Goal: Transaction & Acquisition: Subscribe to service/newsletter

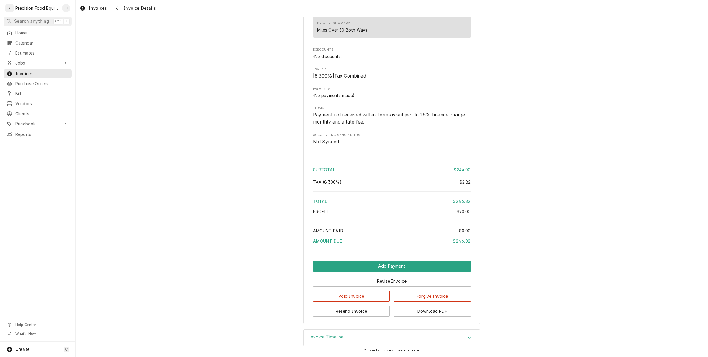
scroll to position [527, 0]
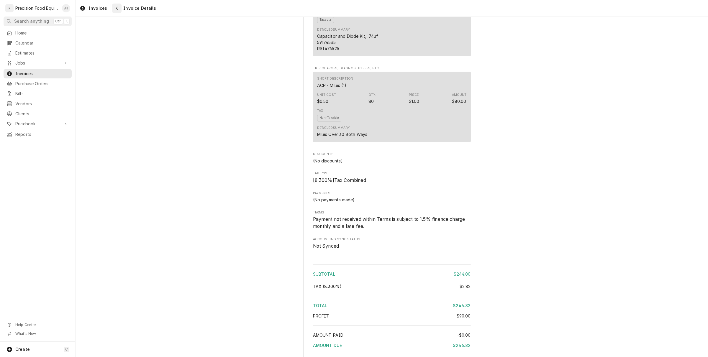
click at [117, 9] on icon "Navigate back" at bounding box center [117, 8] width 3 height 4
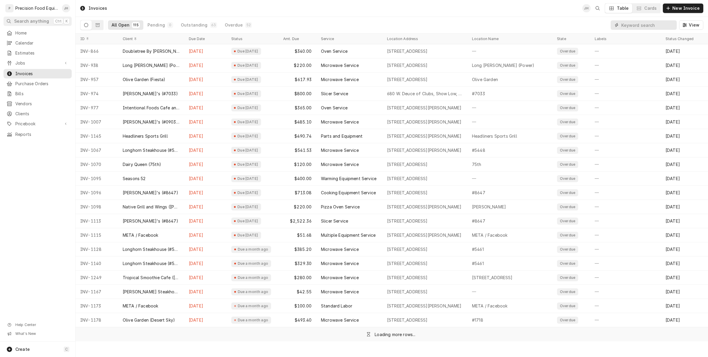
click at [632, 25] on input "Dynamic Content Wrapper" at bounding box center [648, 24] width 53 height 9
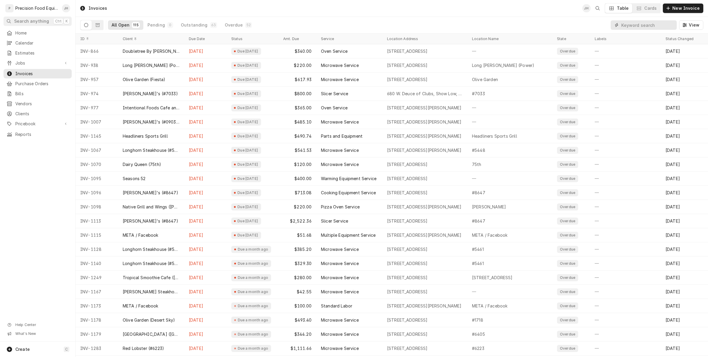
click at [640, 25] on input "Dynamic Content Wrapper" at bounding box center [648, 24] width 53 height 9
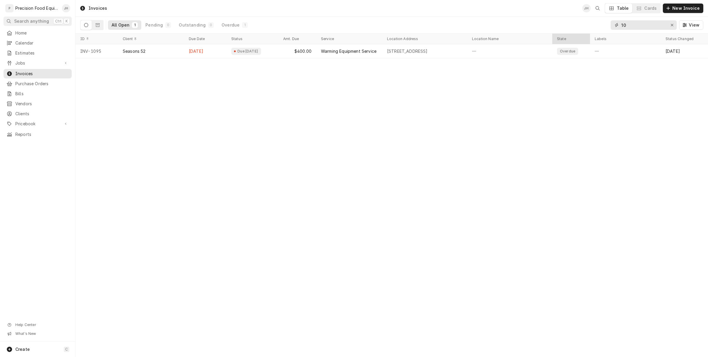
type input "1"
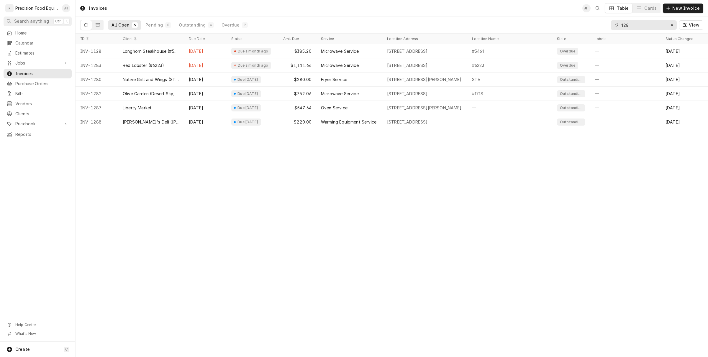
click at [625, 23] on input "128" at bounding box center [644, 24] width 44 height 9
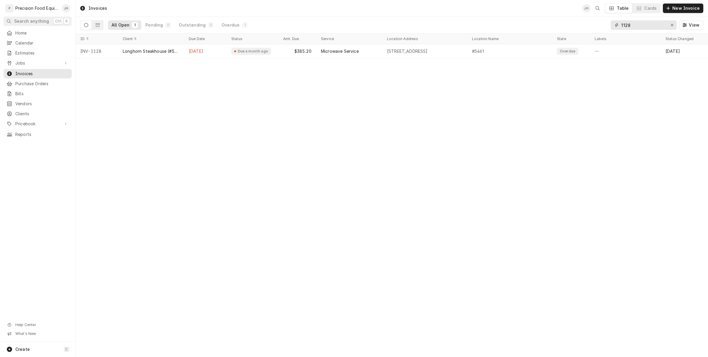
click at [656, 20] on input "1128" at bounding box center [644, 24] width 44 height 9
click at [641, 19] on div "1178 View" at bounding box center [657, 25] width 93 height 17
drag, startPoint x: 641, startPoint y: 26, endPoint x: 461, endPoint y: 80, distance: 187.3
click at [461, 80] on div "Invoices JH Table Cards New Invoice All Open 1 Pending 0 Outstanding 0 Overdue …" at bounding box center [392, 178] width 633 height 357
drag, startPoint x: 645, startPoint y: 22, endPoint x: 350, endPoint y: 100, distance: 304.6
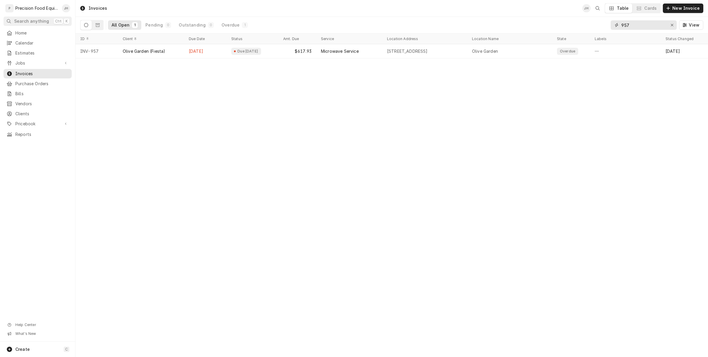
click at [352, 99] on div "Invoices JH Table Cards New Invoice All Open 1 Pending 0 Outstanding 0 Overdue …" at bounding box center [392, 178] width 633 height 357
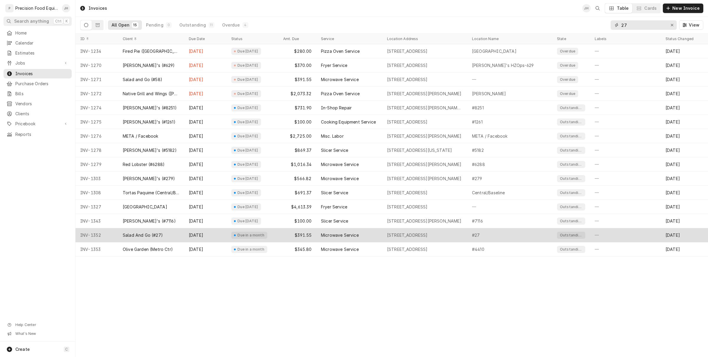
type input "27"
click at [213, 239] on div "Oct 8" at bounding box center [205, 235] width 43 height 14
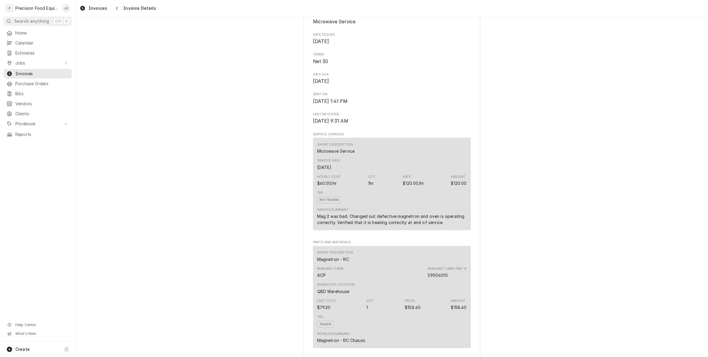
scroll to position [74, 0]
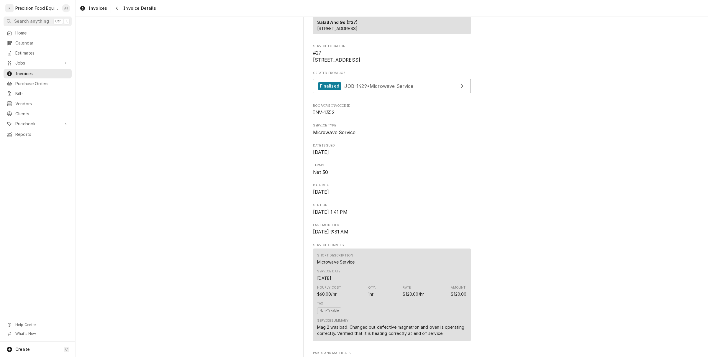
click at [325, 115] on span "INV-1352" at bounding box center [324, 113] width 22 height 6
copy span "INV-1352"
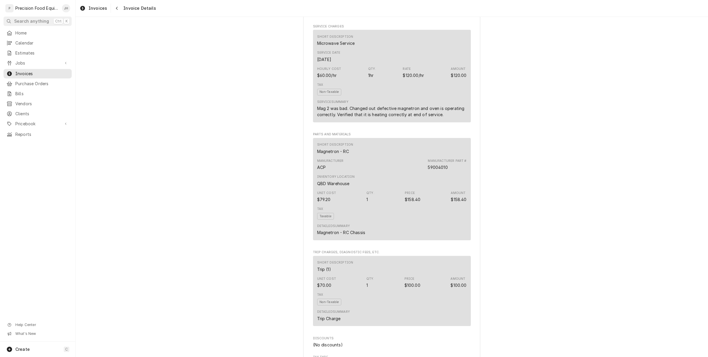
scroll to position [295, 0]
drag, startPoint x: 336, startPoint y: 169, endPoint x: 303, endPoint y: 168, distance: 32.8
click at [303, 168] on div "Sender Precision Food Equipment LLC 15615 E. Appleby Rd Gilbert, AZ 85298 (480)…" at bounding box center [391, 173] width 177 height 874
copy div "Magnetron"
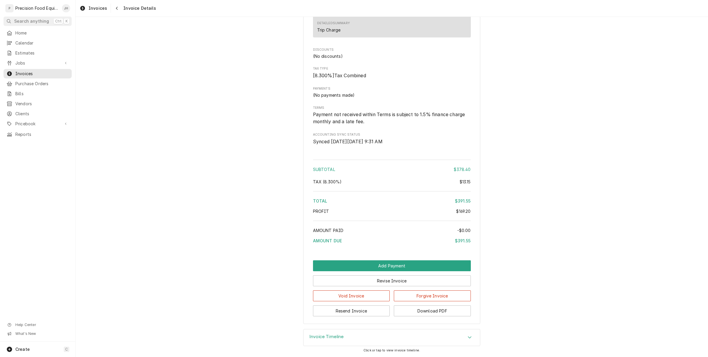
scroll to position [590, 0]
drag, startPoint x: 469, startPoint y: 191, endPoint x: 458, endPoint y: 194, distance: 11.2
copy div "13.15"
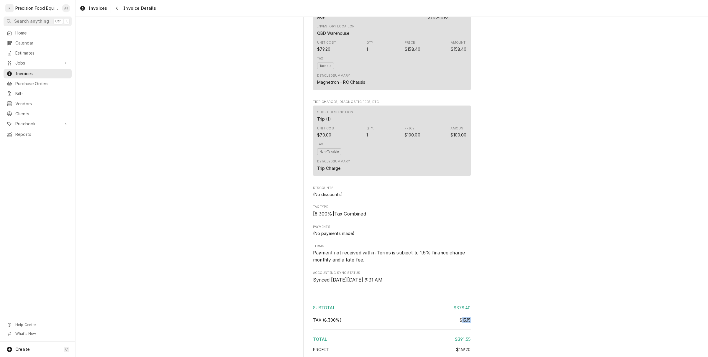
scroll to position [332, 0]
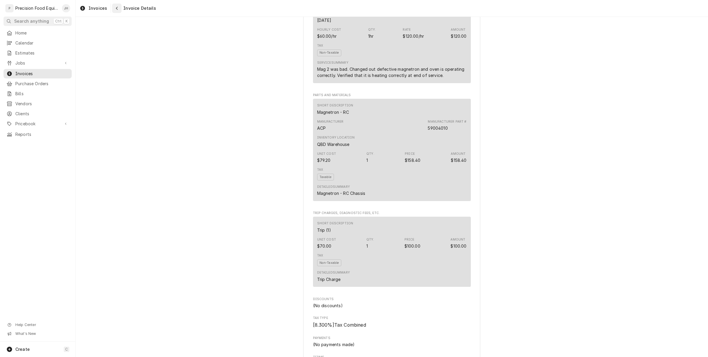
click at [118, 7] on div "Navigate back" at bounding box center [117, 8] width 6 height 6
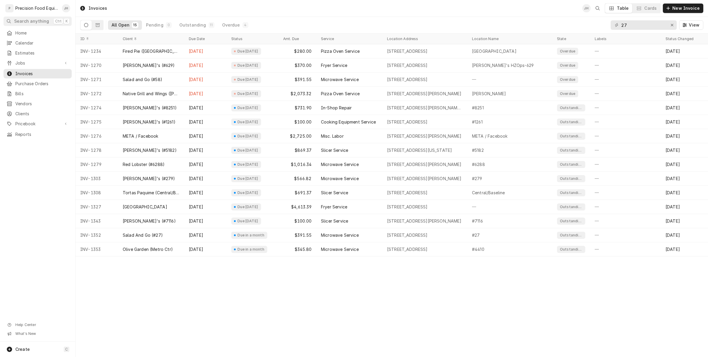
click at [31, 68] on div "Jobs Jobs Job Series" at bounding box center [38, 63] width 68 height 10
click at [32, 63] on span "Jobs" at bounding box center [37, 63] width 45 height 6
click at [26, 76] on div "Jobs" at bounding box center [38, 73] width 66 height 7
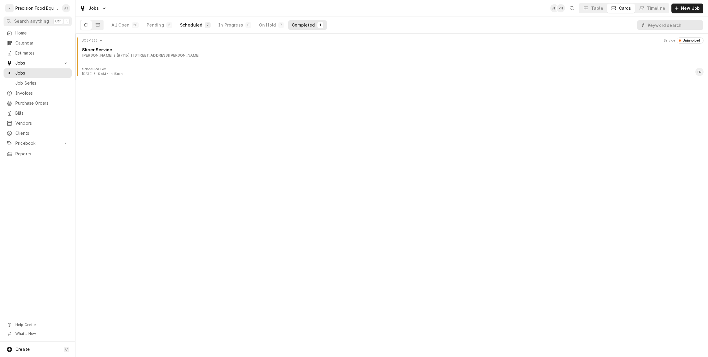
click at [202, 22] on button "Scheduled 7" at bounding box center [196, 24] width 38 height 9
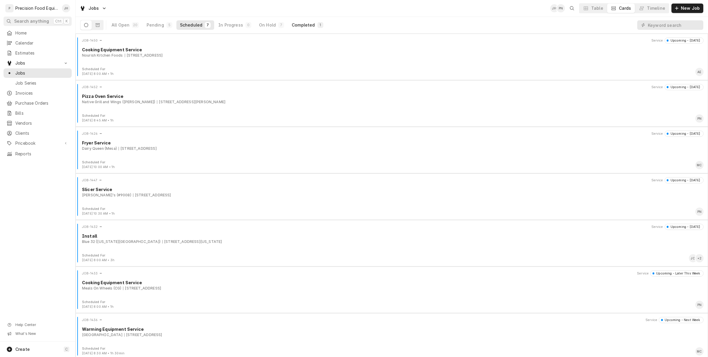
click at [311, 25] on button "Completed 1" at bounding box center [307, 24] width 38 height 9
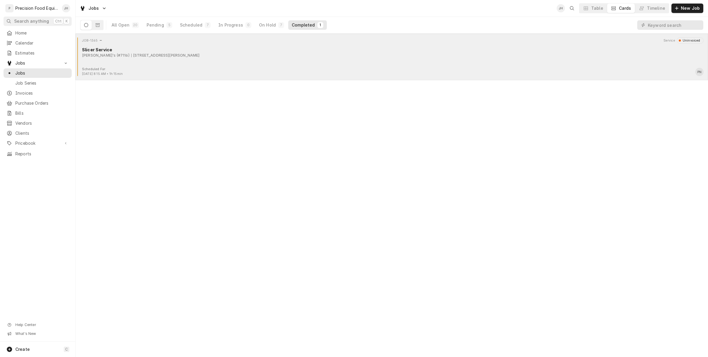
click at [140, 55] on div "1927 N. Higley Rd, Mesa, AZ 85205" at bounding box center [165, 55] width 68 height 5
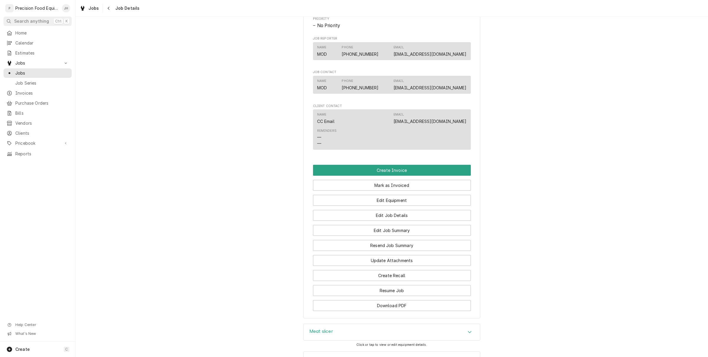
scroll to position [332, 0]
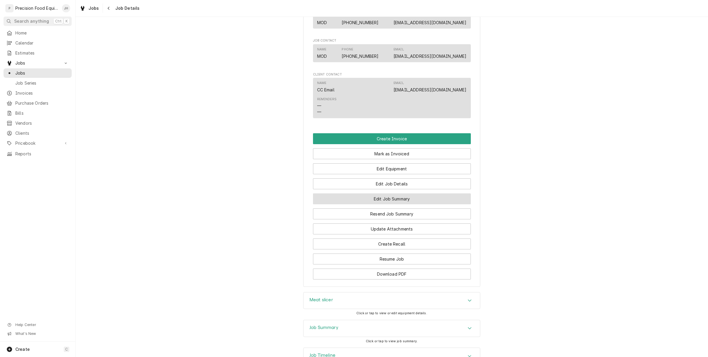
click at [393, 205] on button "Edit Job Summary" at bounding box center [392, 199] width 158 height 11
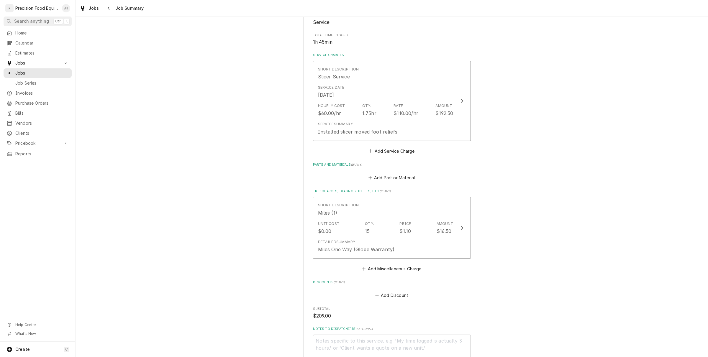
scroll to position [111, 0]
click at [384, 268] on button "Add Miscellaneous Charge" at bounding box center [391, 266] width 61 height 8
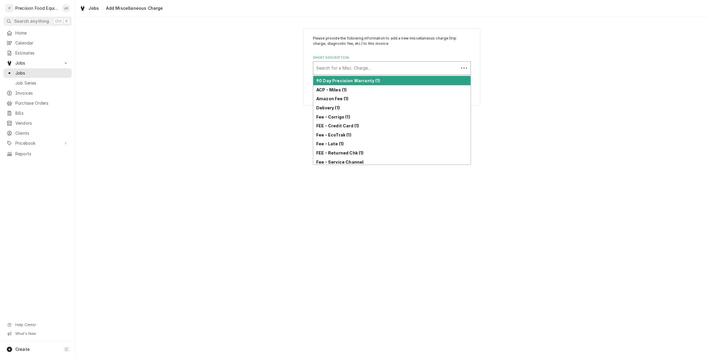
click at [357, 70] on div "Short Description" at bounding box center [386, 68] width 140 height 11
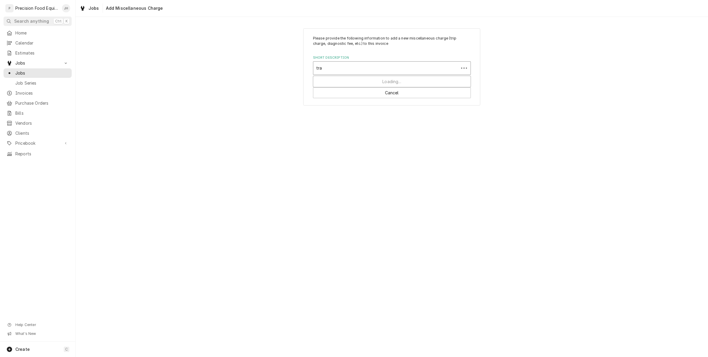
type input "trav"
click at [343, 90] on strong "Travel Time (1)" at bounding box center [331, 89] width 31 height 5
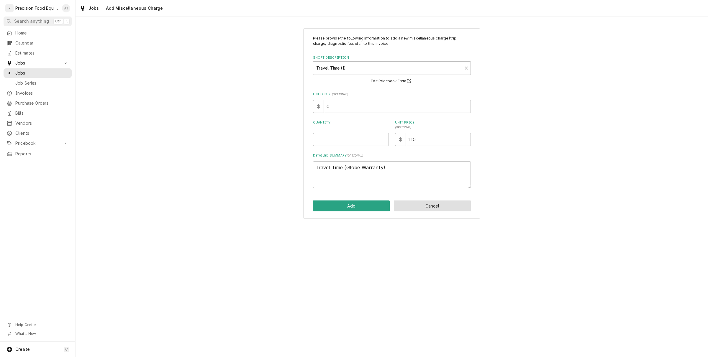
click at [449, 205] on button "Cancel" at bounding box center [432, 206] width 77 height 11
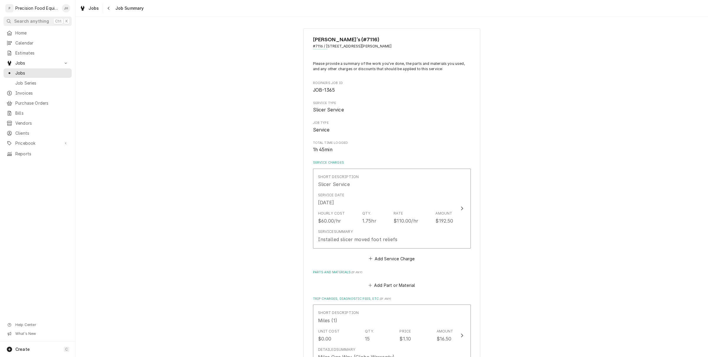
drag, startPoint x: 386, startPoint y: 48, endPoint x: 324, endPoint y: 46, distance: 62.0
click at [324, 46] on span "#7116 / 1927 N. Higley Rd, Mesa, AZ 85205" at bounding box center [392, 46] width 158 height 5
copy span "[STREET_ADDRESS][PERSON_NAME]"
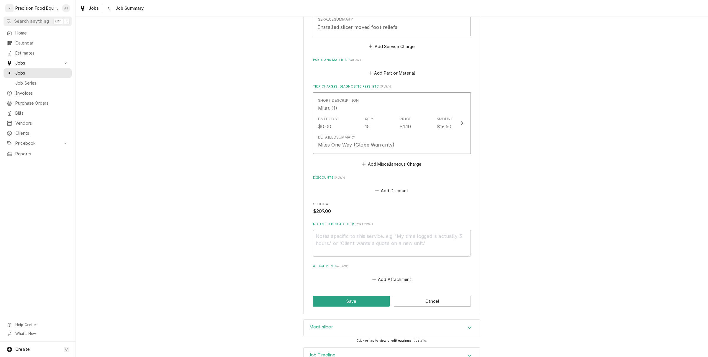
scroll to position [194, 0]
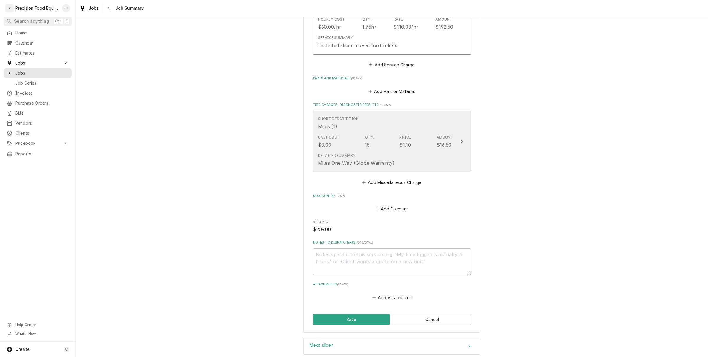
click at [408, 143] on div "Unit Cost $0.00 Qty. 15 Price $1.10 Amount $16.50" at bounding box center [385, 142] width 135 height 18
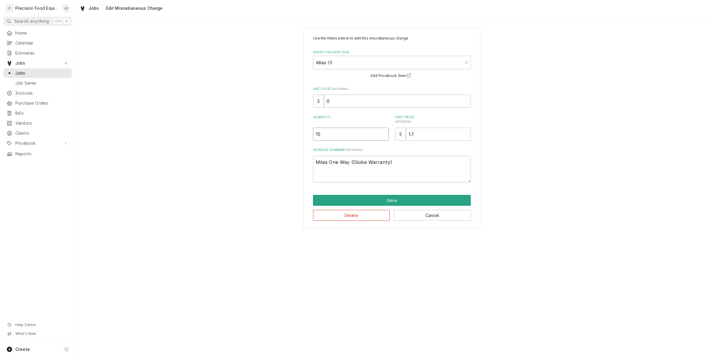
drag, startPoint x: 361, startPoint y: 135, endPoint x: 238, endPoint y: 143, distance: 123.1
click at [238, 143] on div "Use the fields below to edit this miscellaneous charge Short Description Miles …" at bounding box center [392, 128] width 633 height 211
type textarea "x"
type input "2"
type textarea "x"
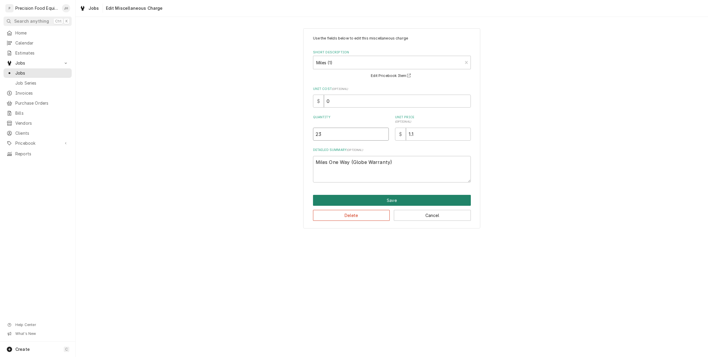
type input "23"
click at [383, 196] on button "Save" at bounding box center [392, 200] width 158 height 11
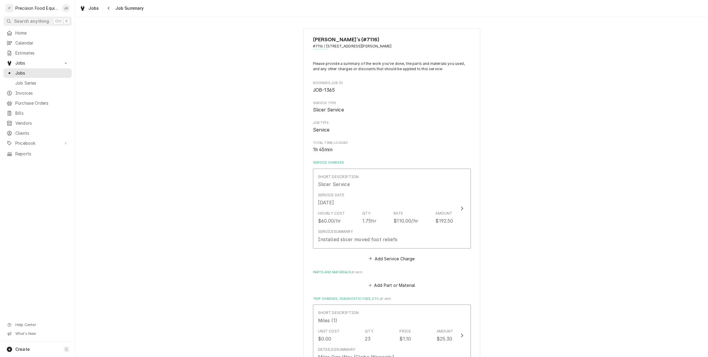
scroll to position [231, 0]
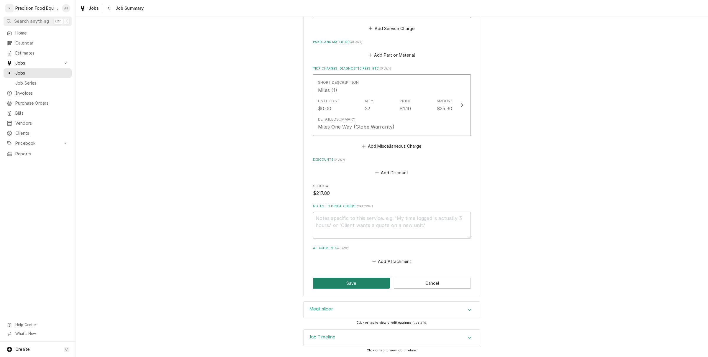
click at [363, 280] on button "Save" at bounding box center [351, 283] width 77 height 11
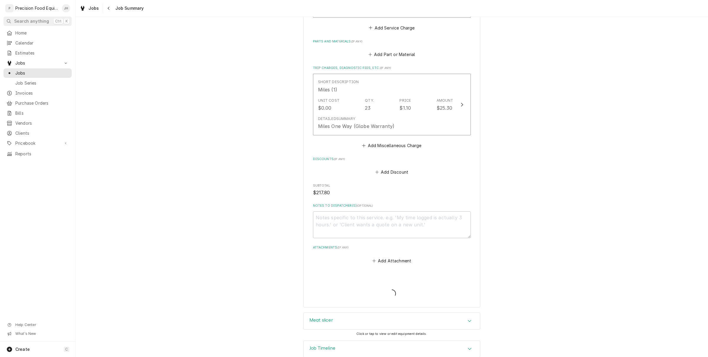
type textarea "x"
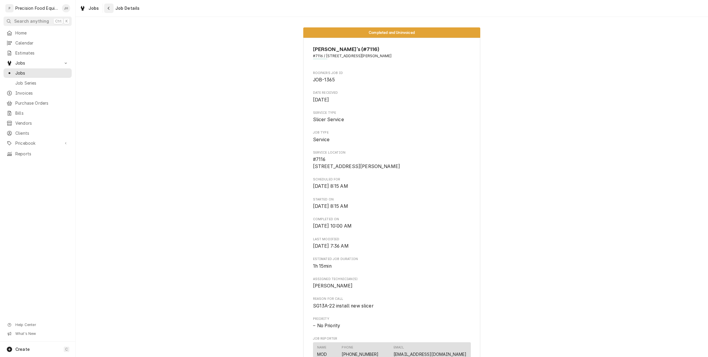
click at [110, 9] on div "Navigate back" at bounding box center [109, 8] width 6 height 6
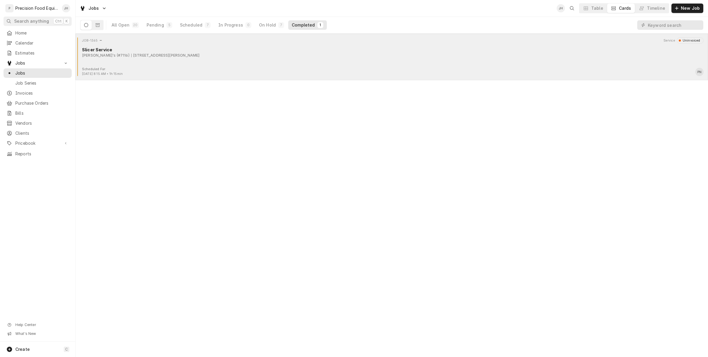
click at [178, 46] on div "JOB-1365 Service Uninvoiced Slicer Service Arby's (#7116) [STREET_ADDRESS][PERS…" at bounding box center [392, 52] width 628 height 30
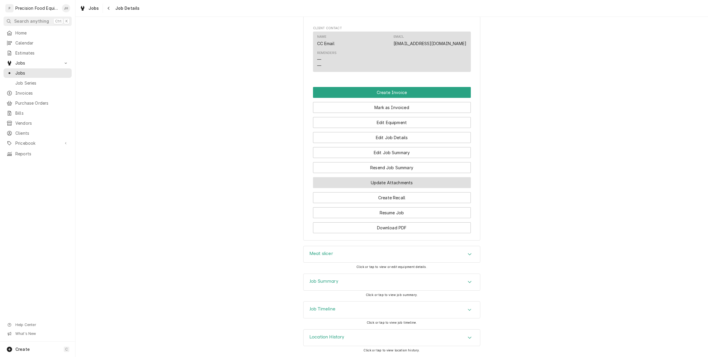
scroll to position [387, 0]
click at [398, 152] on button "Edit Job Summary" at bounding box center [392, 152] width 158 height 11
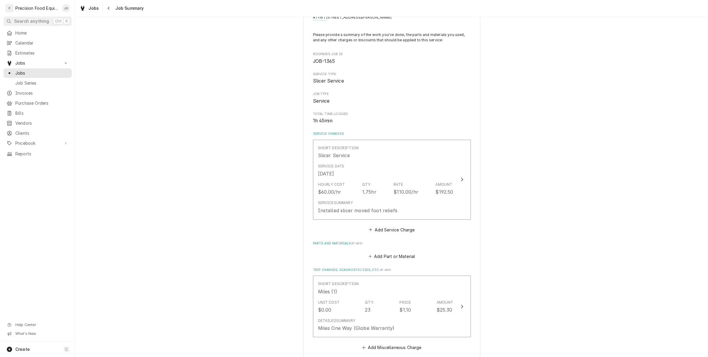
scroll to position [74, 0]
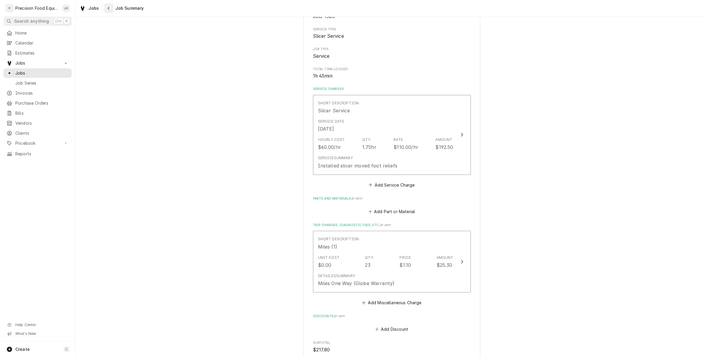
click at [105, 9] on button "Navigate back" at bounding box center [108, 8] width 9 height 9
type textarea "x"
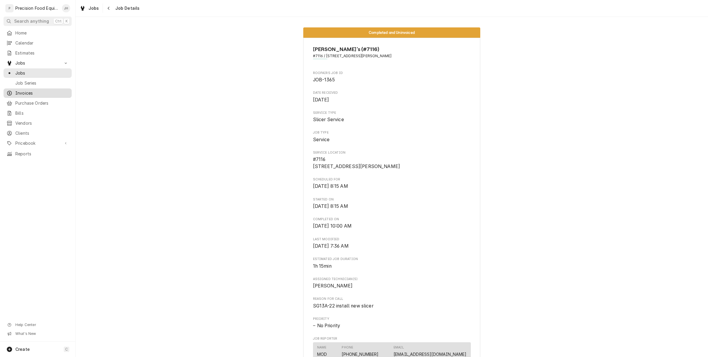
click at [33, 90] on span "Invoices" at bounding box center [41, 93] width 53 height 6
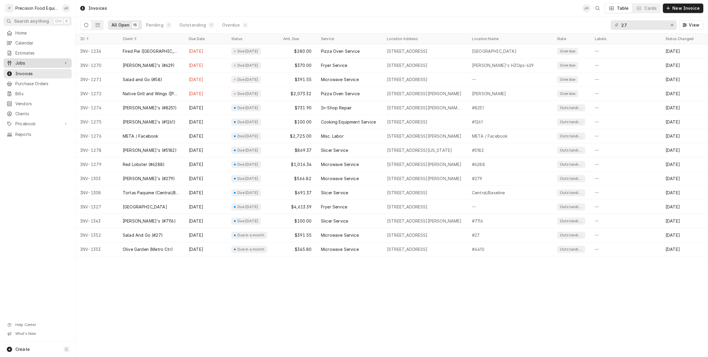
click at [37, 62] on span "Jobs" at bounding box center [37, 63] width 45 height 6
click at [37, 70] on div "Jobs" at bounding box center [38, 73] width 66 height 7
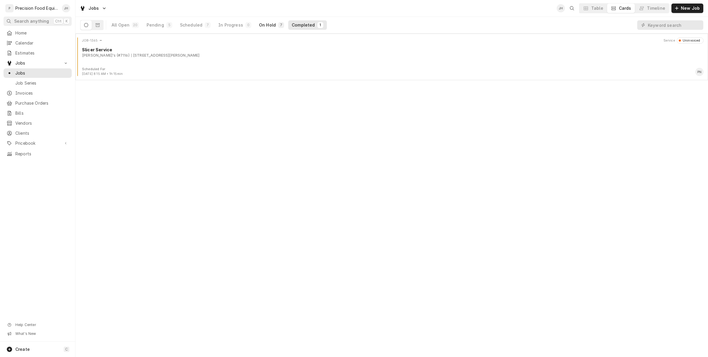
click at [259, 29] on button "On Hold 7" at bounding box center [272, 24] width 32 height 9
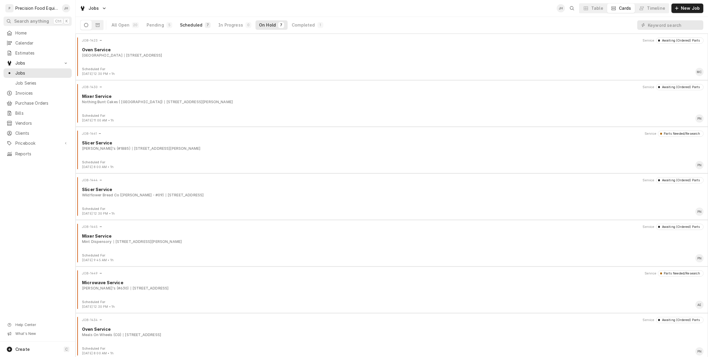
click at [190, 26] on div "Scheduled" at bounding box center [191, 25] width 22 height 6
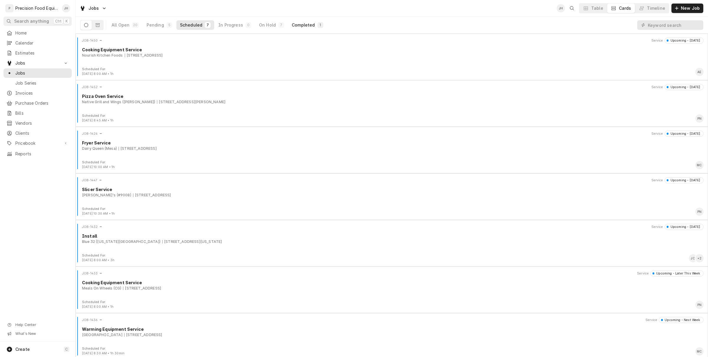
click at [294, 24] on div "Completed" at bounding box center [303, 25] width 23 height 6
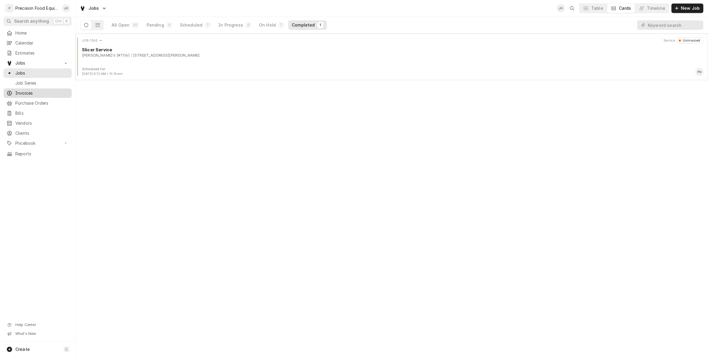
click at [29, 91] on span "Invoices" at bounding box center [41, 93] width 53 height 6
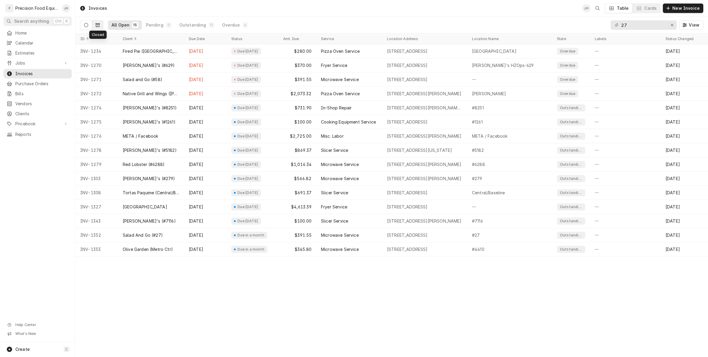
click at [95, 26] on button "Dynamic Content Wrapper" at bounding box center [97, 24] width 11 height 9
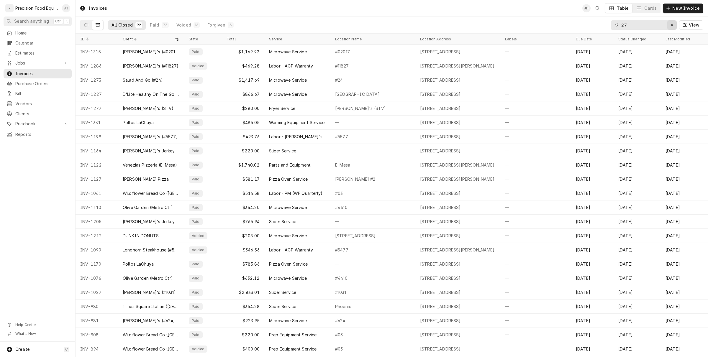
click at [670, 25] on div "Erase input" at bounding box center [672, 25] width 6 height 6
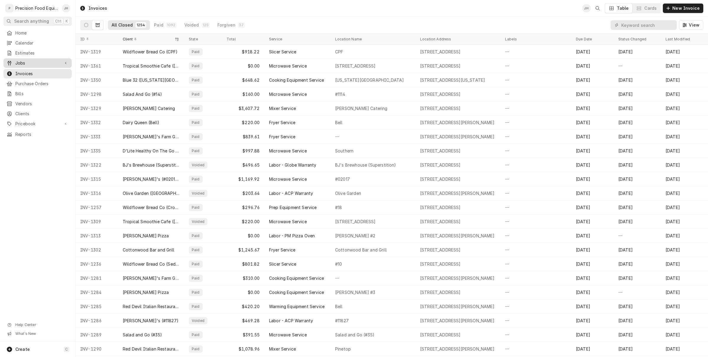
click at [27, 58] on link "Jobs" at bounding box center [38, 62] width 68 height 9
click at [27, 69] on link "Jobs" at bounding box center [38, 72] width 68 height 9
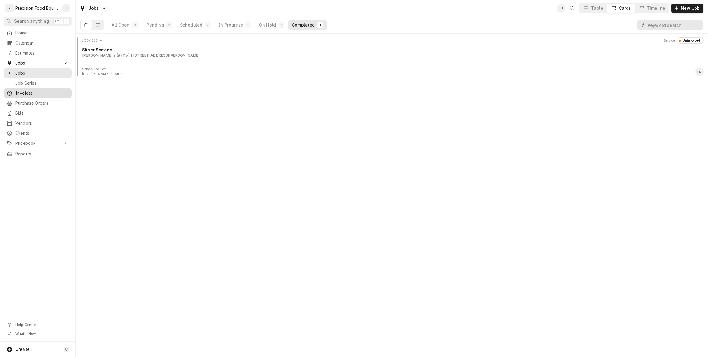
click at [54, 91] on span "Invoices" at bounding box center [41, 93] width 53 height 6
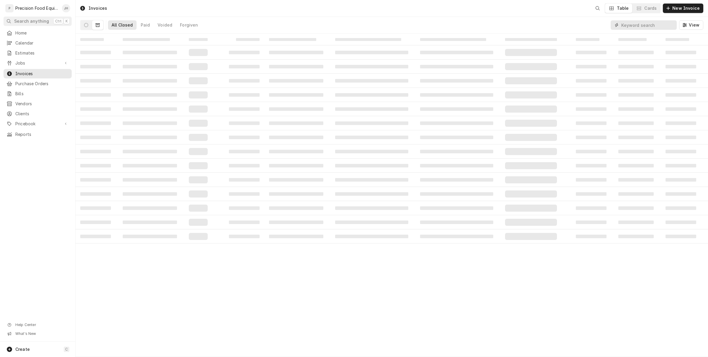
click at [654, 25] on input "Dynamic Content Wrapper" at bounding box center [648, 24] width 53 height 9
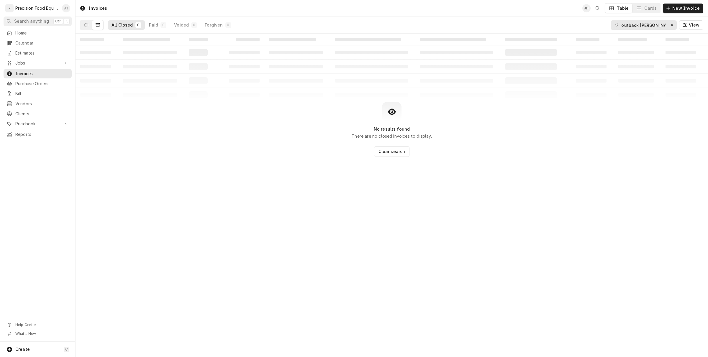
click at [86, 25] on icon "Dynamic Content Wrapper" at bounding box center [86, 25] width 4 height 4
click at [662, 27] on input "outback [PERSON_NAME]" at bounding box center [644, 24] width 44 height 9
drag, startPoint x: 662, startPoint y: 25, endPoint x: 640, endPoint y: 23, distance: 22.0
click at [640, 23] on input "outback [PERSON_NAME]" at bounding box center [644, 24] width 44 height 9
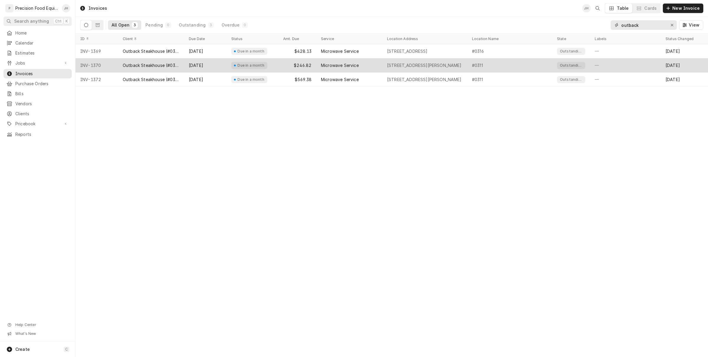
type input "outback"
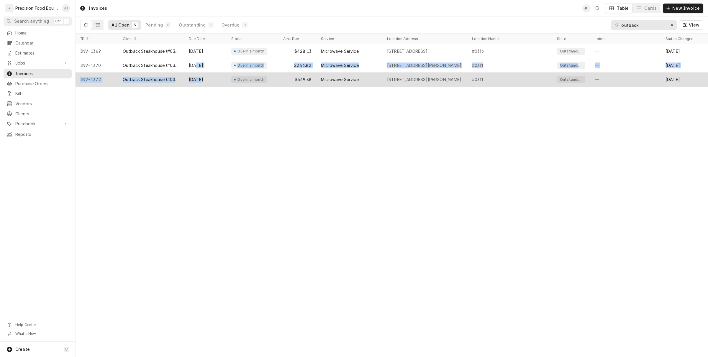
drag, startPoint x: 196, startPoint y: 68, endPoint x: 202, endPoint y: 81, distance: 14.0
click at [202, 81] on tbody "INV-1369 Outback Steakhouse (#0316) [DATE] Due in a month $428.13 Microwave Ser…" at bounding box center [392, 65] width 633 height 43
click at [202, 81] on div "[DATE]" at bounding box center [205, 80] width 43 height 14
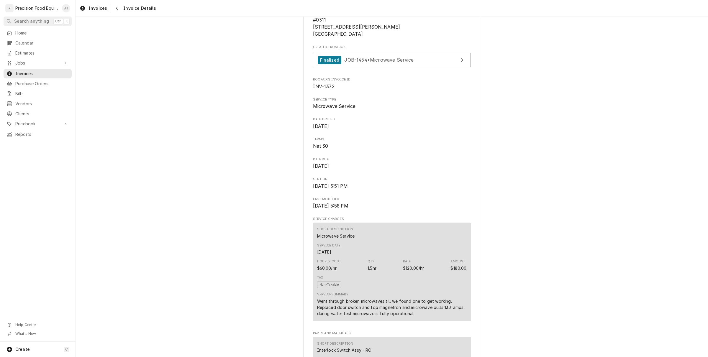
scroll to position [111, 0]
click at [329, 92] on span "INV-1372" at bounding box center [324, 89] width 22 height 6
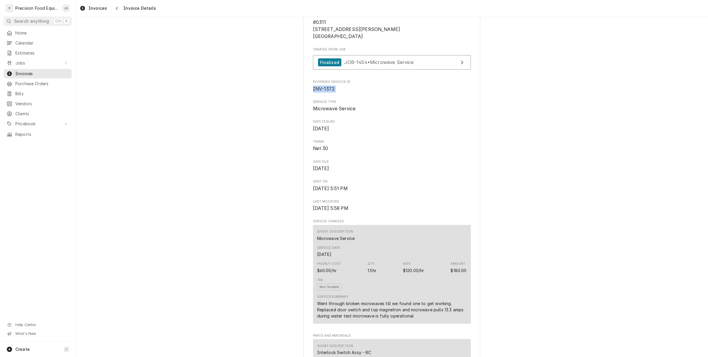
click at [329, 92] on span "INV-1372" at bounding box center [324, 89] width 22 height 6
copy span "INV-1372"
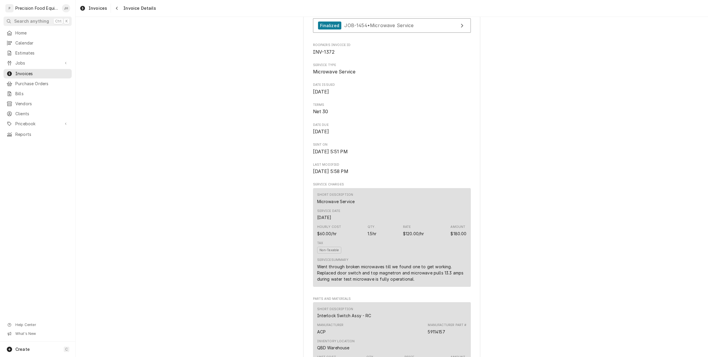
click at [396, 278] on div "Went through broken microwaves till we found one to get working. Replaced door …" at bounding box center [392, 273] width 150 height 19
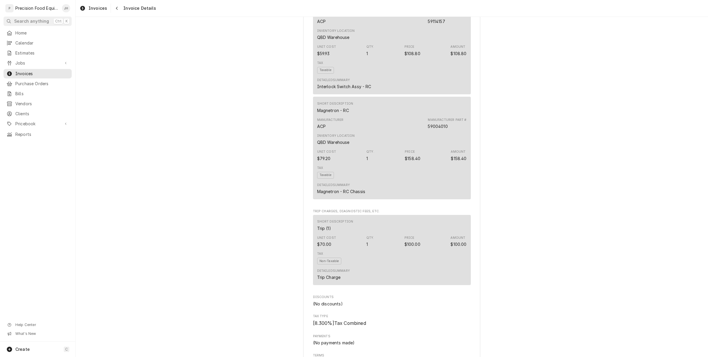
scroll to position [664, 0]
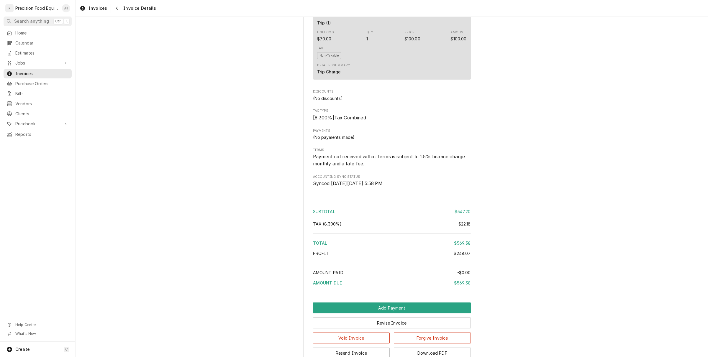
click at [463, 227] on div "$22.18" at bounding box center [465, 224] width 12 height 6
copy div "22.18"
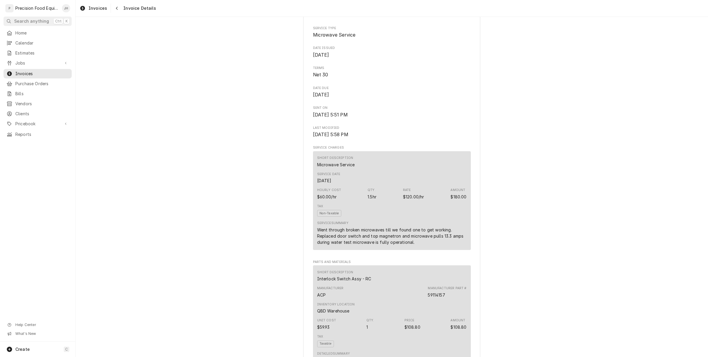
scroll to position [74, 0]
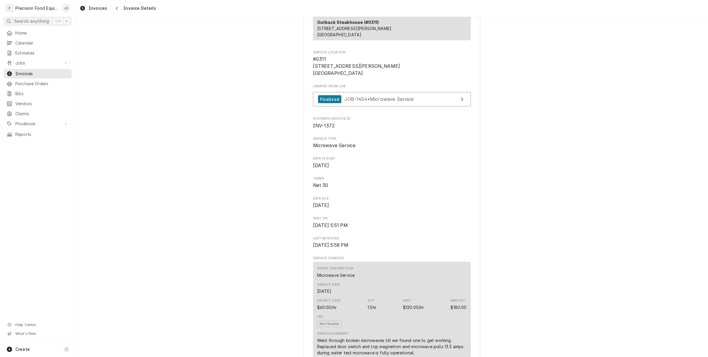
click at [328, 129] on span "INV-1372" at bounding box center [324, 126] width 22 height 6
drag, startPoint x: 328, startPoint y: 132, endPoint x: 325, endPoint y: 130, distance: 3.6
click at [325, 129] on span "INV-1372" at bounding box center [324, 126] width 22 height 6
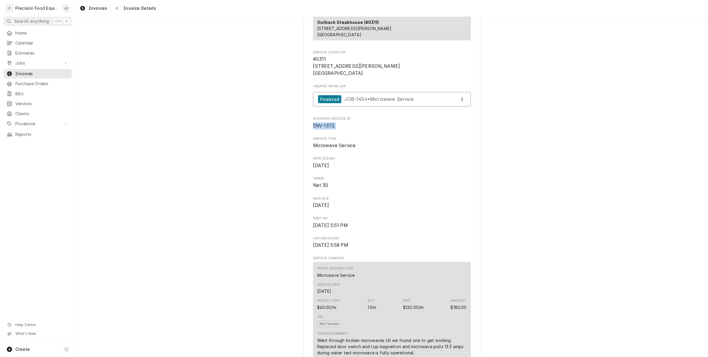
click at [325, 129] on span "INV-1372" at bounding box center [324, 126] width 22 height 6
copy span "INV-1372"
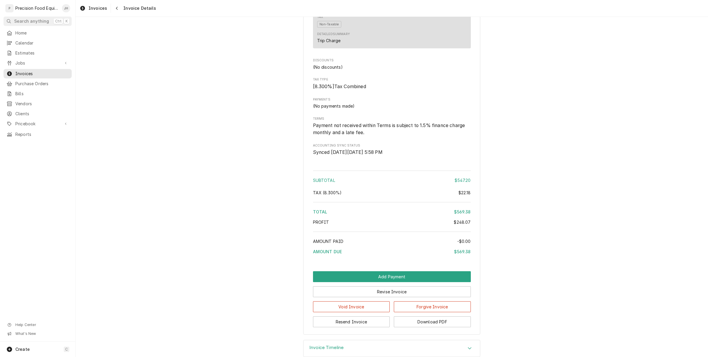
scroll to position [701, 0]
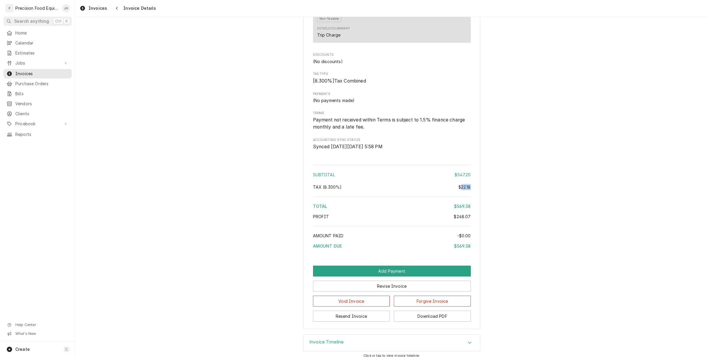
drag, startPoint x: 468, startPoint y: 190, endPoint x: 457, endPoint y: 192, distance: 11.7
copy div "22.18"
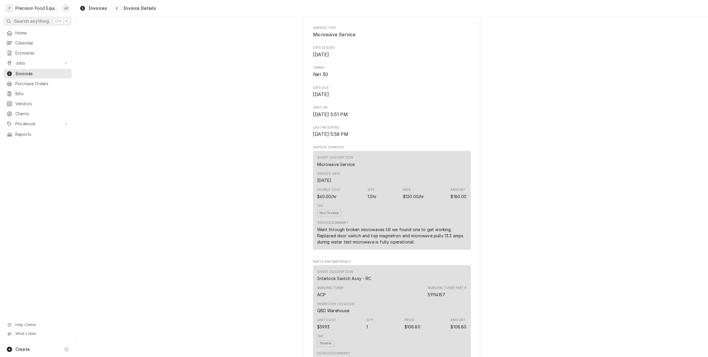
scroll to position [184, 0]
click at [313, 238] on div "Short Description Microwave Service Service Date [DATE] Hourly Cost $60.00/hr Q…" at bounding box center [392, 200] width 158 height 99
click at [317, 236] on div "Went through broken microwaves till we found one to get working. Replaced door …" at bounding box center [392, 236] width 150 height 19
drag, startPoint x: 314, startPoint y: 236, endPoint x: 415, endPoint y: 244, distance: 101.9
click at [416, 250] on div "Short Description Microwave Service Service Date [DATE] Hourly Cost $60.00/hr Q…" at bounding box center [392, 200] width 158 height 99
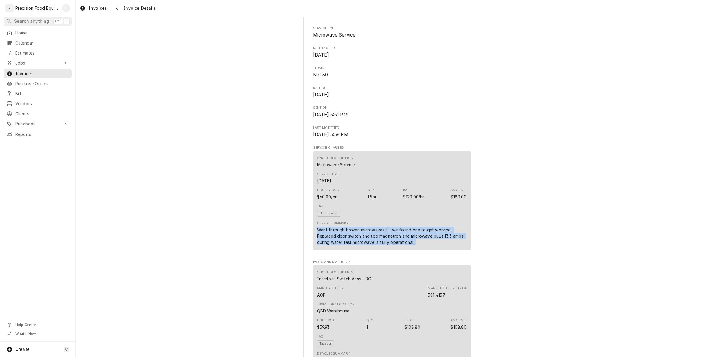
copy div "Went through broken microwaves till we found one to get working. Replaced door …"
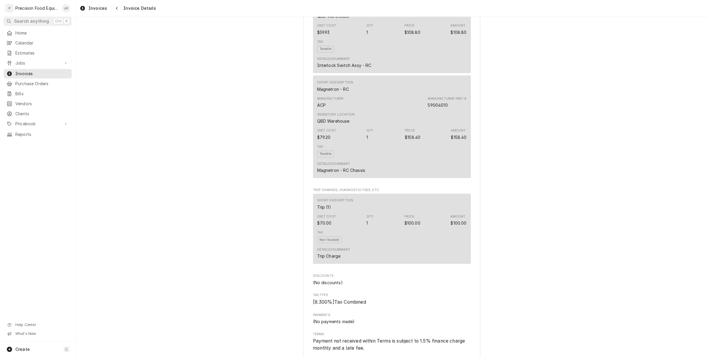
scroll to position [712, 0]
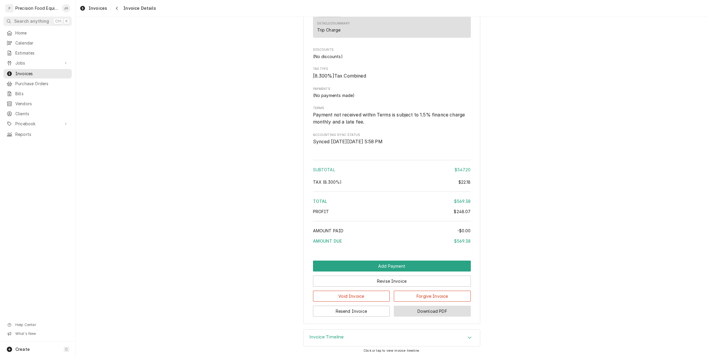
click at [407, 315] on button "Download PDF" at bounding box center [432, 311] width 77 height 11
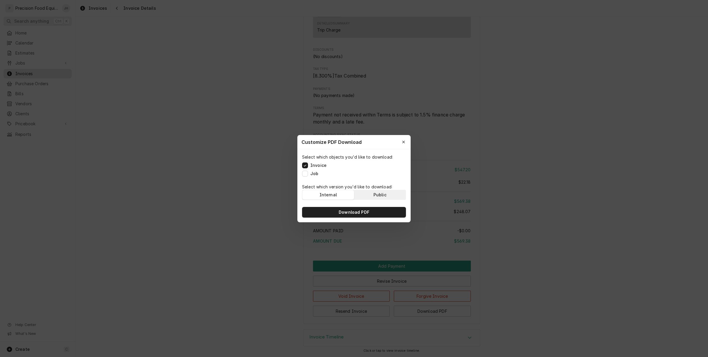
click at [387, 195] on button "Public" at bounding box center [381, 194] width 52 height 9
click at [376, 207] on button "Download PDF" at bounding box center [354, 212] width 104 height 11
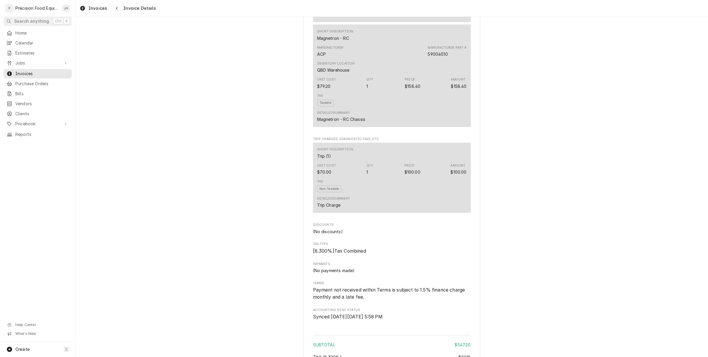
scroll to position [454, 0]
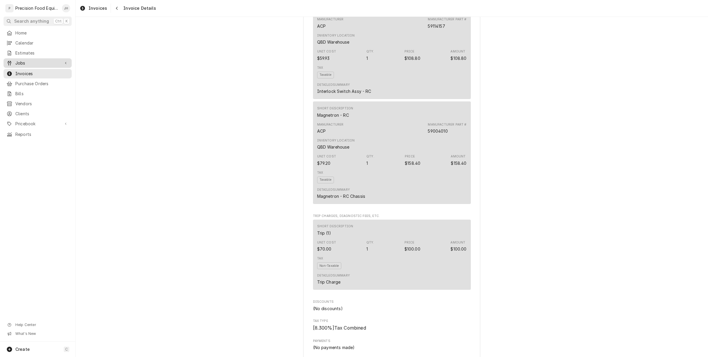
click at [39, 59] on link "Jobs" at bounding box center [38, 62] width 68 height 9
click at [37, 72] on span "Jobs" at bounding box center [41, 73] width 53 height 6
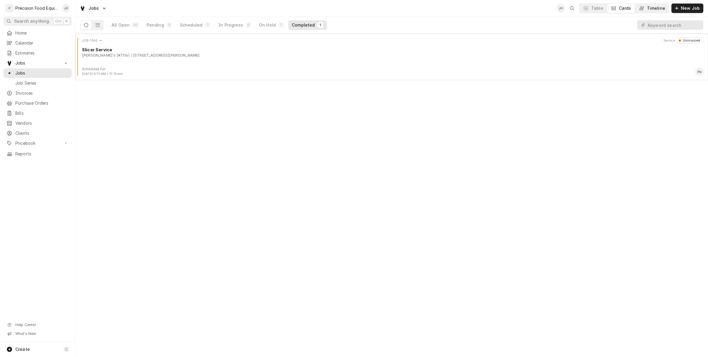
click at [657, 8] on div "Timeline" at bounding box center [656, 8] width 18 height 6
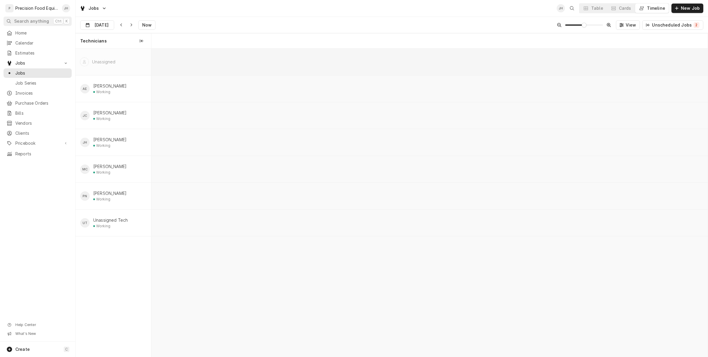
scroll to position [0, 11028]
click at [96, 23] on input "[DATE]" at bounding box center [93, 27] width 25 height 12
click at [119, 72] on div "10" at bounding box center [118, 73] width 8 height 8
type input "[DATE]"
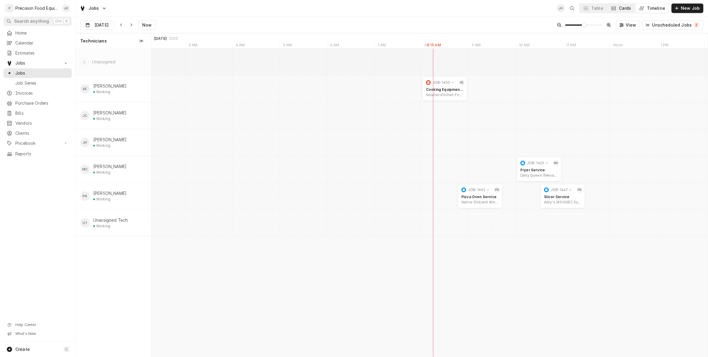
click at [628, 10] on div "Cards" at bounding box center [625, 8] width 12 height 6
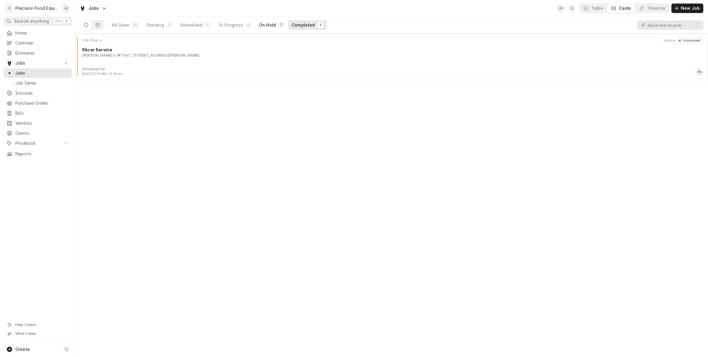
click at [271, 24] on div "On Hold" at bounding box center [267, 25] width 17 height 6
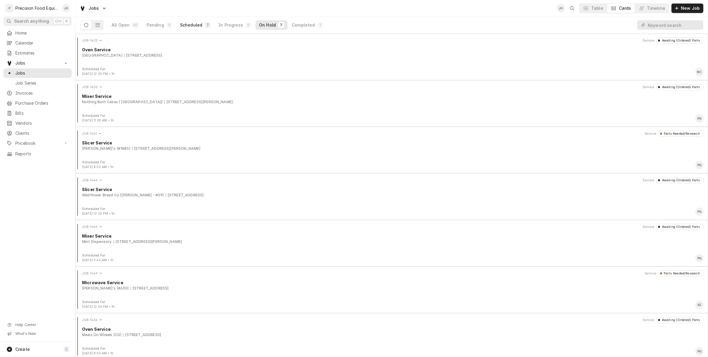
click at [177, 24] on button "Scheduled 7" at bounding box center [196, 24] width 38 height 9
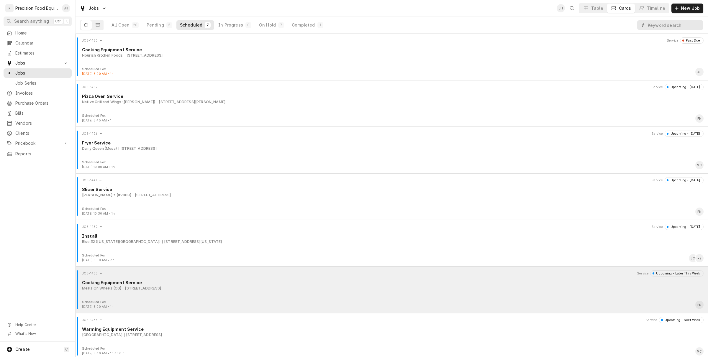
scroll to position [2, 0]
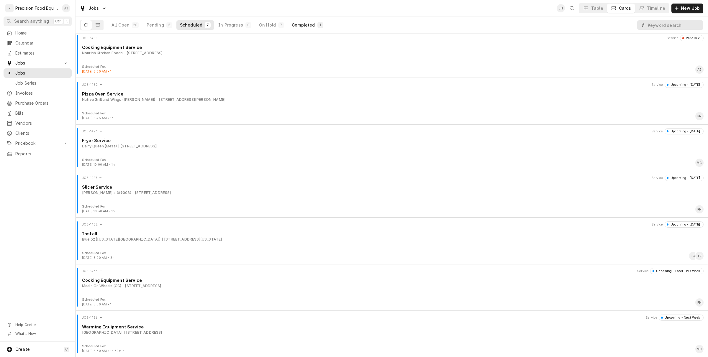
click at [294, 22] on button "Completed 1" at bounding box center [307, 24] width 38 height 9
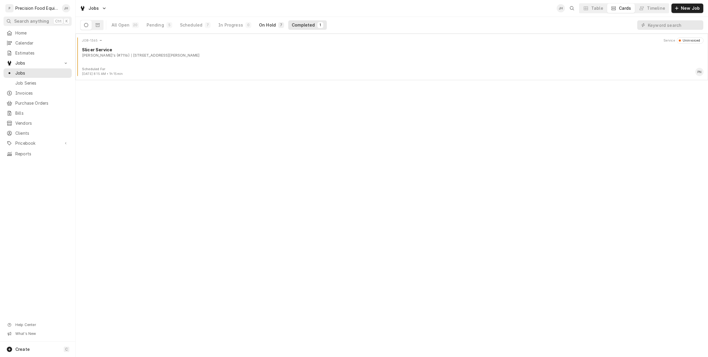
click at [267, 28] on div "On Hold" at bounding box center [267, 25] width 17 height 6
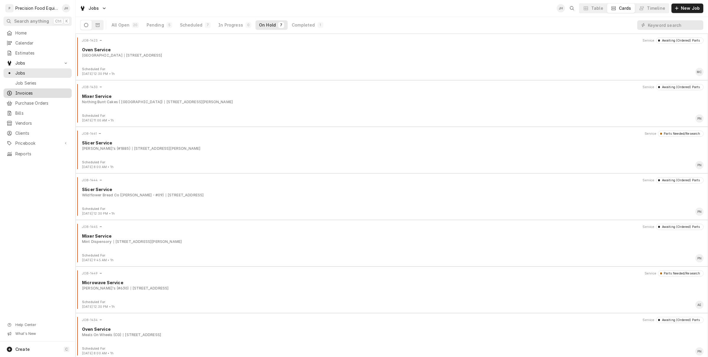
click at [42, 98] on link "Invoices" at bounding box center [38, 93] width 68 height 9
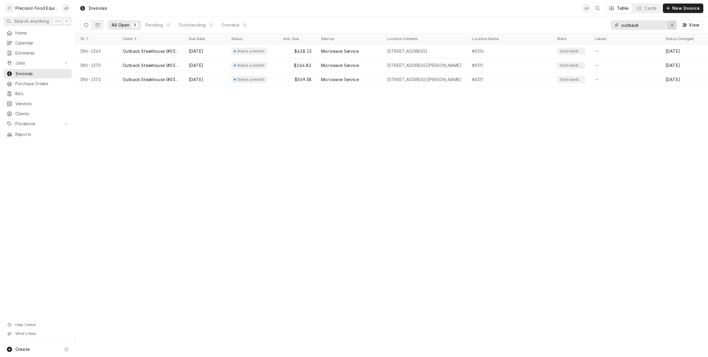
click at [672, 26] on icon "Erase input" at bounding box center [672, 25] width 3 height 4
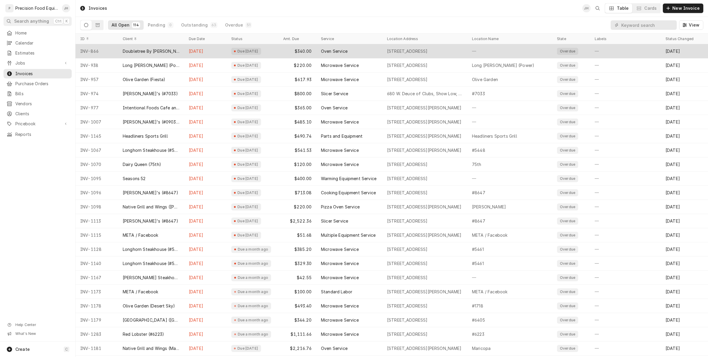
click at [195, 55] on div "[DATE]" at bounding box center [205, 51] width 43 height 14
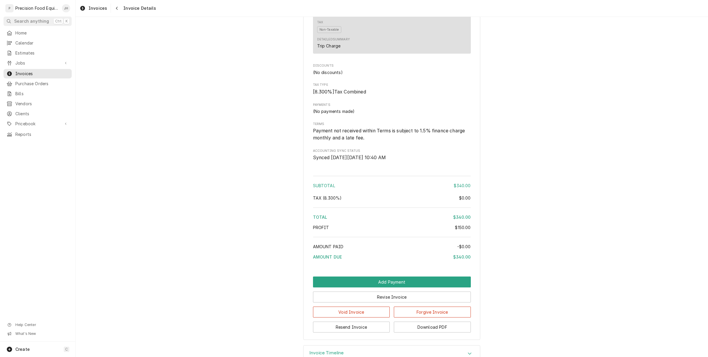
scroll to position [546, 0]
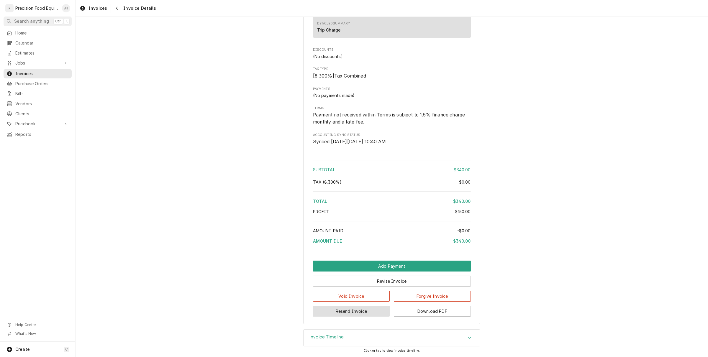
click at [362, 316] on button "Resend Invoice" at bounding box center [351, 311] width 77 height 11
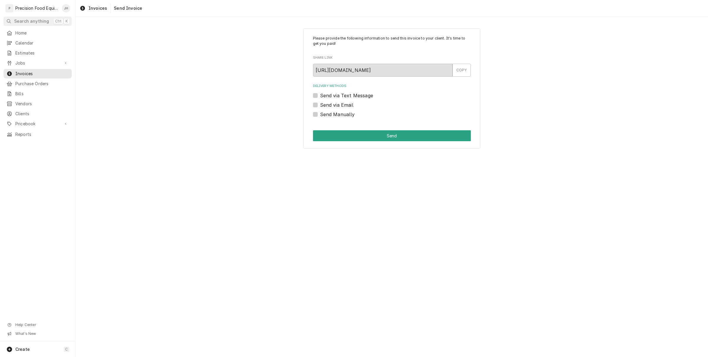
click at [320, 96] on label "Send via Text Message" at bounding box center [346, 95] width 53 height 7
click at [320, 96] on input "Send via Text Message" at bounding box center [399, 98] width 158 height 13
checkbox input "true"
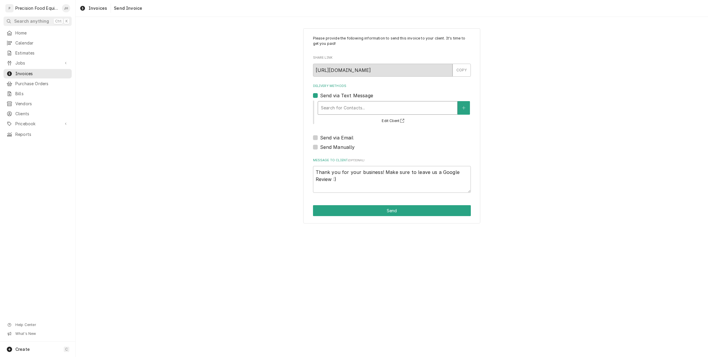
click at [380, 106] on div "Delivery Methods" at bounding box center [387, 108] width 133 height 11
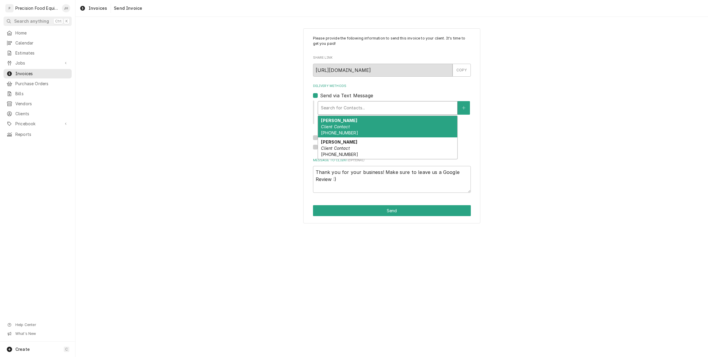
click at [375, 124] on div "Lauren Briner Client Contact (412) 805-2873" at bounding box center [387, 127] width 139 height 22
type textarea "x"
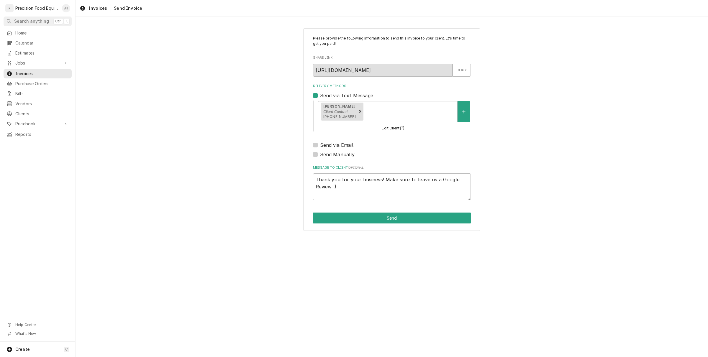
click at [320, 143] on label "Send via Email" at bounding box center [336, 145] width 33 height 7
click at [320, 143] on input "Send via Email" at bounding box center [399, 148] width 158 height 13
checkbox input "true"
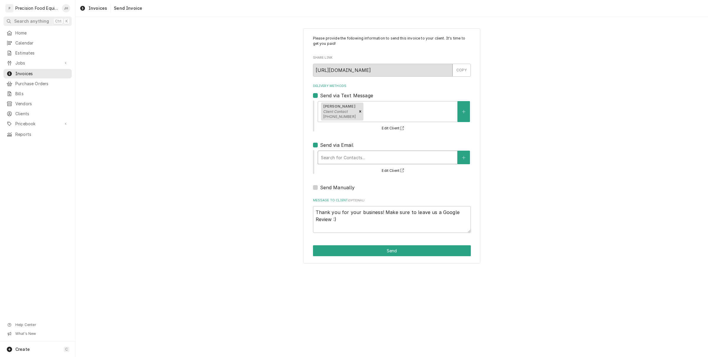
click at [338, 164] on div "Search for Contacts..." at bounding box center [388, 158] width 140 height 14
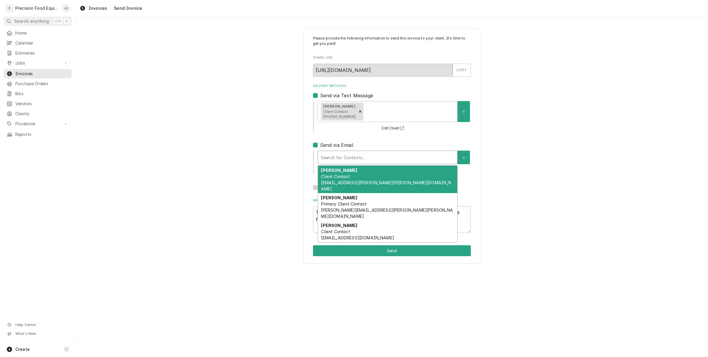
click at [352, 179] on div "Lauren Briner Client Contact Lauren.Briner@hilton.com" at bounding box center [387, 180] width 139 height 28
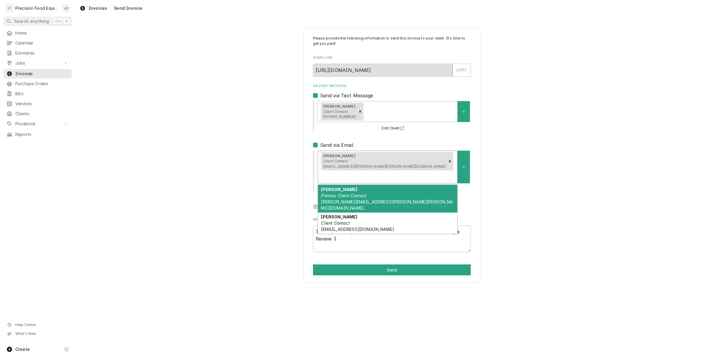
click at [387, 172] on div "Delivery Methods" at bounding box center [387, 177] width 133 height 11
click at [387, 185] on div "Michelle Landrito Primary Client Contact michelle.landrito@hilton.com" at bounding box center [387, 199] width 139 height 28
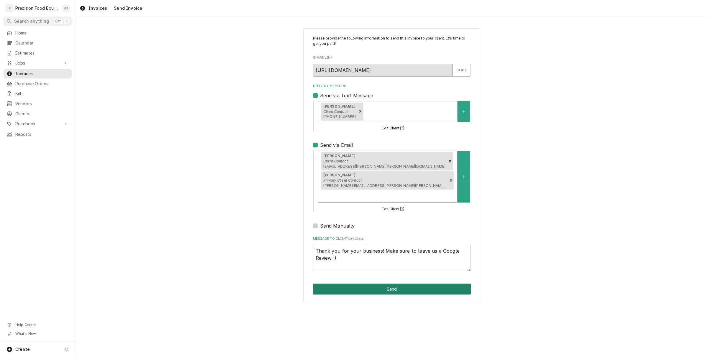
click at [373, 284] on button "Send" at bounding box center [392, 289] width 158 height 11
type textarea "x"
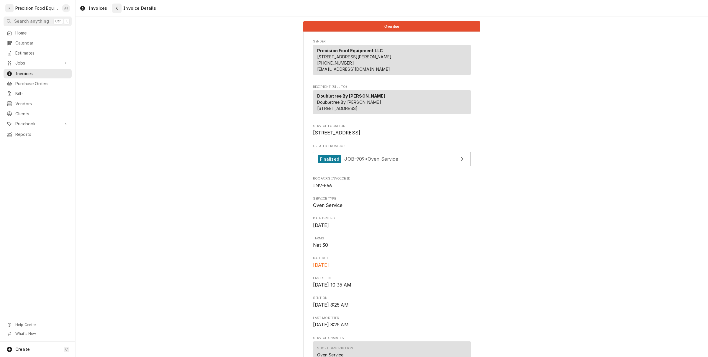
click at [114, 11] on div "Navigate back" at bounding box center [117, 8] width 6 height 6
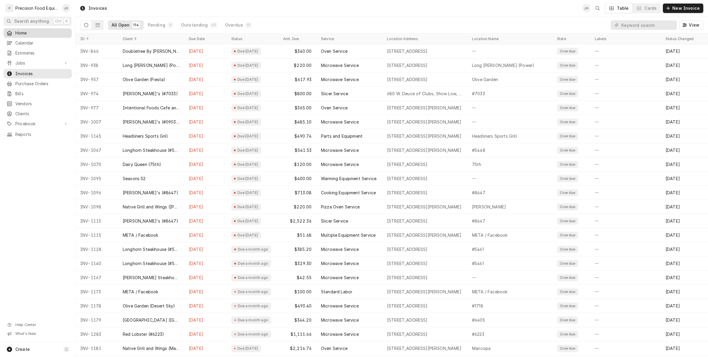
click at [21, 33] on span "Home" at bounding box center [41, 33] width 53 height 6
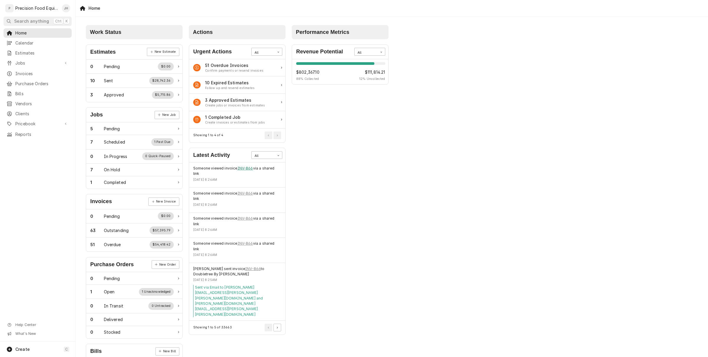
click at [250, 171] on link "INV-866" at bounding box center [246, 168] width 16 height 5
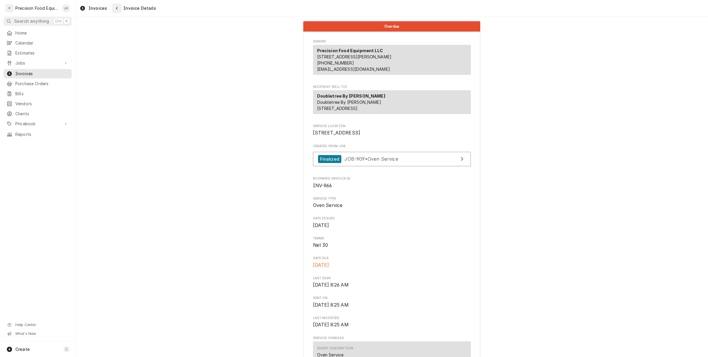
click at [118, 8] on div "Navigate back" at bounding box center [117, 8] width 6 height 6
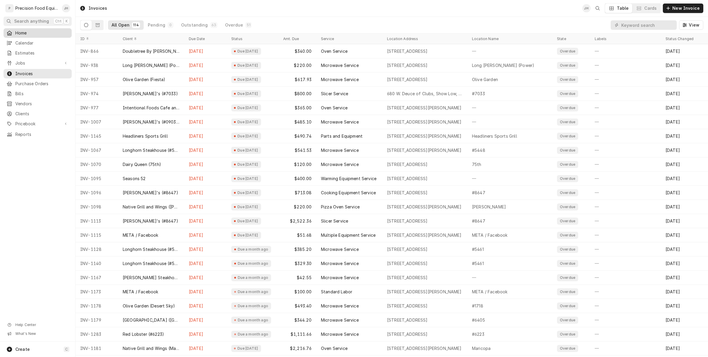
click at [22, 34] on span "Home" at bounding box center [41, 33] width 53 height 6
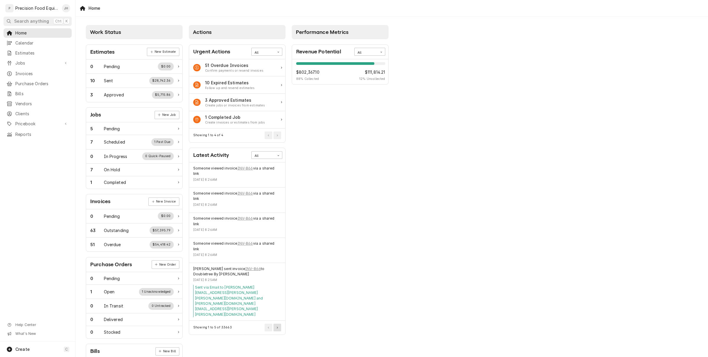
click at [278, 324] on button "Pagination Controls" at bounding box center [278, 328] width 8 height 8
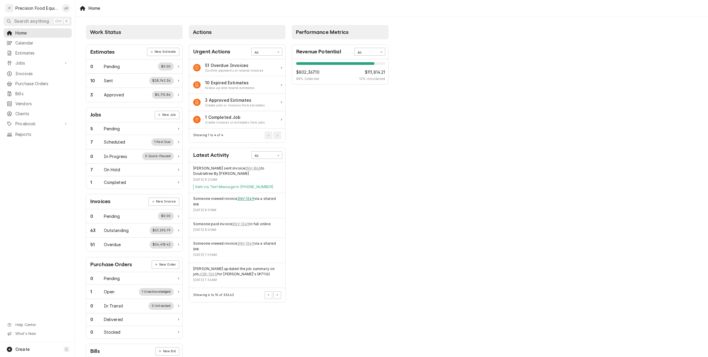
click at [248, 201] on link "INV-1249" at bounding box center [246, 198] width 17 height 5
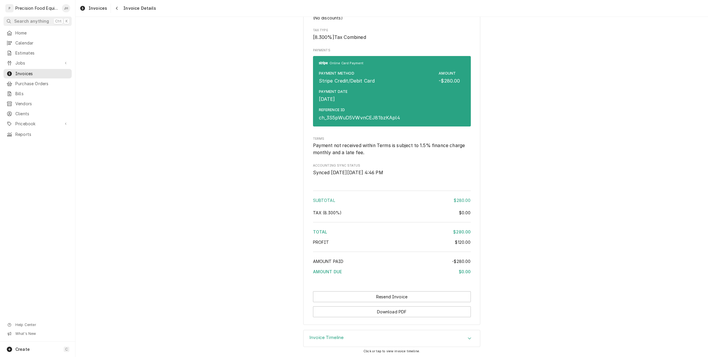
scroll to position [575, 0]
click at [116, 8] on icon "Navigate back" at bounding box center [117, 8] width 3 height 4
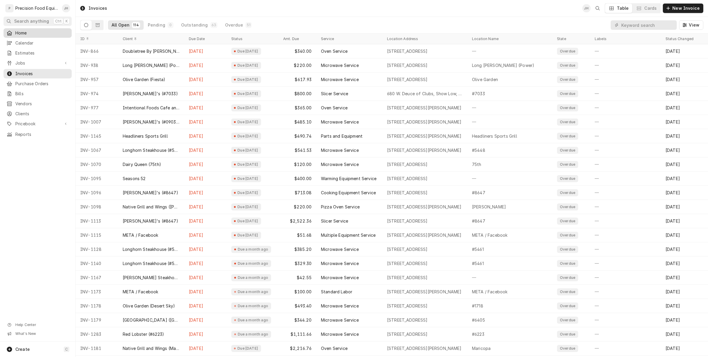
click at [27, 33] on span "Home" at bounding box center [41, 33] width 53 height 6
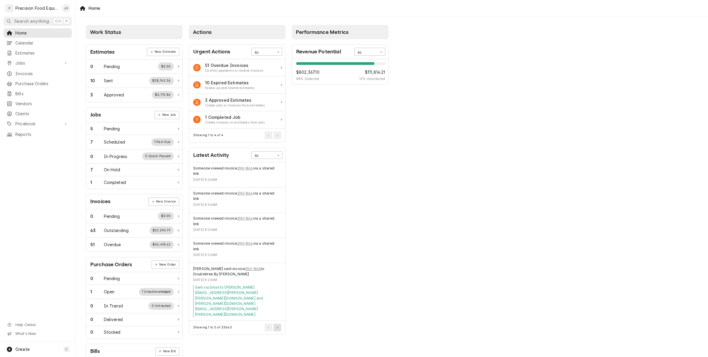
click at [277, 327] on icon "Pagination Controls" at bounding box center [277, 328] width 1 height 2
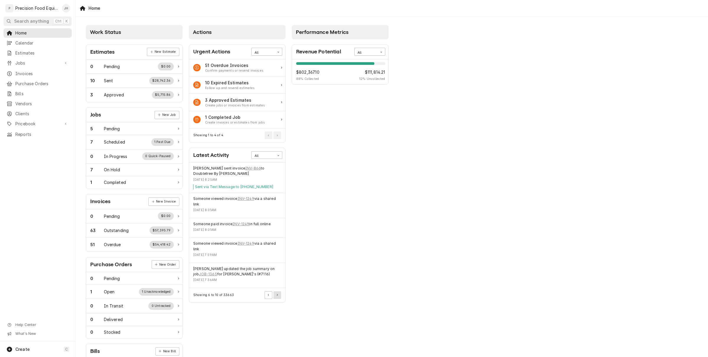
click at [275, 295] on button "Pagination Controls" at bounding box center [278, 296] width 8 height 8
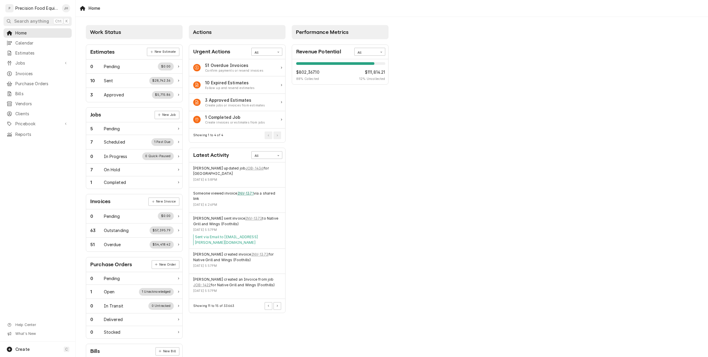
click at [244, 193] on link "INV-1371" at bounding box center [246, 193] width 16 height 5
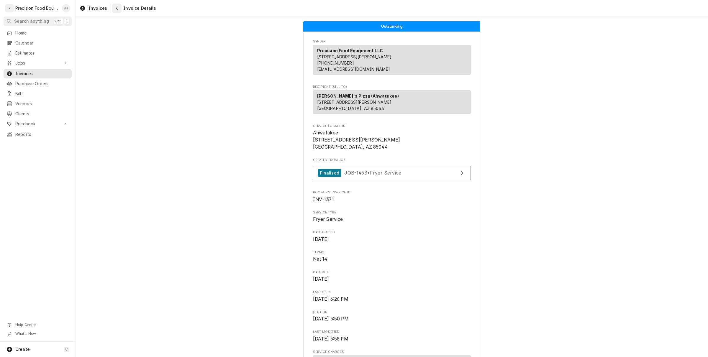
click at [117, 10] on div "Navigate back" at bounding box center [117, 8] width 6 height 6
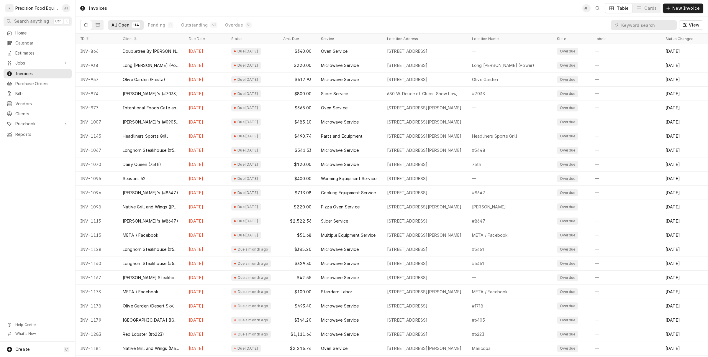
click at [669, 20] on div "View" at bounding box center [657, 25] width 93 height 17
click at [37, 30] on div "Home" at bounding box center [38, 33] width 66 height 7
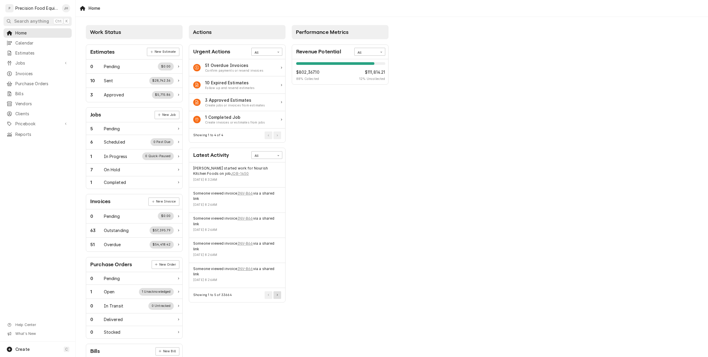
click at [278, 296] on button "Pagination Controls" at bounding box center [278, 296] width 8 height 8
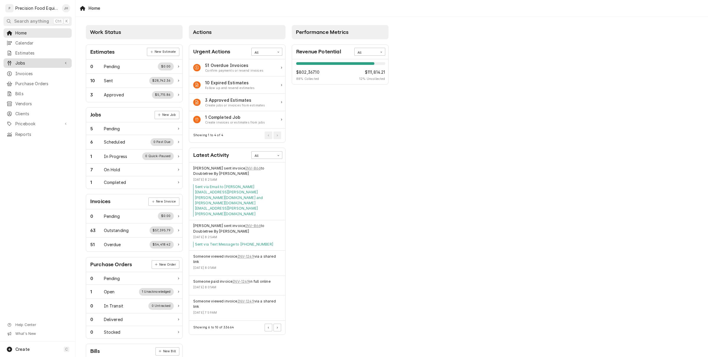
click at [13, 66] on div "Jobs" at bounding box center [32, 63] width 53 height 6
click at [25, 73] on span "Jobs" at bounding box center [41, 73] width 53 height 6
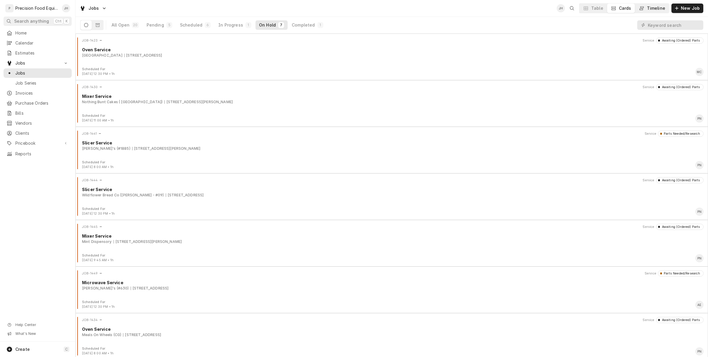
click at [662, 4] on button "Timeline" at bounding box center [653, 8] width 34 height 9
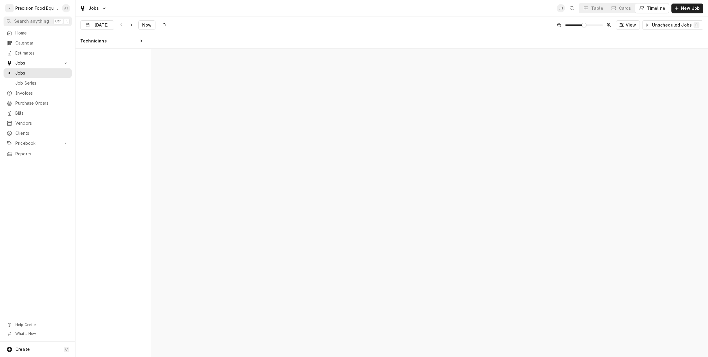
scroll to position [0, 11030]
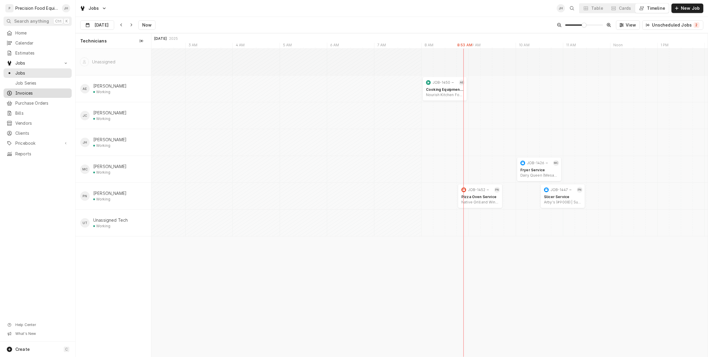
click at [22, 97] on link "Invoices" at bounding box center [38, 93] width 68 height 9
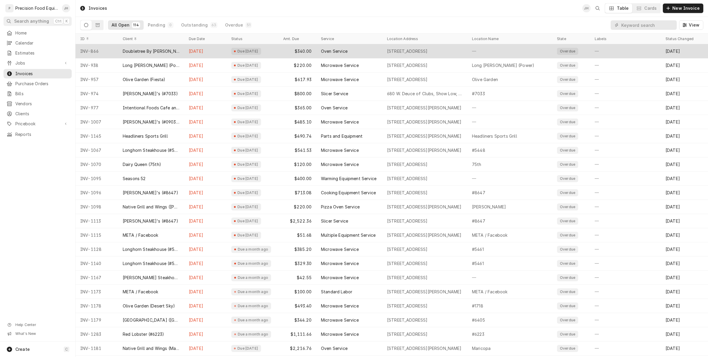
click at [239, 55] on div "Due 4 months ago" at bounding box center [253, 51] width 52 height 14
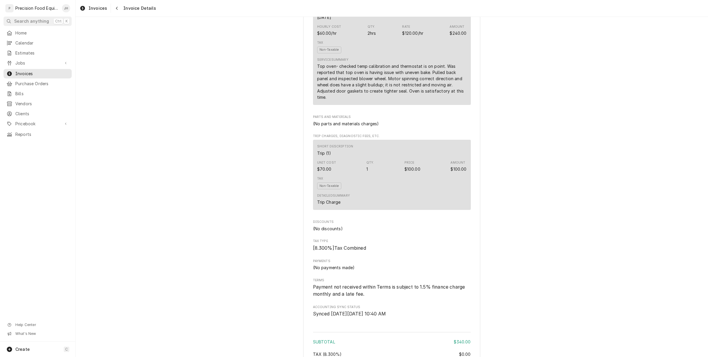
scroll to position [517, 0]
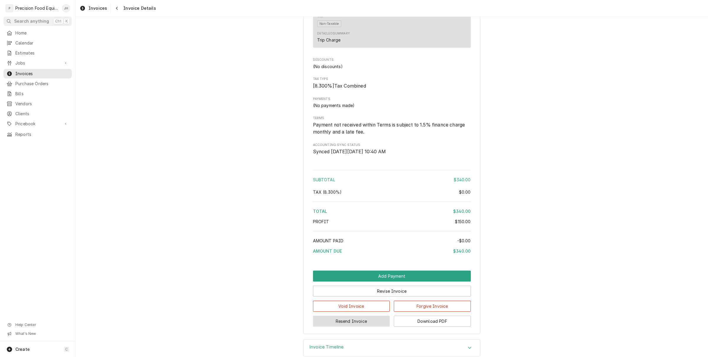
click at [370, 327] on button "Resend Invoice" at bounding box center [351, 321] width 77 height 11
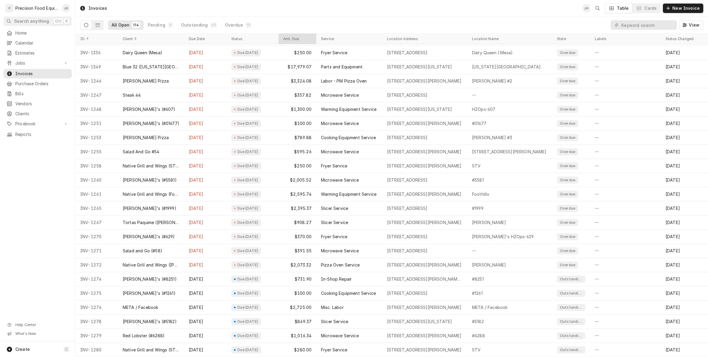
scroll to position [460, 0]
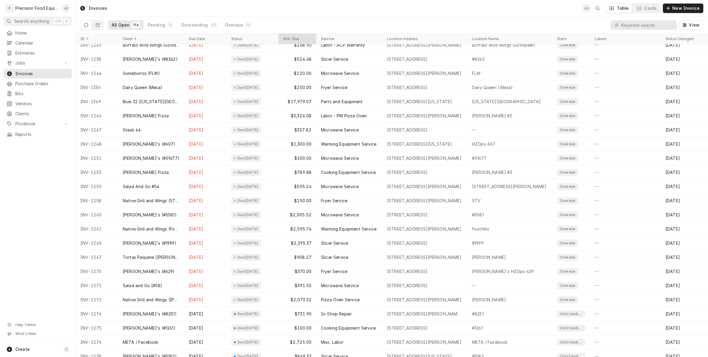
click at [293, 34] on th "Amt. Due" at bounding box center [298, 39] width 38 height 11
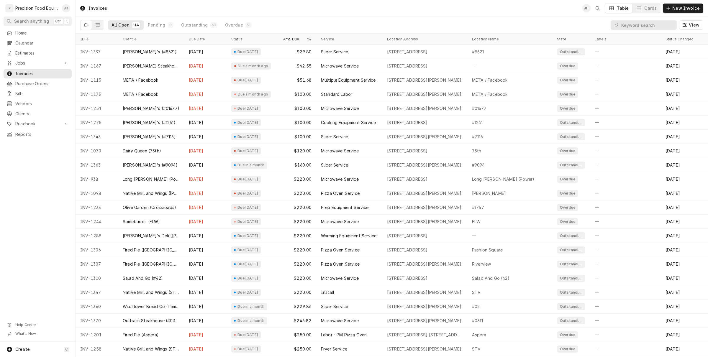
click at [293, 34] on th "Amt. Due" at bounding box center [298, 39] width 38 height 11
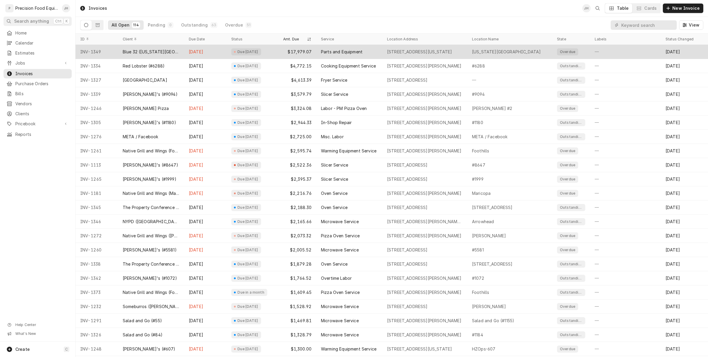
click at [308, 55] on div "$17,979.07" at bounding box center [298, 52] width 38 height 14
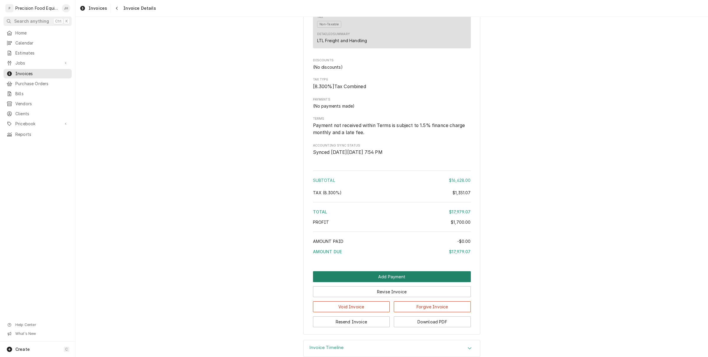
scroll to position [610, 0]
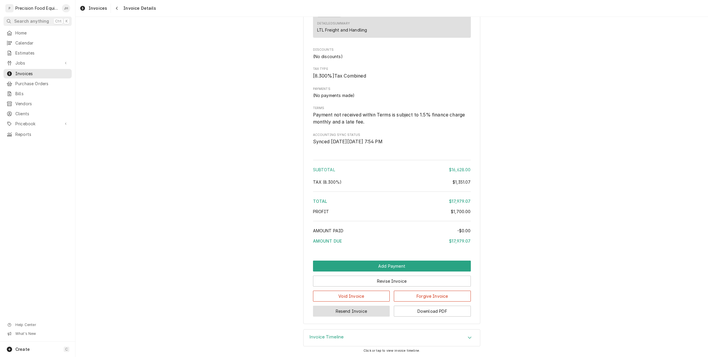
click at [369, 309] on button "Resend Invoice" at bounding box center [351, 311] width 77 height 11
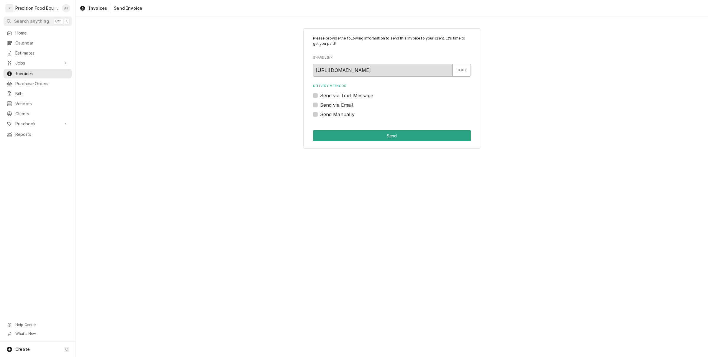
click at [320, 96] on label "Send via Text Message" at bounding box center [346, 95] width 53 height 7
click at [320, 96] on input "Send via Text Message" at bounding box center [399, 98] width 158 height 13
checkbox input "true"
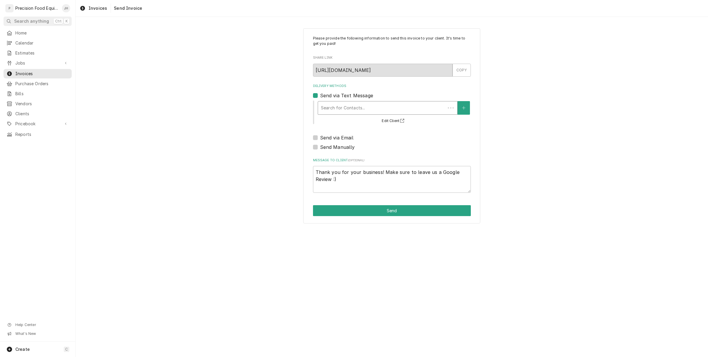
click at [346, 108] on div "Delivery Methods" at bounding box center [382, 108] width 122 height 11
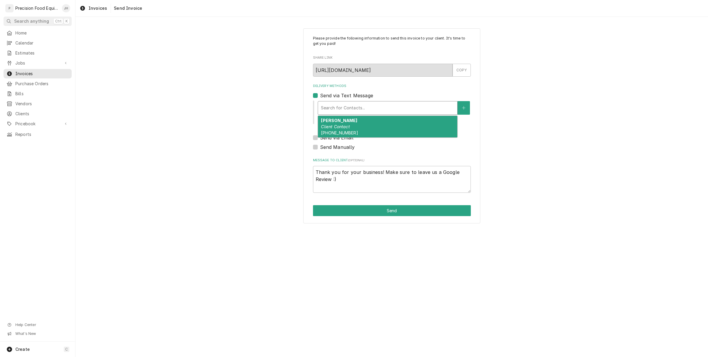
click at [250, 105] on div "Please provide the following information to send this invoice to your client. I…" at bounding box center [392, 126] width 633 height 206
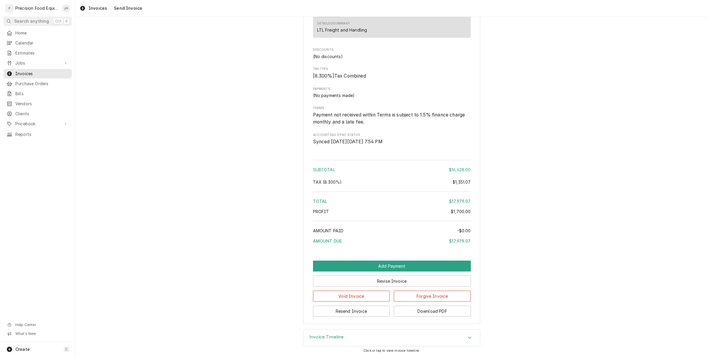
scroll to position [610, 0]
click at [380, 280] on button "Revise Invoice" at bounding box center [392, 281] width 158 height 11
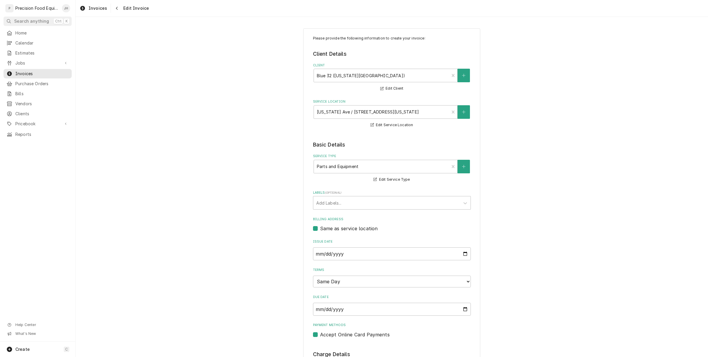
click at [111, 11] on div "Dynamic Content Wrapper" at bounding box center [111, 8] width 0 height 9
click at [117, 6] on icon "Navigate back" at bounding box center [117, 8] width 3 height 4
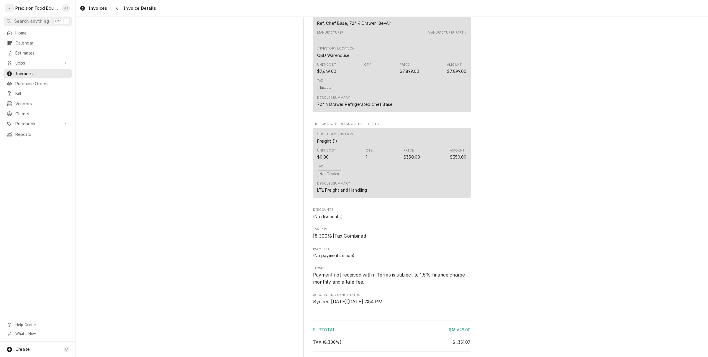
scroll to position [610, 0]
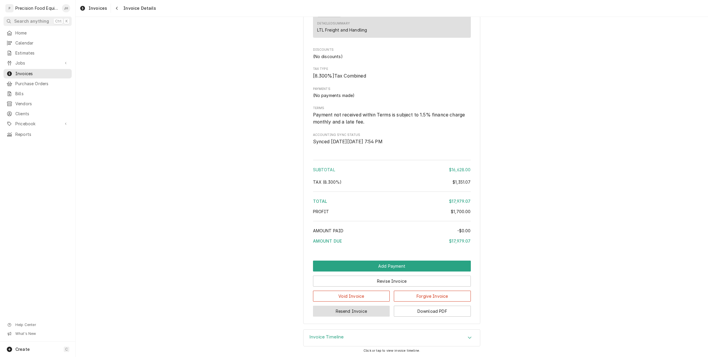
click at [368, 312] on button "Resend Invoice" at bounding box center [351, 311] width 77 height 11
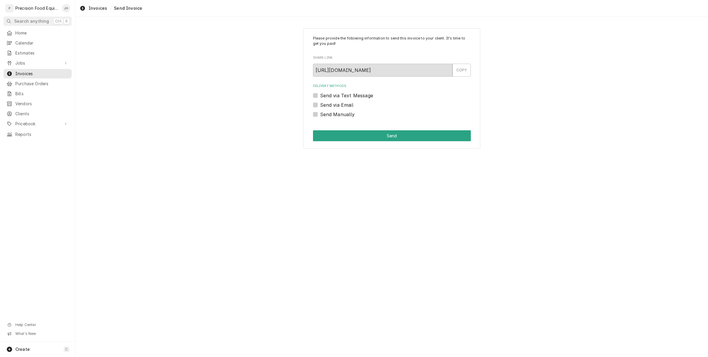
click at [320, 96] on label "Send via Text Message" at bounding box center [346, 95] width 53 height 7
click at [320, 96] on input "Send via Text Message" at bounding box center [399, 98] width 158 height 13
checkbox input "true"
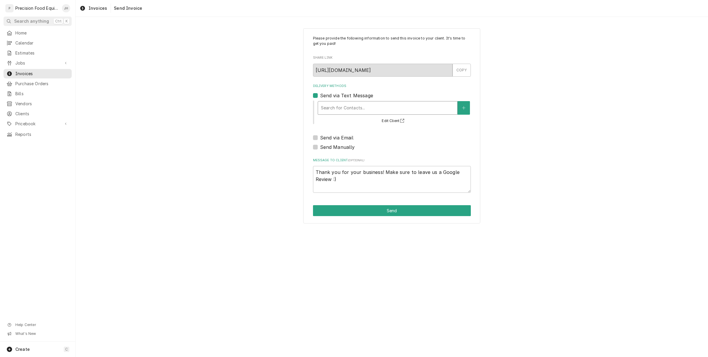
click div "Delivery Methods"
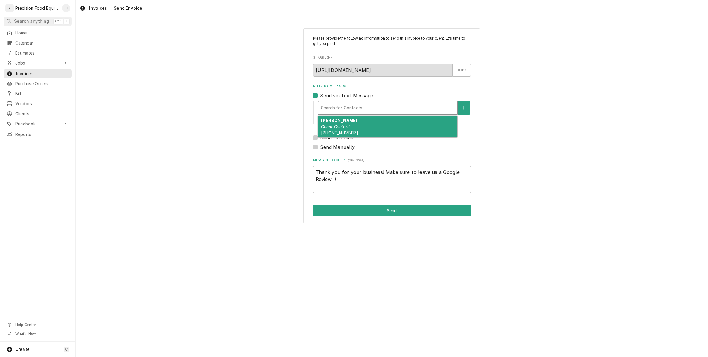
click div "Please provide the following information to send this invoice to your client. I…"
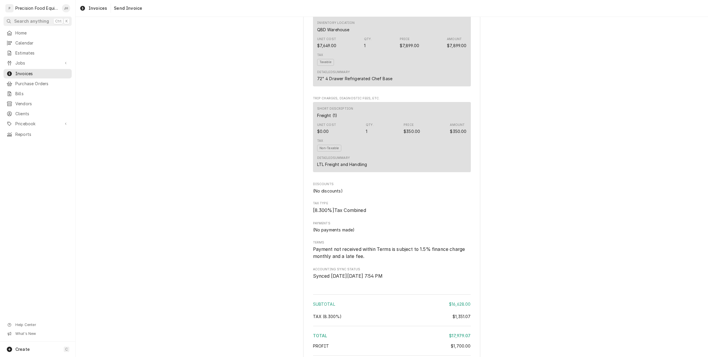
scroll to position [590, 0]
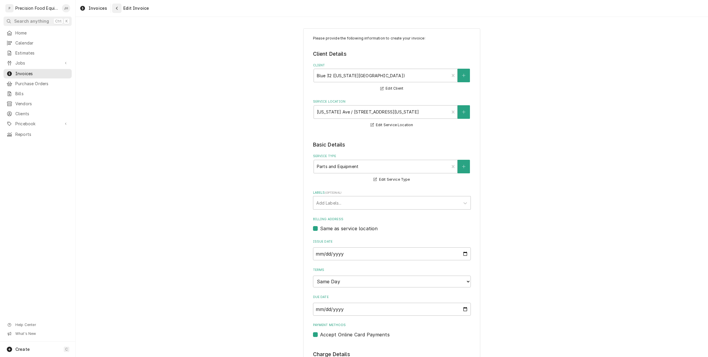
click at [117, 9] on icon "Navigate back" at bounding box center [117, 8] width 3 height 4
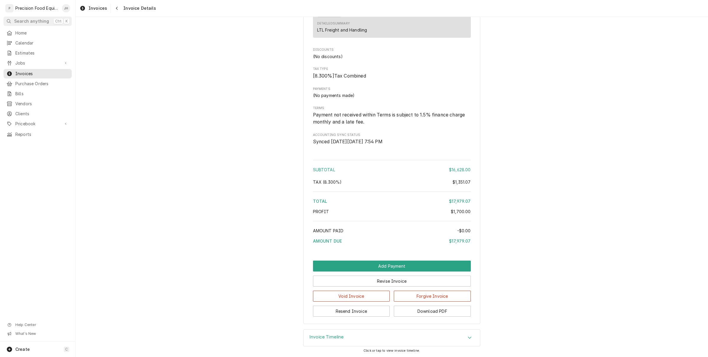
scroll to position [278, 0]
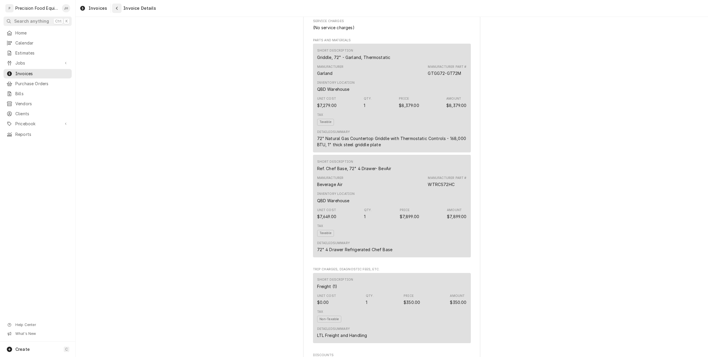
click at [118, 13] on button "Navigate back" at bounding box center [116, 8] width 9 height 9
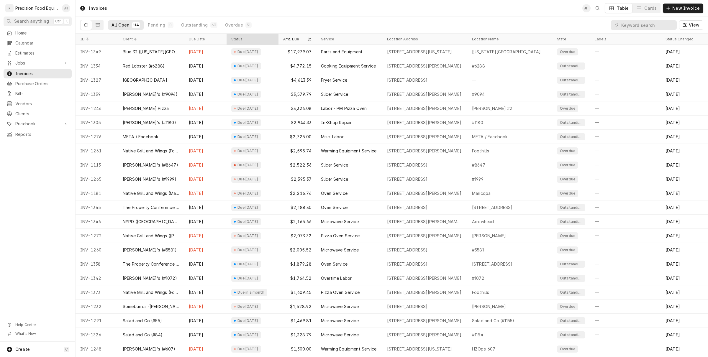
click at [240, 39] on div "Status" at bounding box center [251, 39] width 41 height 5
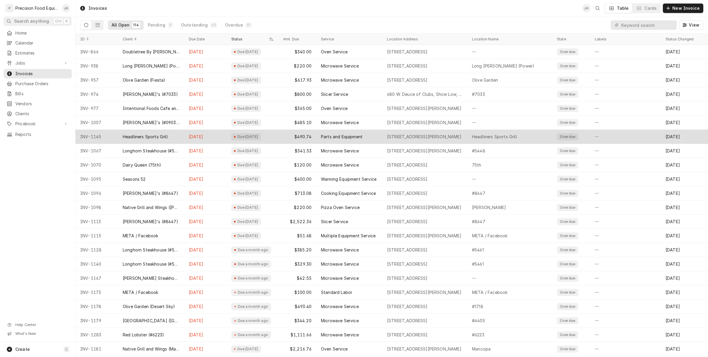
click at [293, 136] on div "$490.74" at bounding box center [298, 137] width 38 height 14
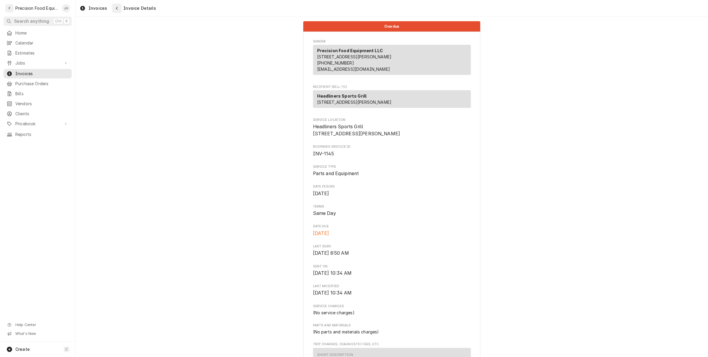
click at [117, 7] on icon "Navigate back" at bounding box center [117, 8] width 3 height 4
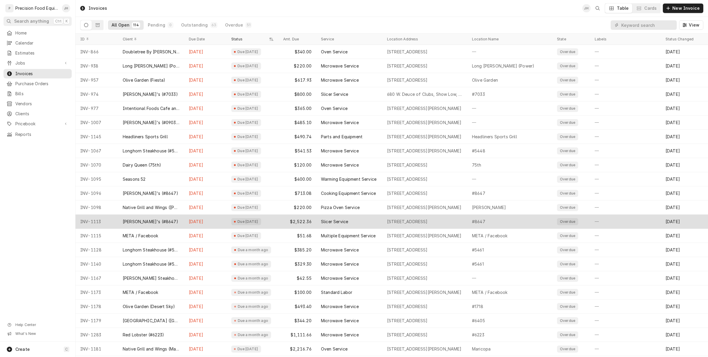
click at [409, 225] on div "37770 N Vulture Mine Rd, Wickenburg, AZ 85390" at bounding box center [425, 222] width 85 height 14
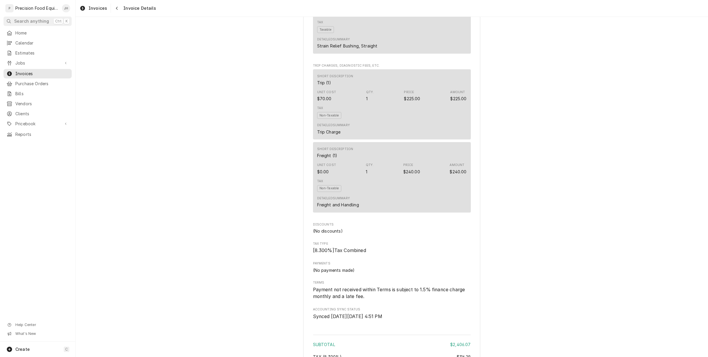
scroll to position [1307, 0]
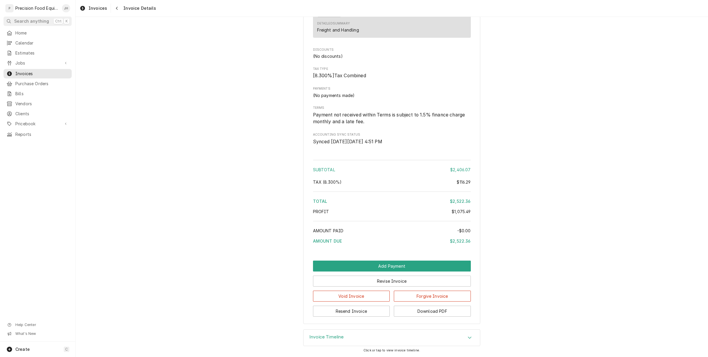
click at [371, 305] on div "Resend Invoice Download PDF" at bounding box center [392, 309] width 158 height 15
click at [370, 306] on button "Resend Invoice" at bounding box center [351, 311] width 77 height 11
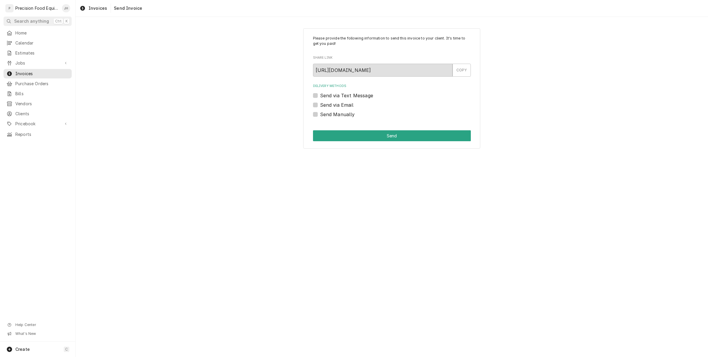
click at [320, 104] on label "Send via Email" at bounding box center [336, 105] width 33 height 7
click at [320, 104] on input "Send via Email" at bounding box center [399, 108] width 158 height 13
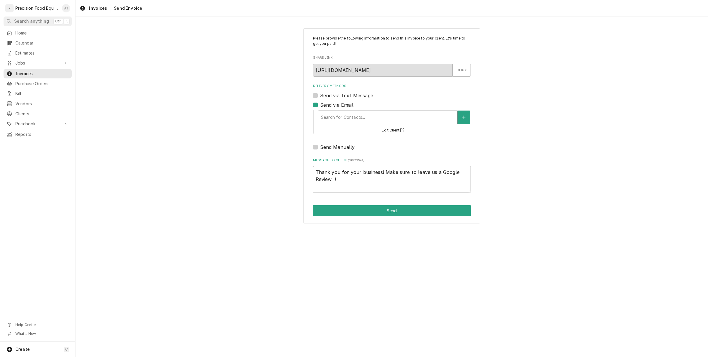
click at [353, 112] on div "Delivery Methods" at bounding box center [387, 117] width 133 height 11
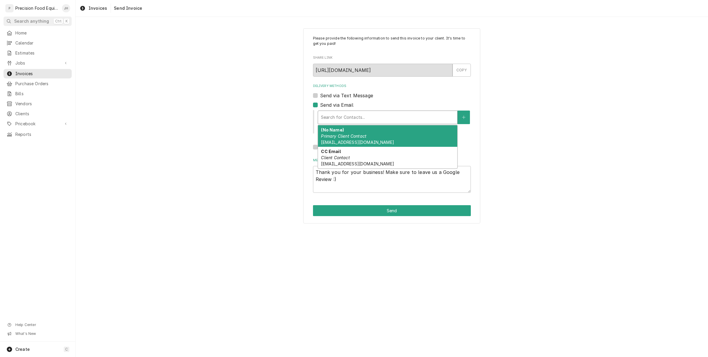
click at [318, 102] on div "Send via Email" at bounding box center [392, 105] width 158 height 7
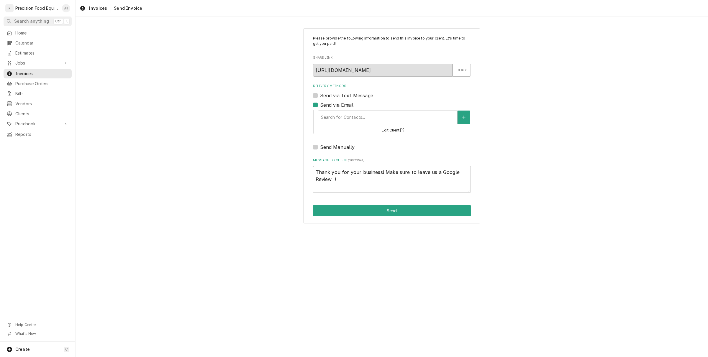
click at [320, 103] on label "Send via Email" at bounding box center [336, 105] width 33 height 7
click at [320, 103] on input "Send via Email" at bounding box center [399, 108] width 158 height 13
checkbox input "false"
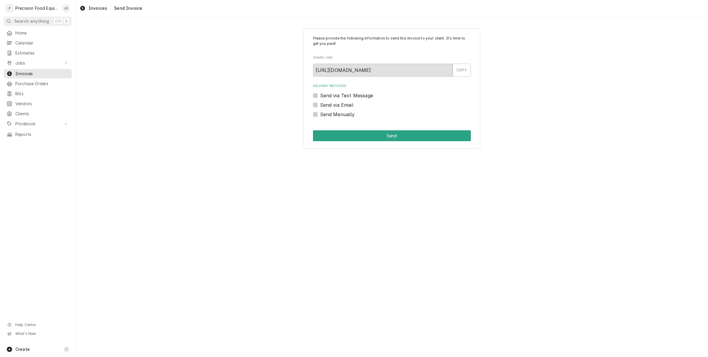
click at [320, 95] on label "Send via Text Message" at bounding box center [346, 95] width 53 height 7
click at [320, 95] on input "Send via Text Message" at bounding box center [399, 98] width 158 height 13
checkbox input "true"
type textarea "x"
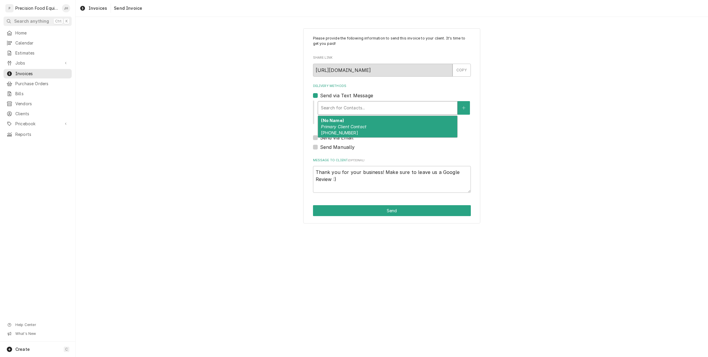
click at [386, 113] on div "Delivery Methods" at bounding box center [387, 108] width 133 height 11
click at [317, 92] on div "Send via Text Message" at bounding box center [392, 95] width 158 height 7
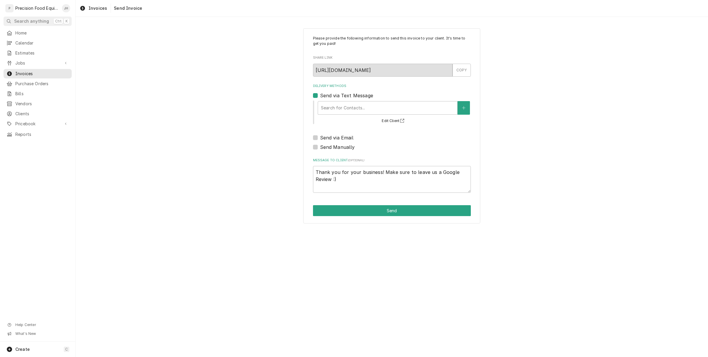
click at [316, 143] on div "Delivery Methods Send via Text Message Search for Contacts... Edit Client Send …" at bounding box center [392, 117] width 158 height 67
click at [320, 140] on label "Send via Email" at bounding box center [336, 137] width 33 height 7
click at [320, 140] on input "Send via Email" at bounding box center [399, 140] width 158 height 13
checkbox input "true"
type textarea "x"
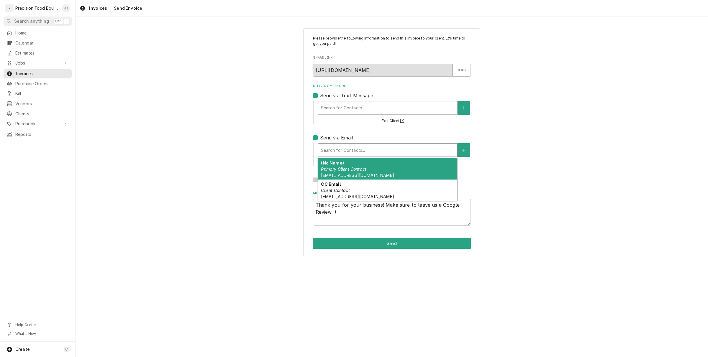
click at [334, 157] on div "Search for Contacts..." at bounding box center [387, 150] width 139 height 13
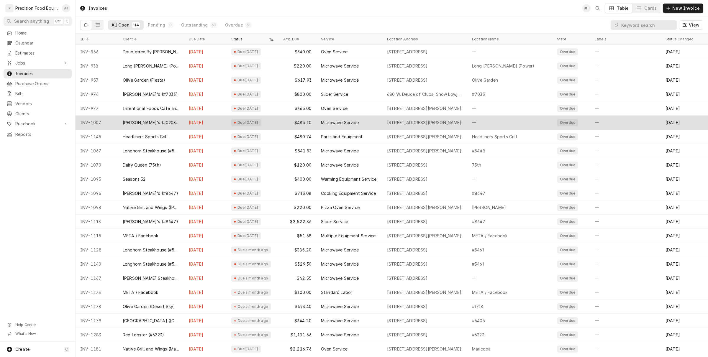
click at [326, 122] on div "Microwave Service" at bounding box center [340, 123] width 38 height 6
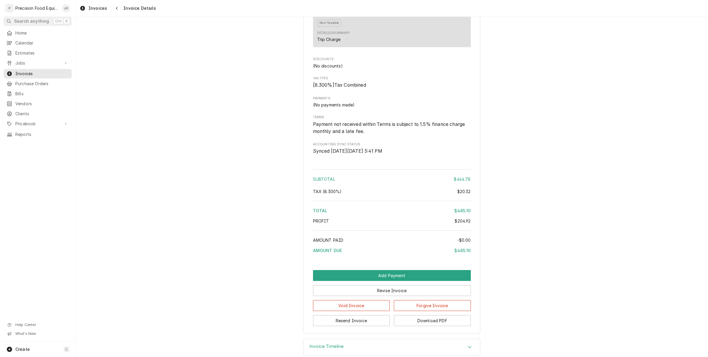
scroll to position [693, 0]
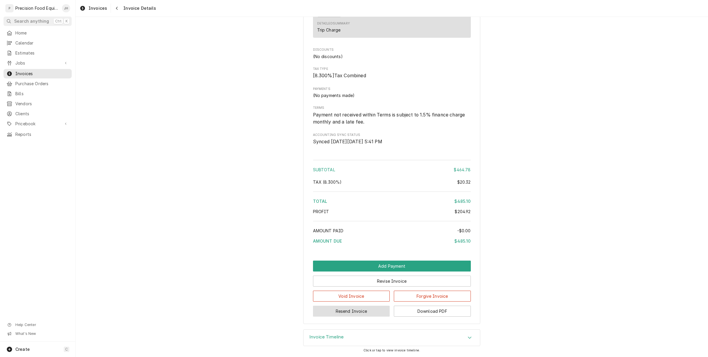
click at [358, 314] on button "Resend Invoice" at bounding box center [351, 311] width 77 height 11
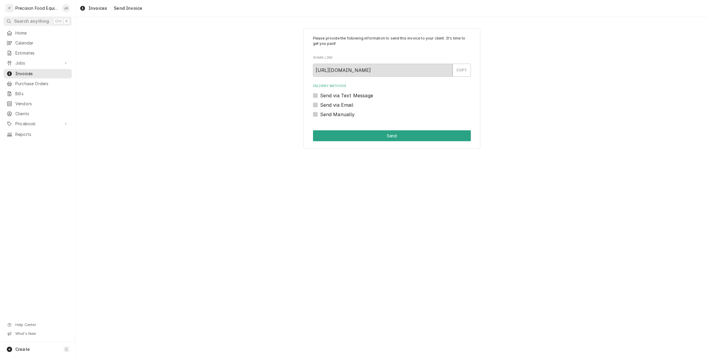
click at [312, 105] on div "Please provide the following information to send this invoice to your client. I…" at bounding box center [391, 88] width 177 height 121
click at [320, 96] on label "Send via Text Message" at bounding box center [346, 95] width 53 height 7
click at [320, 96] on input "Send via Text Message" at bounding box center [399, 98] width 158 height 13
checkbox input "true"
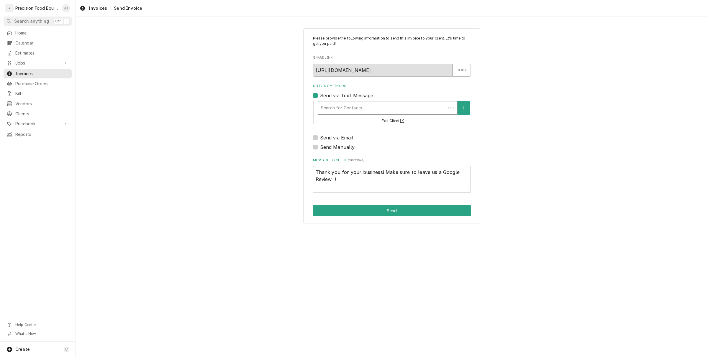
click at [318, 107] on div "Search for Contacts..." at bounding box center [382, 108] width 128 height 13
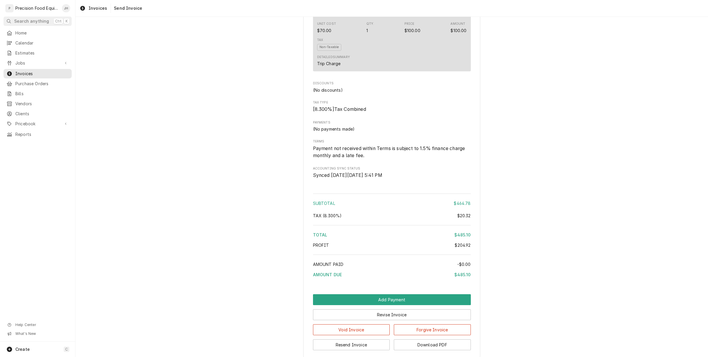
scroll to position [693, 0]
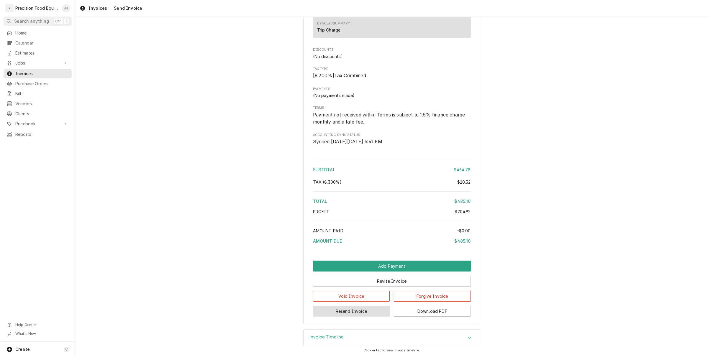
click at [371, 314] on button "Resend Invoice" at bounding box center [351, 311] width 77 height 11
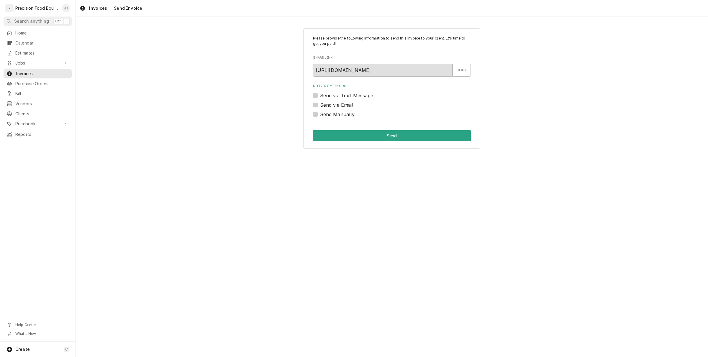
click at [320, 103] on label "Send via Email" at bounding box center [336, 105] width 33 height 7
click at [320, 103] on input "Send via Email" at bounding box center [399, 108] width 158 height 13
checkbox input "true"
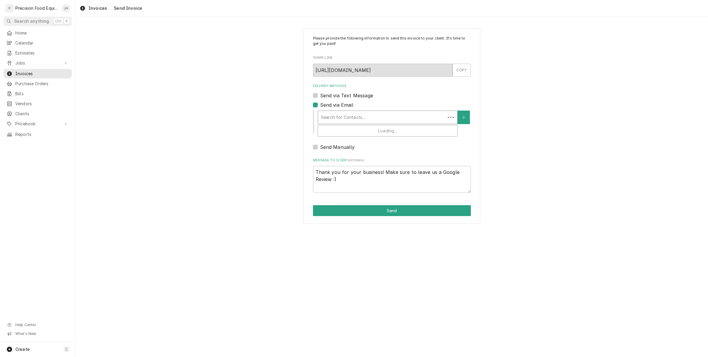
click at [336, 115] on div "Delivery Methods" at bounding box center [382, 117] width 122 height 11
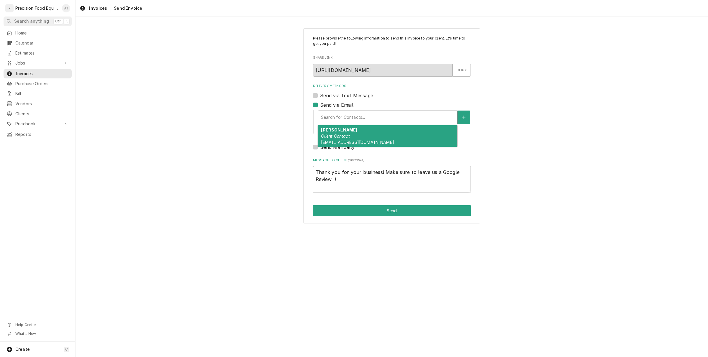
click at [343, 127] on div "Jose bobe Client Contact kyrene9033@hotmail.com" at bounding box center [387, 136] width 139 height 22
type textarea "x"
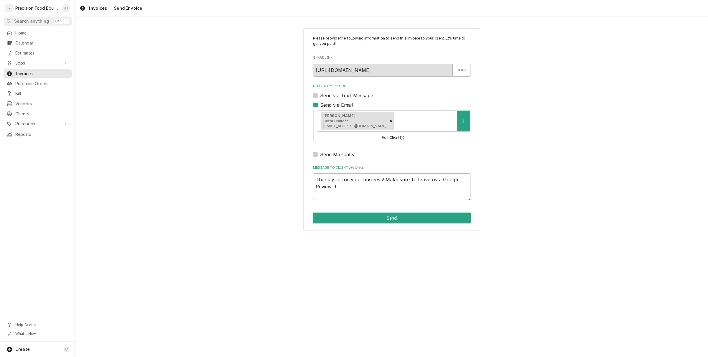
click at [320, 93] on label "Send via Text Message" at bounding box center [346, 95] width 53 height 7
click at [320, 93] on input "Send via Text Message" at bounding box center [399, 98] width 158 height 13
checkbox input "true"
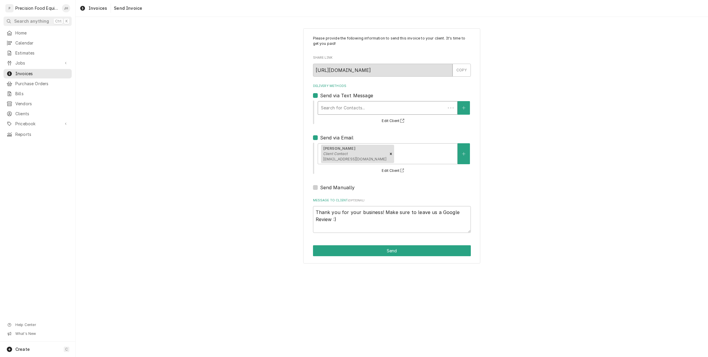
click at [340, 115] on div "Search for Contacts..." at bounding box center [388, 108] width 140 height 14
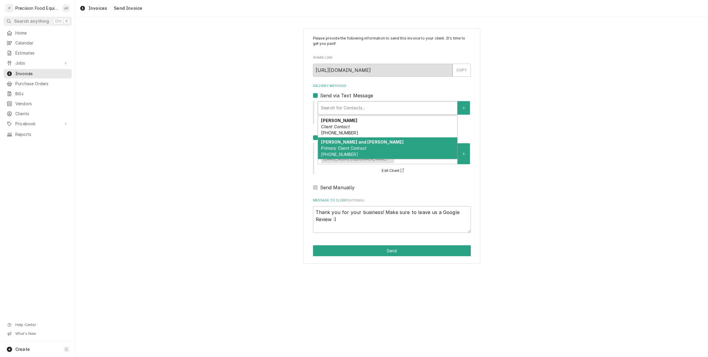
click at [350, 148] on em "Primary Client Contact" at bounding box center [343, 148] width 45 height 5
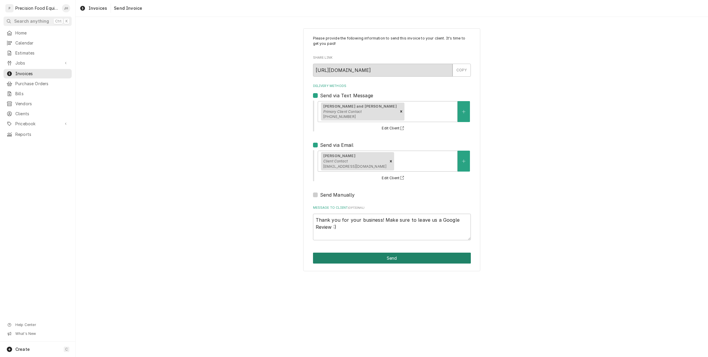
click at [398, 257] on button "Send" at bounding box center [392, 258] width 158 height 11
type textarea "x"
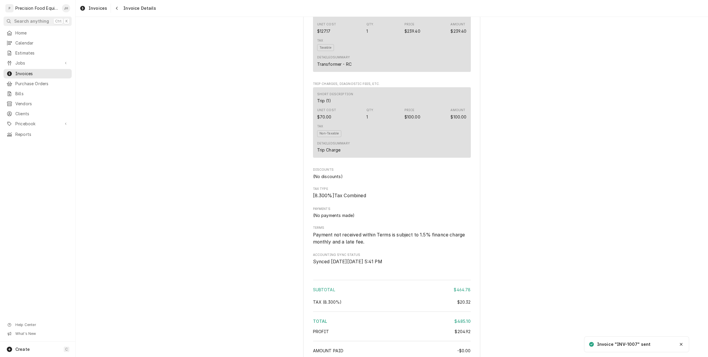
scroll to position [693, 0]
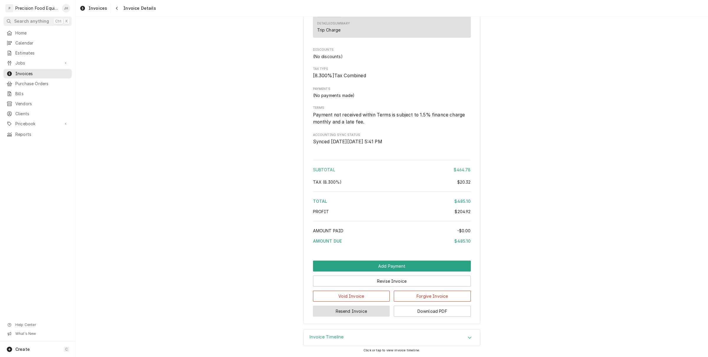
click at [368, 312] on button "Resend Invoice" at bounding box center [351, 311] width 77 height 11
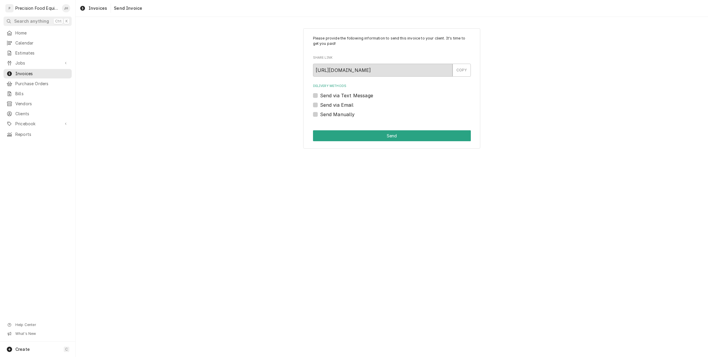
click at [320, 95] on label "Send via Text Message" at bounding box center [346, 95] width 53 height 7
click at [320, 95] on input "Send via Text Message" at bounding box center [399, 98] width 158 height 13
checkbox input "true"
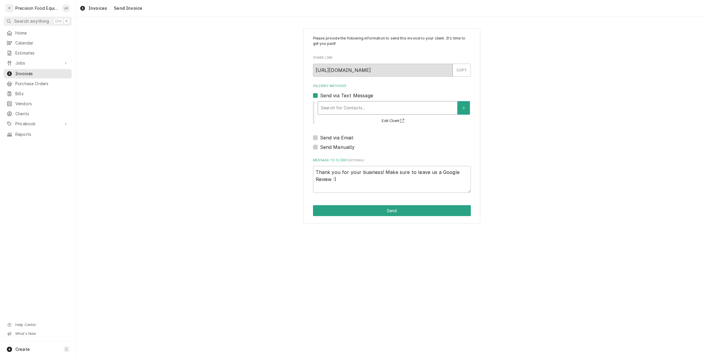
click at [338, 105] on div "Delivery Methods" at bounding box center [387, 108] width 133 height 11
click at [198, 43] on div "Please provide the following information to send this invoice to your client. I…" at bounding box center [392, 126] width 633 height 206
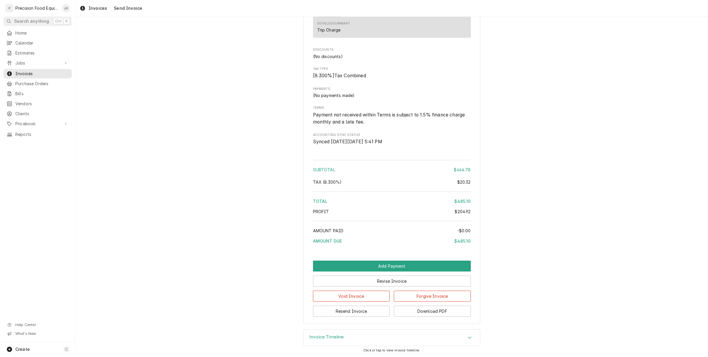
scroll to position [693, 0]
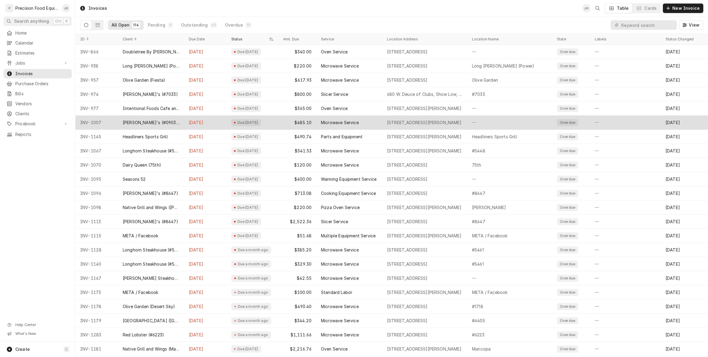
click at [254, 124] on div "Due [DATE]" at bounding box center [248, 122] width 22 height 5
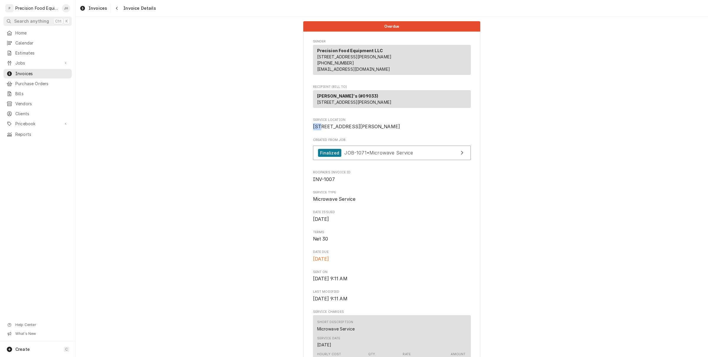
drag, startPoint x: 309, startPoint y: 139, endPoint x: 318, endPoint y: 139, distance: 9.2
click at [318, 130] on span "515 W Warner Rd Tempe, AZ 85284" at bounding box center [356, 127] width 87 height 6
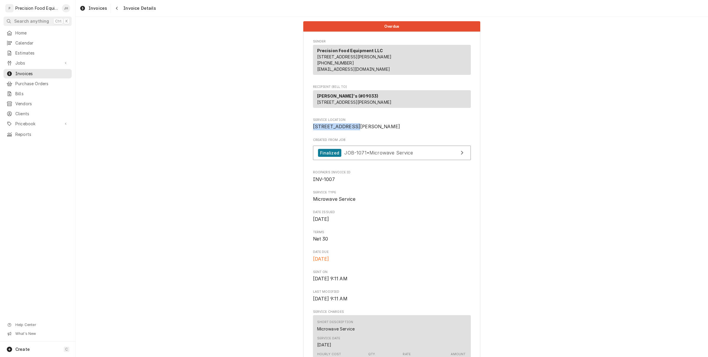
click at [318, 130] on span "515 W Warner Rd Tempe, AZ 85284" at bounding box center [356, 127] width 87 height 6
click at [372, 130] on span "515 W Warner Rd Tempe, AZ 85284" at bounding box center [392, 126] width 158 height 7
drag, startPoint x: 354, startPoint y: 148, endPoint x: 303, endPoint y: 140, distance: 51.9
copy span "515 W Warner Rd Tempe, AZ 85284"
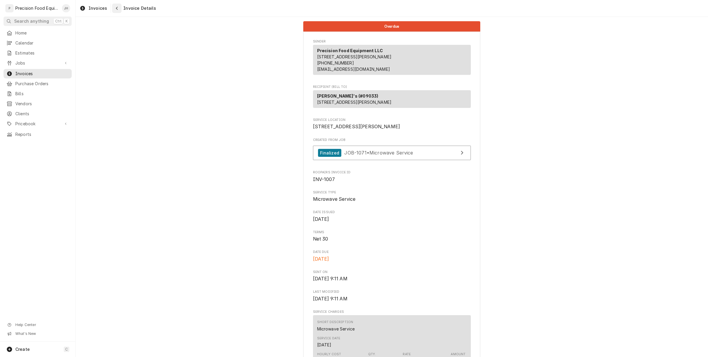
click at [117, 7] on div "Navigate back" at bounding box center [117, 8] width 6 height 6
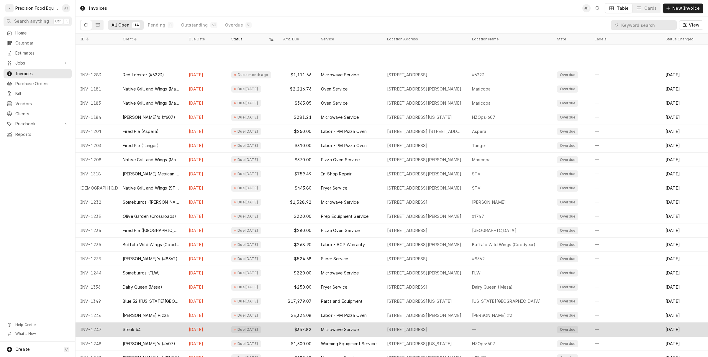
scroll to position [303, 0]
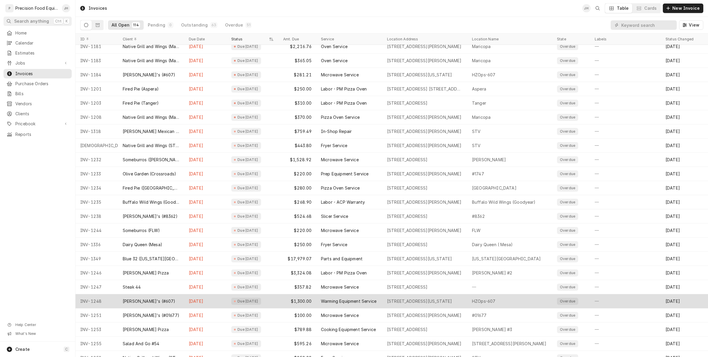
click at [333, 301] on div "Warming Equipment Service" at bounding box center [348, 302] width 55 height 6
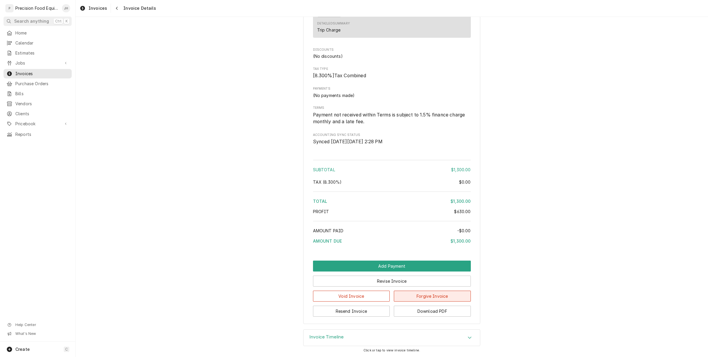
scroll to position [615, 0]
click at [381, 311] on button "Resend Invoice" at bounding box center [351, 311] width 77 height 11
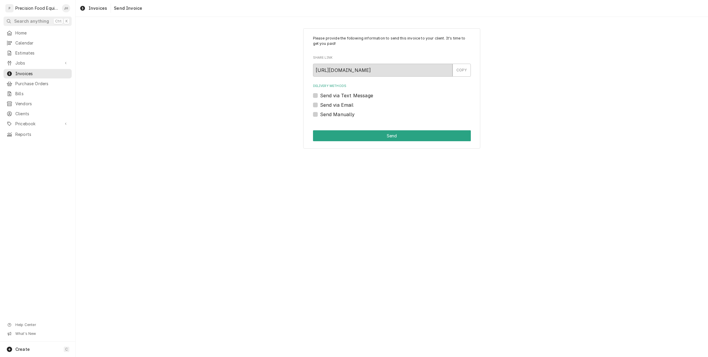
click at [320, 103] on label "Send via Email" at bounding box center [336, 105] width 33 height 7
click at [320, 103] on input "Send via Email" at bounding box center [399, 108] width 158 height 13
checkbox input "true"
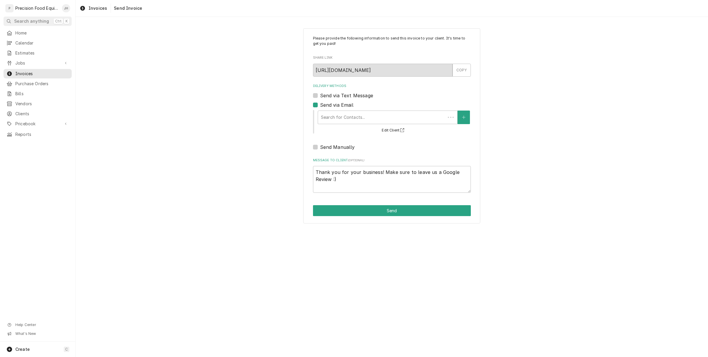
click at [337, 125] on div "Search for Contacts... Edit Client" at bounding box center [394, 122] width 154 height 25
click at [338, 121] on div "Delivery Methods" at bounding box center [387, 117] width 133 height 11
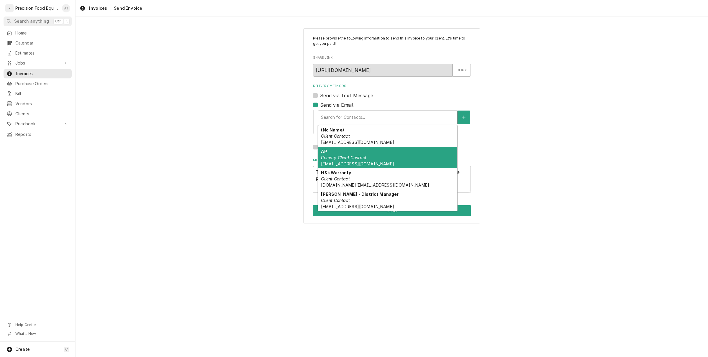
click at [350, 157] on em "Primary Client Contact" at bounding box center [343, 157] width 45 height 5
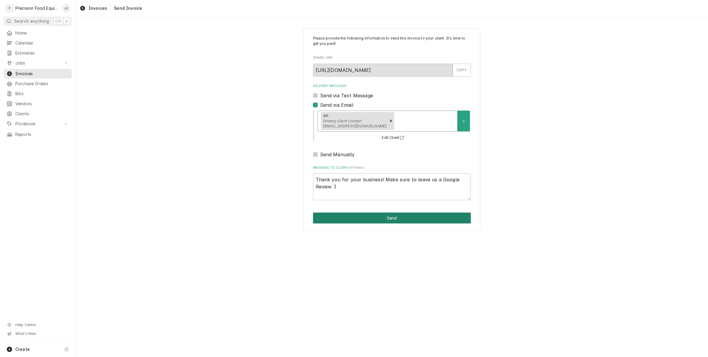
click at [388, 222] on button "Send" at bounding box center [392, 218] width 158 height 11
type textarea "x"
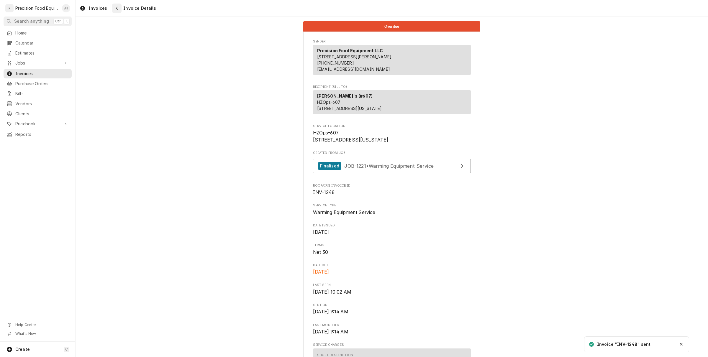
click at [117, 10] on div "Navigate back" at bounding box center [117, 8] width 6 height 6
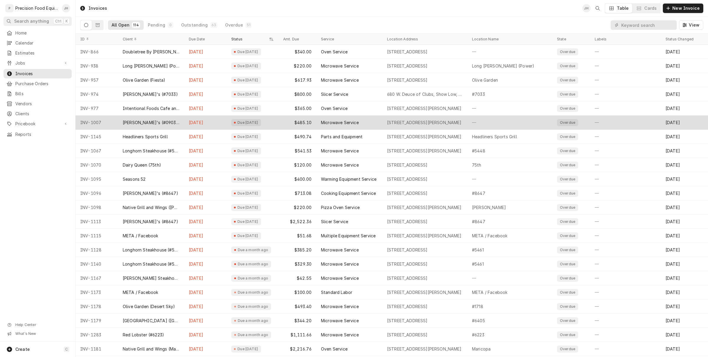
click at [273, 123] on div "Due 2 months ago" at bounding box center [253, 123] width 52 height 14
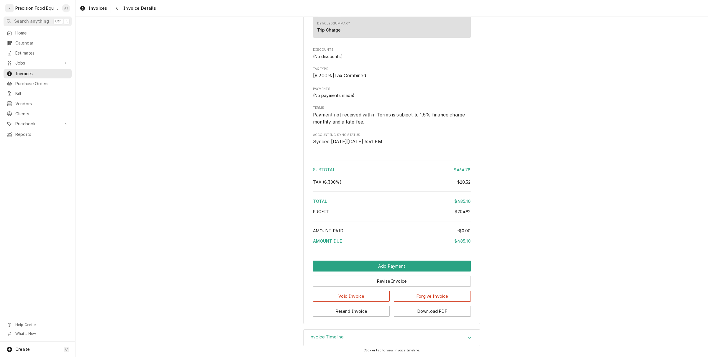
scroll to position [693, 0]
click at [371, 306] on button "Resend Invoice" at bounding box center [351, 311] width 77 height 11
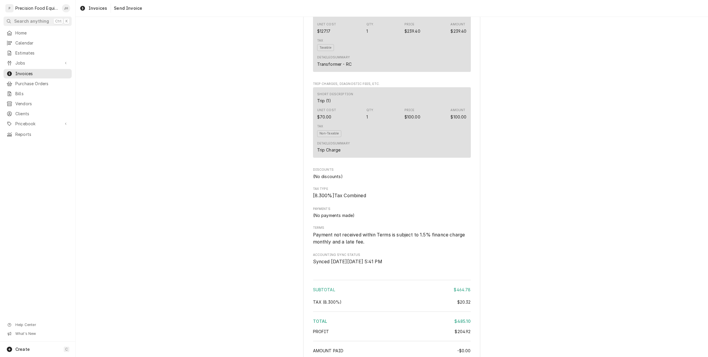
scroll to position [693, 0]
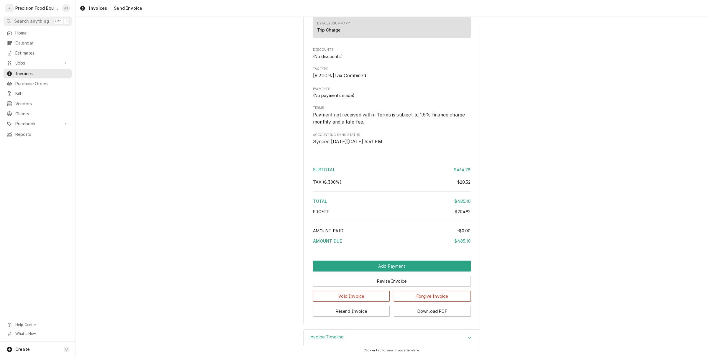
click at [420, 287] on div "Void Invoice Forgive Invoice" at bounding box center [392, 294] width 158 height 15
click at [420, 280] on button "Revise Invoice" at bounding box center [392, 281] width 158 height 11
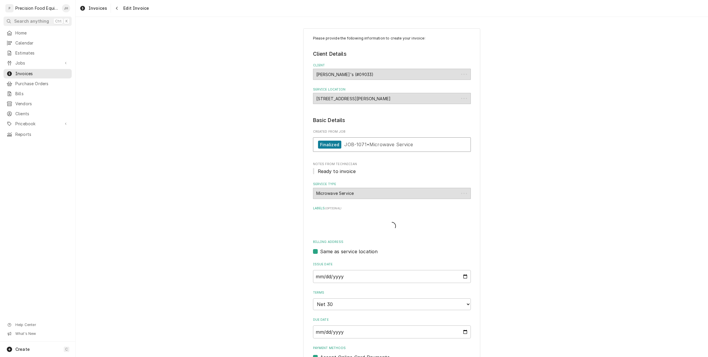
type textarea "x"
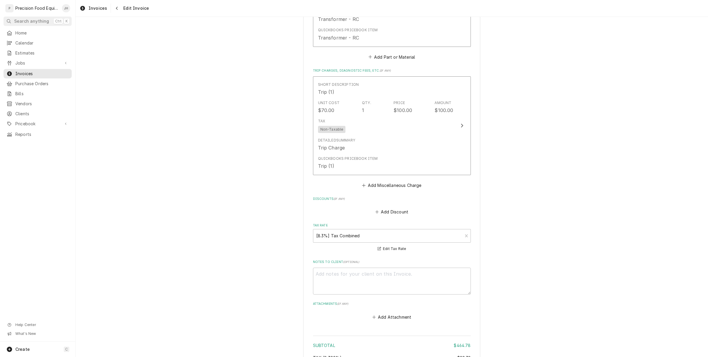
scroll to position [775, 0]
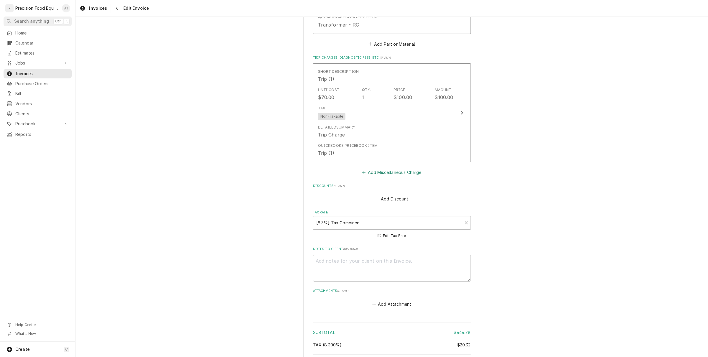
click at [381, 173] on button "Add Miscellaneous Charge" at bounding box center [391, 172] width 61 height 8
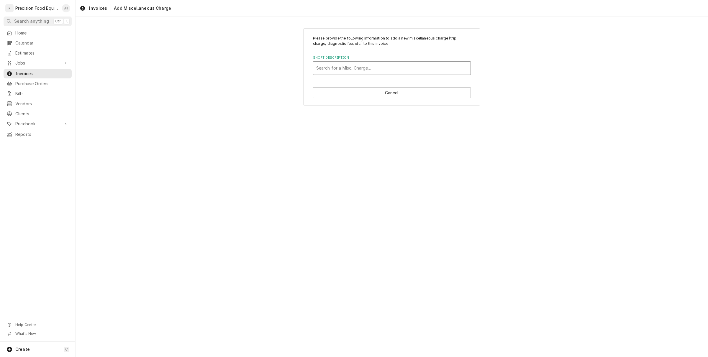
click at [374, 69] on div "Short Description" at bounding box center [391, 68] width 151 height 11
type input "late"
click at [372, 80] on div "Fee - Late (1)" at bounding box center [391, 80] width 157 height 9
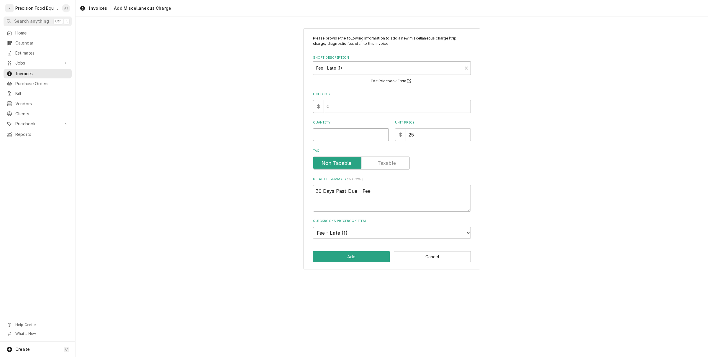
click at [371, 141] on input "Quantity" at bounding box center [351, 134] width 76 height 13
type textarea "x"
type input "1"
click at [354, 263] on div "Please provide the following information to add a new miscellaneous charge (tri…" at bounding box center [391, 149] width 177 height 242
click at [357, 259] on button "Add" at bounding box center [351, 256] width 77 height 11
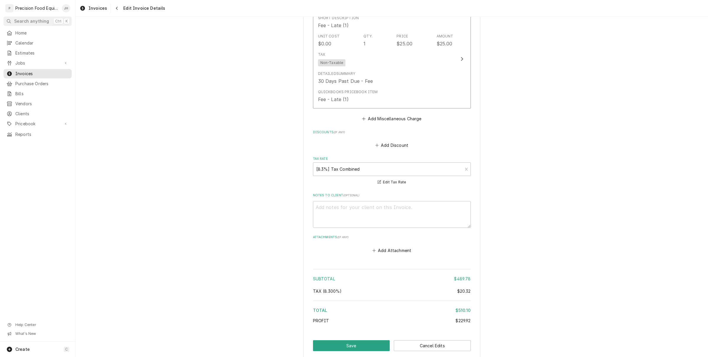
scroll to position [966, 0]
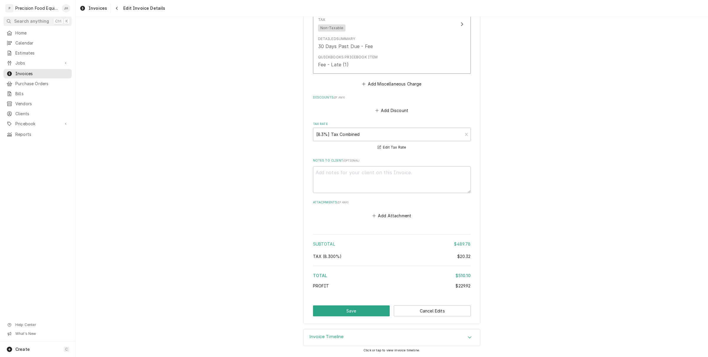
click at [362, 308] on button "Save" at bounding box center [351, 311] width 77 height 11
type textarea "x"
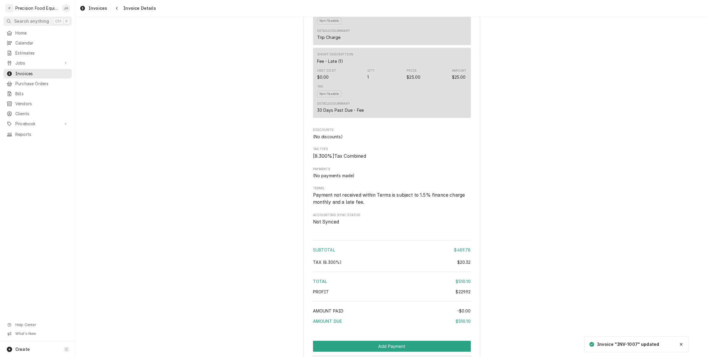
scroll to position [765, 0]
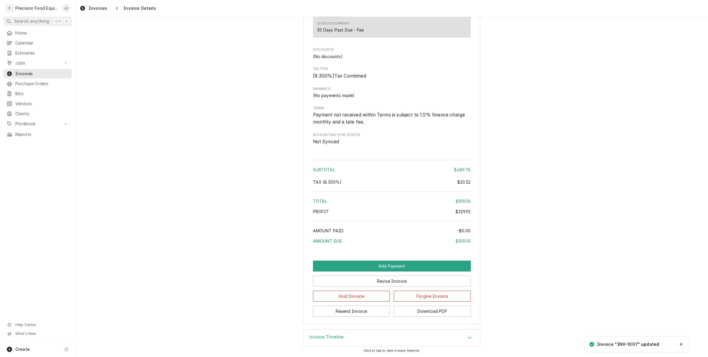
click at [353, 314] on button "Resend Invoice" at bounding box center [351, 311] width 77 height 11
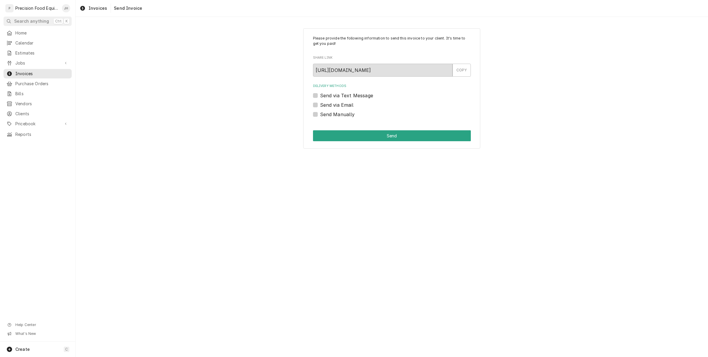
click at [320, 94] on label "Send via Text Message" at bounding box center [346, 95] width 53 height 7
click at [320, 94] on input "Send via Text Message" at bounding box center [399, 98] width 158 height 13
checkbox input "true"
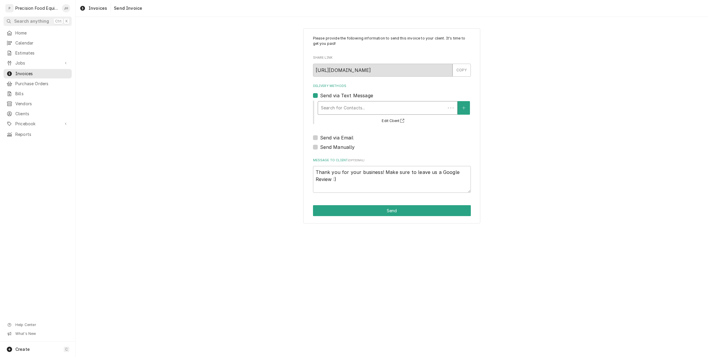
click at [331, 106] on div "Delivery Methods" at bounding box center [382, 108] width 122 height 11
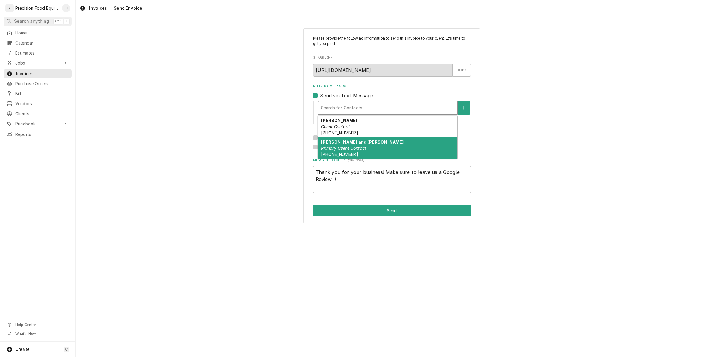
click at [368, 154] on div "Robert and Mary Primary Client Contact (480) 983-8617" at bounding box center [387, 149] width 139 height 22
type textarea "x"
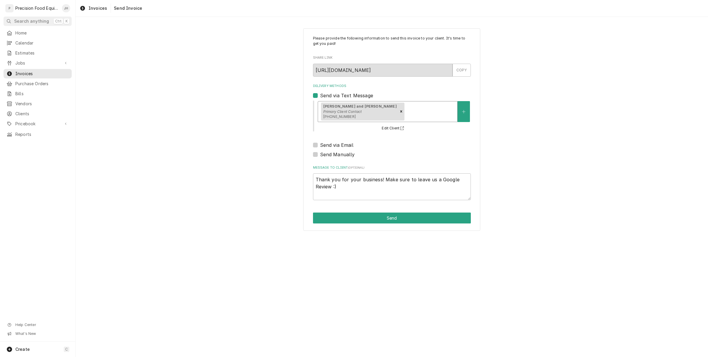
click at [320, 143] on label "Send via Email" at bounding box center [336, 145] width 33 height 7
click at [320, 143] on input "Send via Email" at bounding box center [399, 148] width 158 height 13
checkbox input "true"
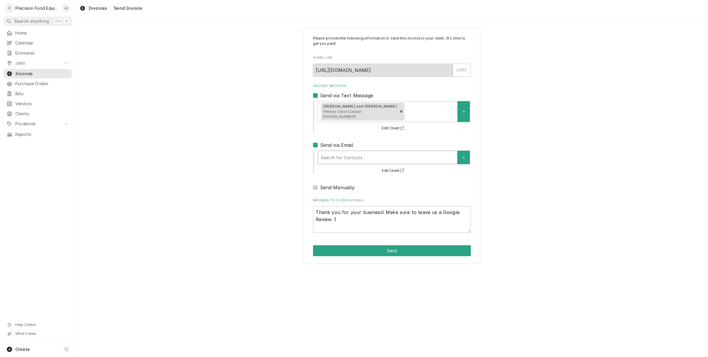
click at [337, 157] on div "Delivery Methods" at bounding box center [387, 157] width 133 height 11
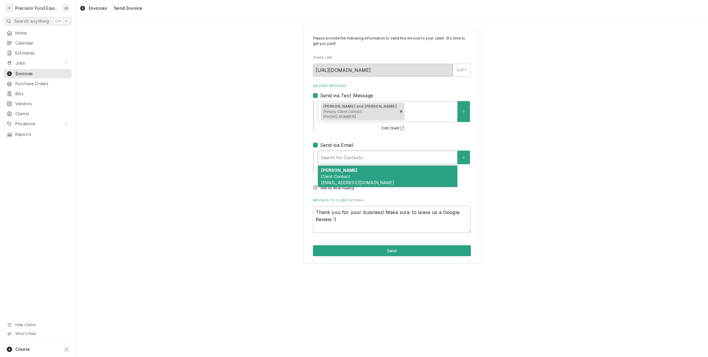
click at [349, 179] on em "Client Contact" at bounding box center [335, 176] width 29 height 5
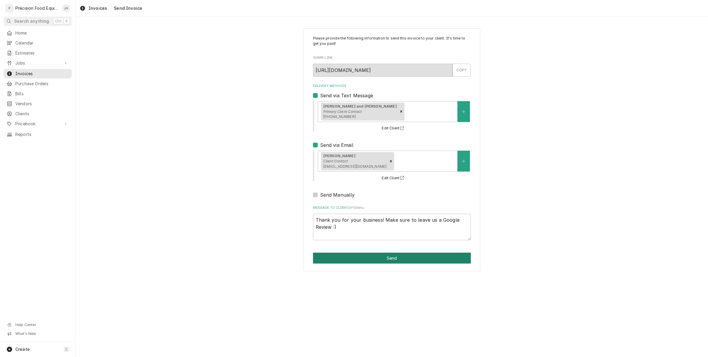
click at [408, 258] on button "Send" at bounding box center [392, 258] width 158 height 11
type textarea "x"
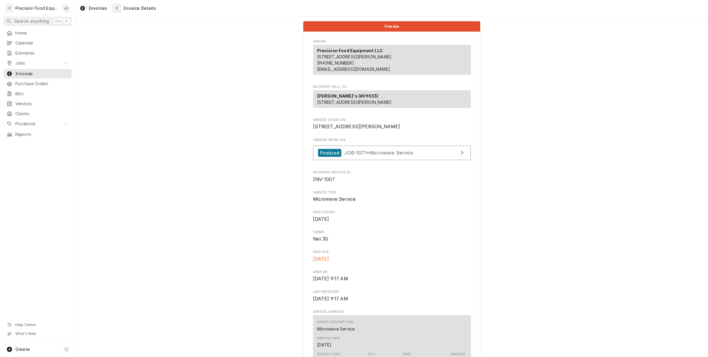
click at [119, 7] on button "Navigate back" at bounding box center [116, 8] width 9 height 9
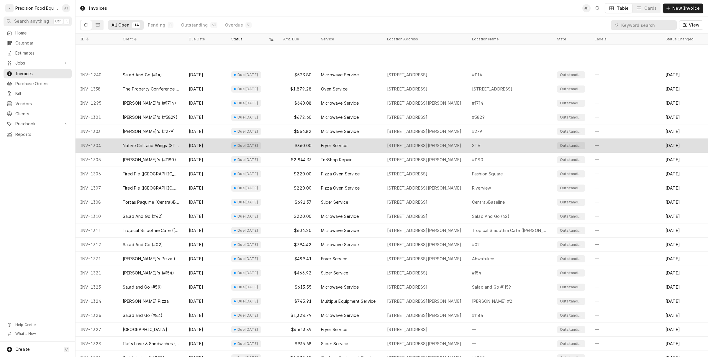
scroll to position [884, 0]
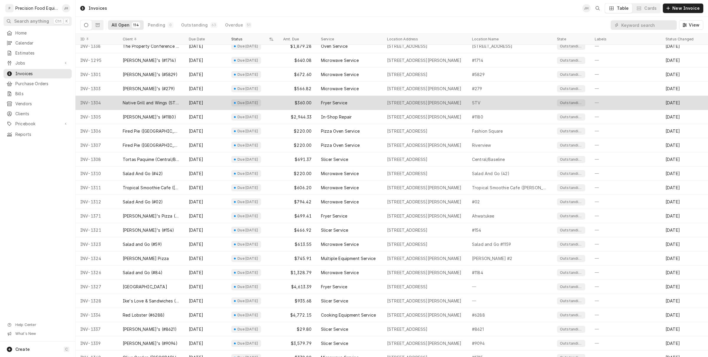
click at [342, 313] on div "Cooking Equipment Service" at bounding box center [348, 316] width 55 height 6
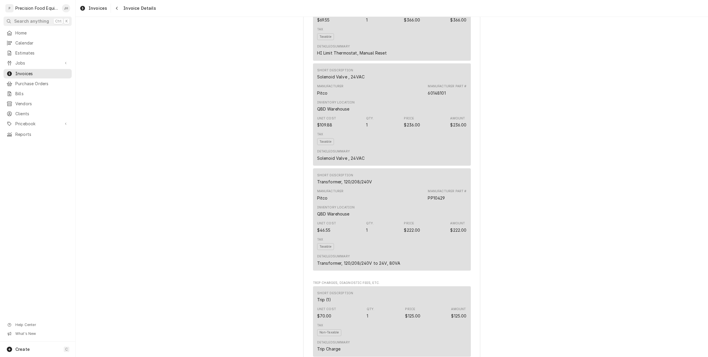
scroll to position [849, 0]
click at [118, 9] on div "Navigate back" at bounding box center [117, 8] width 6 height 6
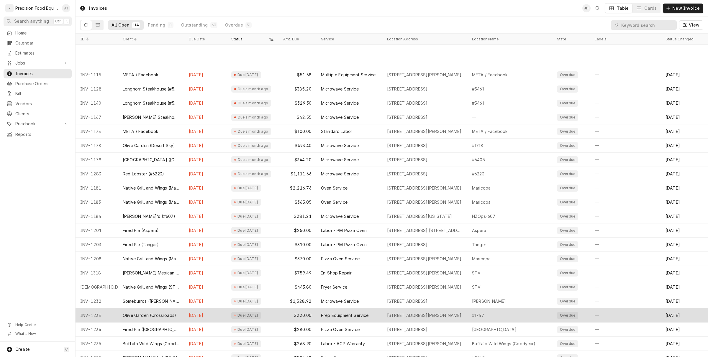
scroll to position [204, 0]
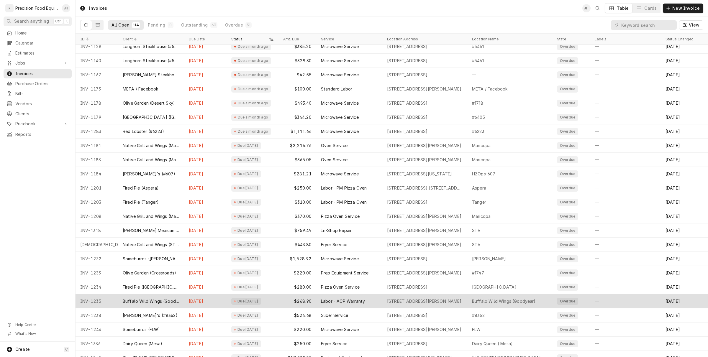
click at [134, 301] on div "Buffalo Wild Wings (Goodyear)" at bounding box center [151, 302] width 57 height 6
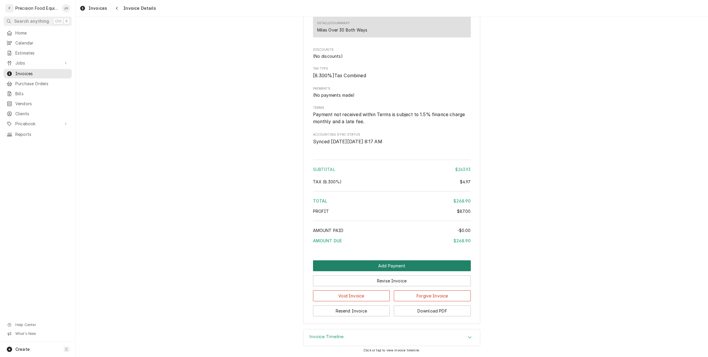
scroll to position [657, 0]
click at [361, 293] on button "Void Invoice" at bounding box center [351, 296] width 77 height 11
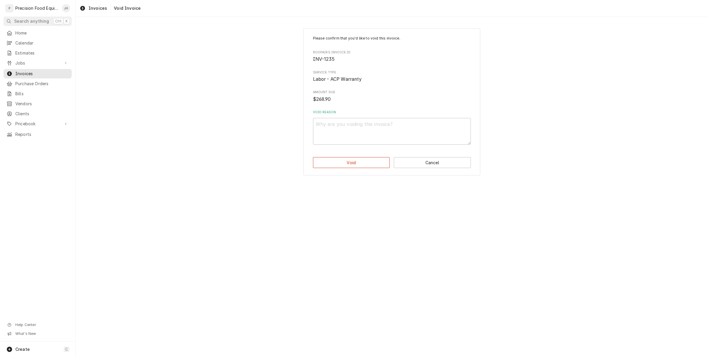
click at [362, 107] on div "Please confirm that you'd like to void this invoice. Roopairs Invoice ID INV-12…" at bounding box center [392, 90] width 158 height 109
click at [350, 122] on textarea "Void Reason" at bounding box center [392, 131] width 158 height 27
type textarea "x"
type textarea "A"
type textarea "x"
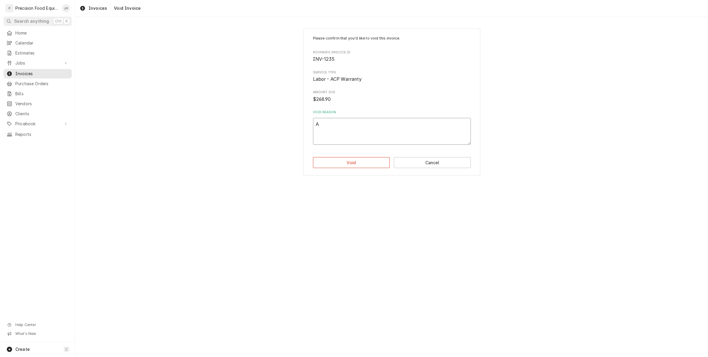
type textarea "AC"
type textarea "x"
type textarea "ACP"
type textarea "x"
type textarea "ACP"
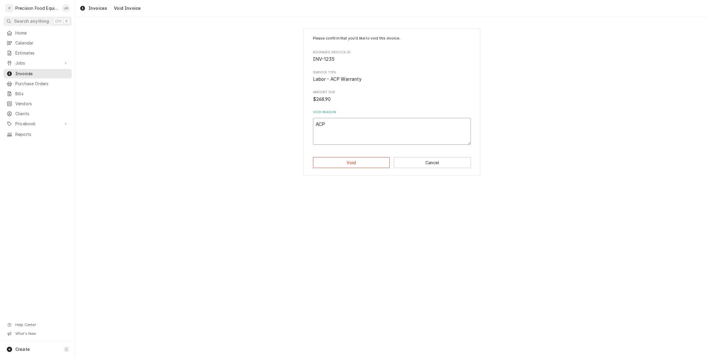
type textarea "x"
type textarea "ACP i"
type textarea "x"
type textarea "ACP in"
type textarea "x"
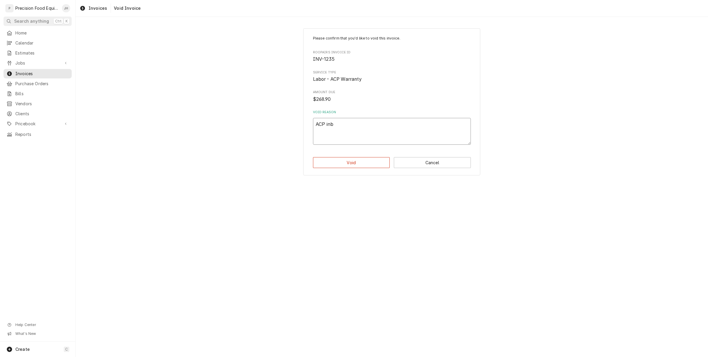
type textarea "ACP inbo"
type textarea "x"
type textarea "ACP inboic"
type textarea "x"
type textarea "ACP inboi"
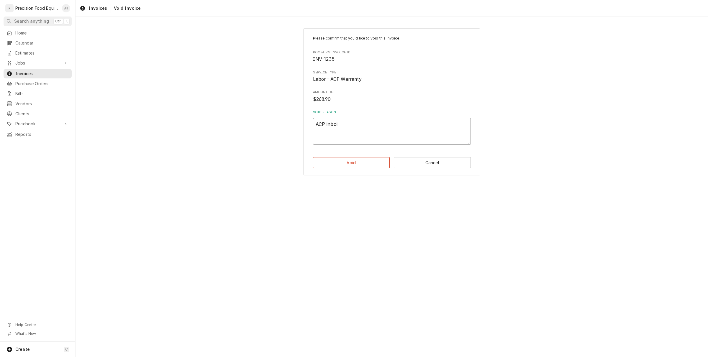
type textarea "x"
type textarea "ACP inbo"
type textarea "x"
type textarea "ACP inb"
type textarea "x"
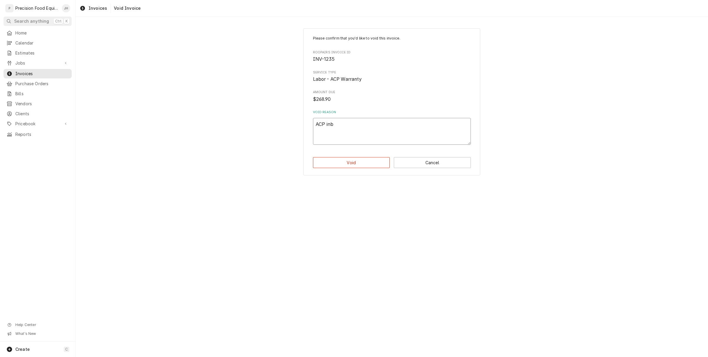
type textarea "ACP in"
type textarea "x"
type textarea "ACP inv"
type textarea "x"
type textarea "ACP invo"
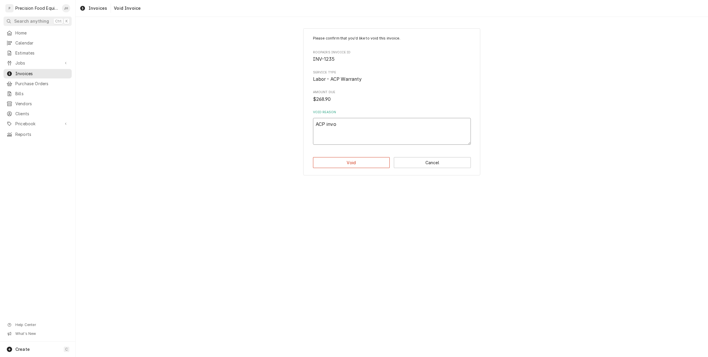
type textarea "x"
type textarea "ACP invoi"
type textarea "x"
type textarea "ACP invoic"
type textarea "x"
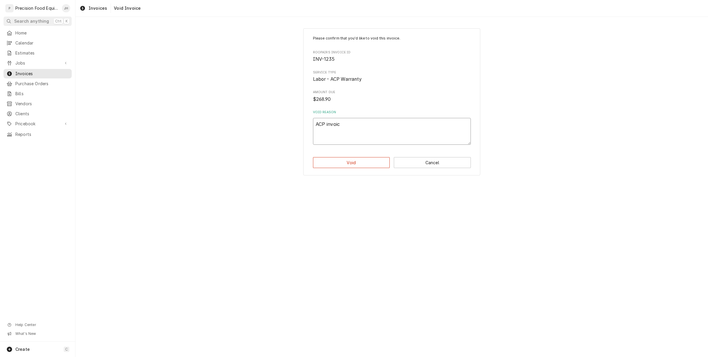
type textarea "ACP invoice"
type textarea "x"
type textarea "ACP invoice"
type textarea "x"
type textarea "ACP invoice i"
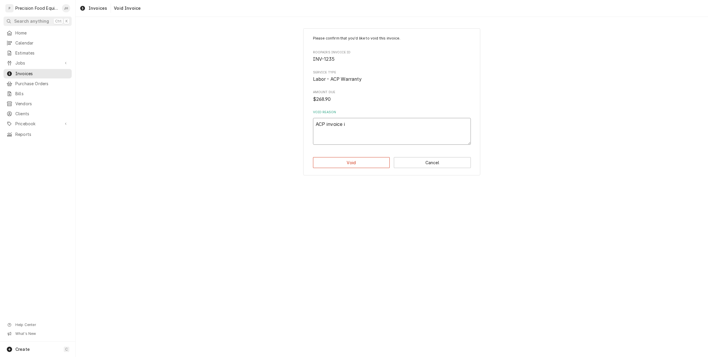
type textarea "x"
type textarea "ACP invoice is"
type textarea "x"
type textarea "ACP invoice is"
type textarea "x"
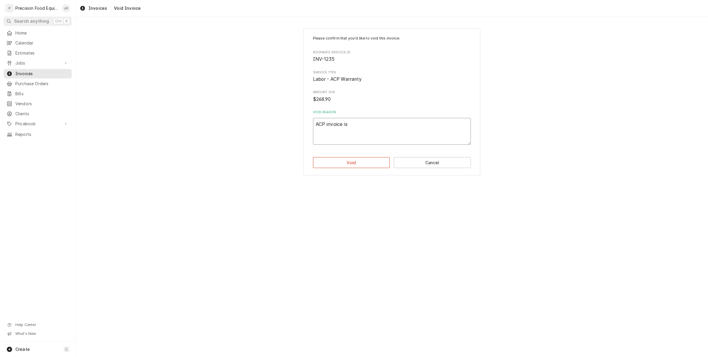
type textarea "ACP invoice is i"
type textarea "x"
type textarea "ACP invoice is in"
type textarea "x"
type textarea "ACP invoice is in"
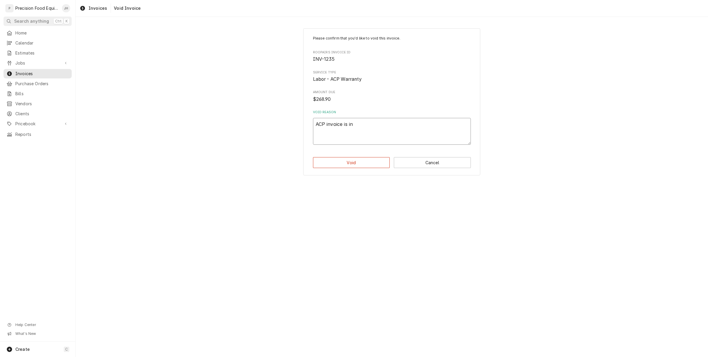
type textarea "x"
type textarea "ACP invoice is in q"
type textarea "x"
type textarea "ACP invoice is in qu"
type textarea "x"
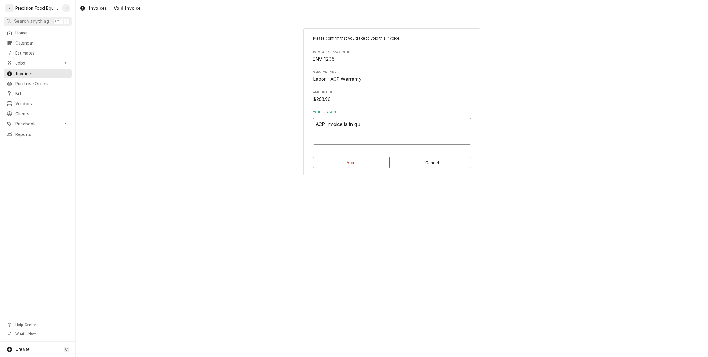
type textarea "ACP invoice is in q"
type textarea "x"
type textarea "ACP invoice is in"
type textarea "x"
type textarea "ACP invoice is in Q"
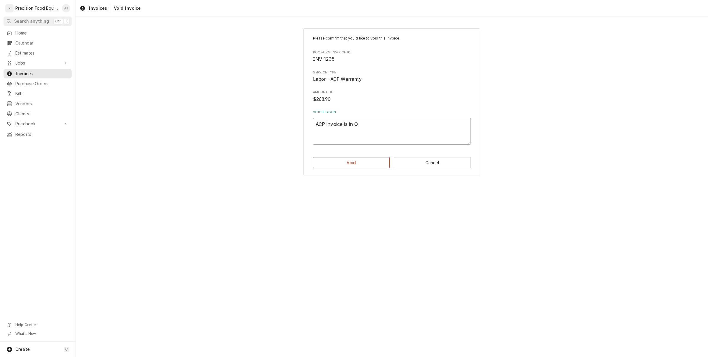
type textarea "x"
type textarea "ACP invoice is in QB"
click at [355, 157] on button "Void" at bounding box center [351, 162] width 77 height 11
type textarea "x"
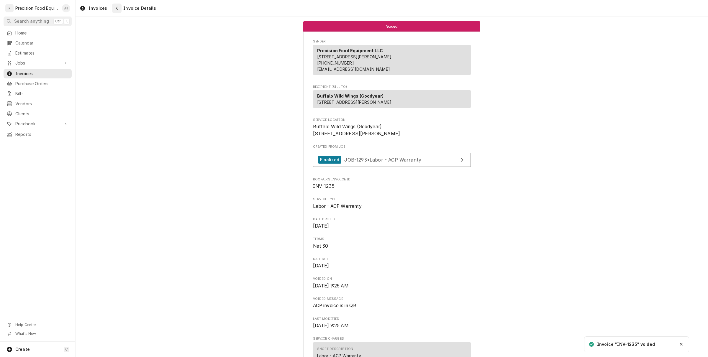
click at [119, 7] on button "Navigate back" at bounding box center [116, 8] width 9 height 9
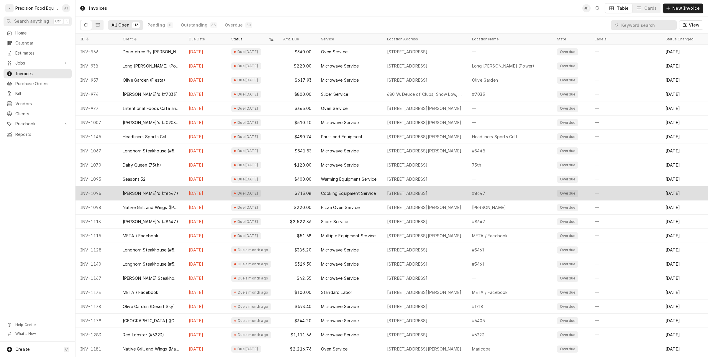
click at [428, 191] on div "[STREET_ADDRESS]" at bounding box center [407, 194] width 41 height 6
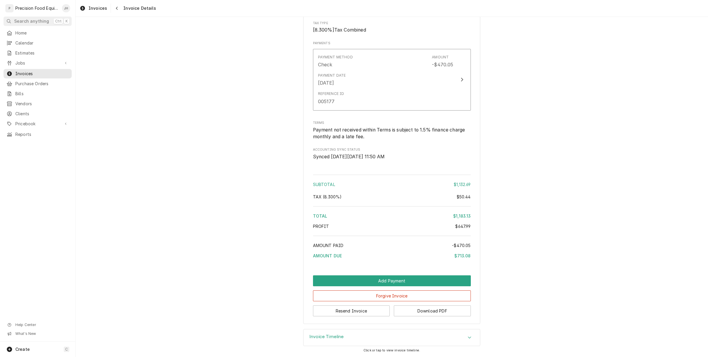
scroll to position [1222, 0]
click at [344, 307] on button "Resend Invoice" at bounding box center [351, 311] width 77 height 11
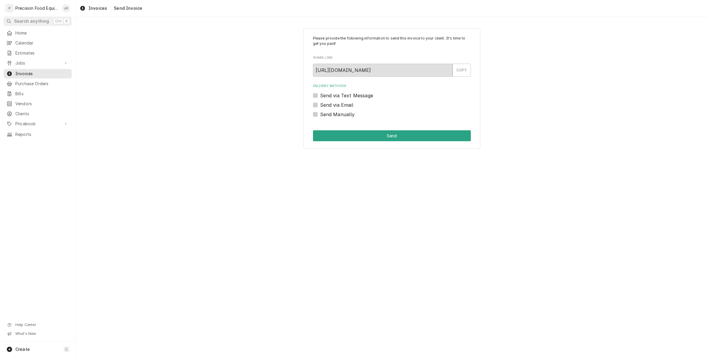
click at [320, 106] on label "Send via Email" at bounding box center [336, 105] width 33 height 7
click at [320, 106] on input "Send via Email" at bounding box center [399, 108] width 158 height 13
checkbox input "true"
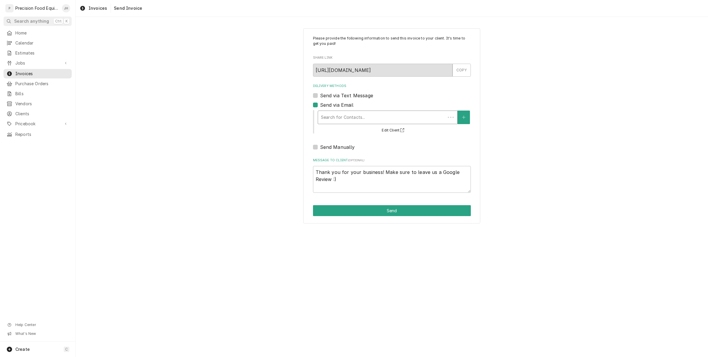
click at [337, 115] on div "Delivery Methods" at bounding box center [382, 117] width 122 height 11
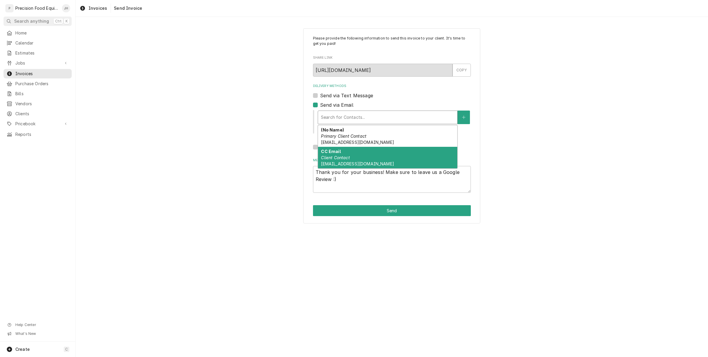
click at [292, 165] on div "Please provide the following information to send this invoice to your client. I…" at bounding box center [392, 126] width 633 height 206
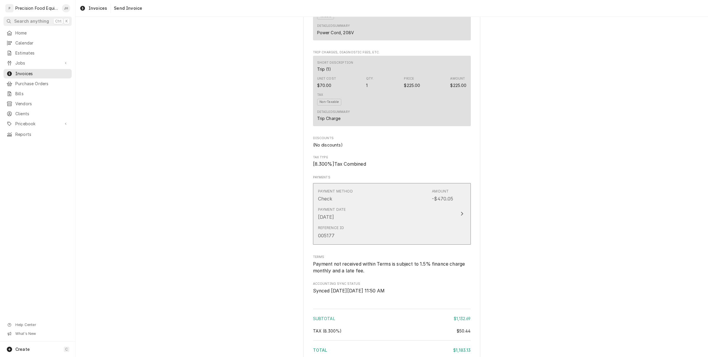
scroll to position [1222, 0]
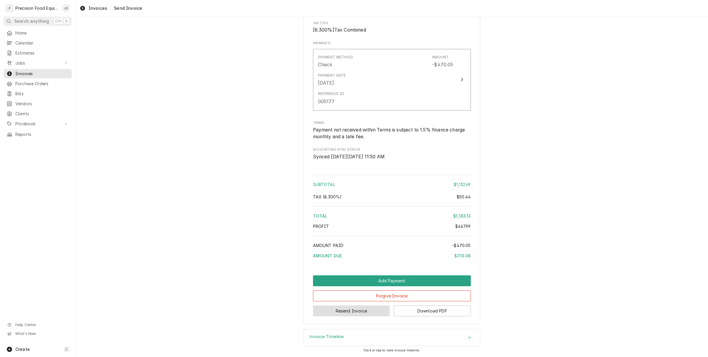
click at [361, 312] on button "Resend Invoice" at bounding box center [351, 311] width 77 height 11
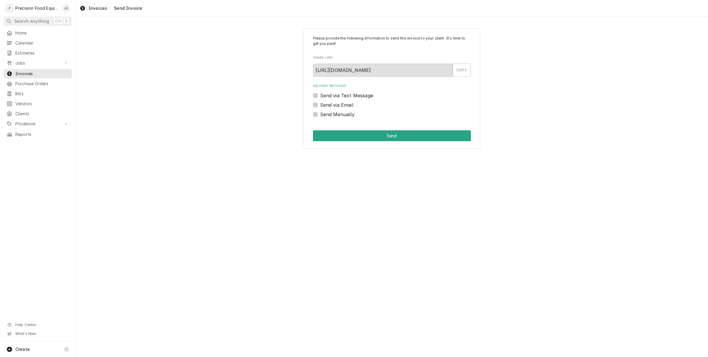
click at [320, 105] on label "Send via Email" at bounding box center [336, 105] width 33 height 7
click at [320, 105] on input "Send via Email" at bounding box center [399, 108] width 158 height 13
checkbox input "true"
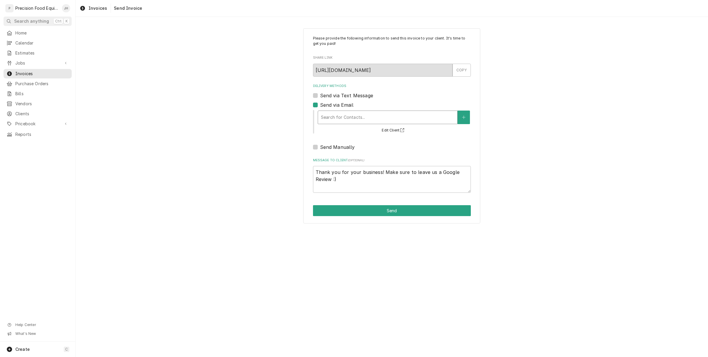
click at [343, 114] on div "Delivery Methods" at bounding box center [387, 117] width 133 height 11
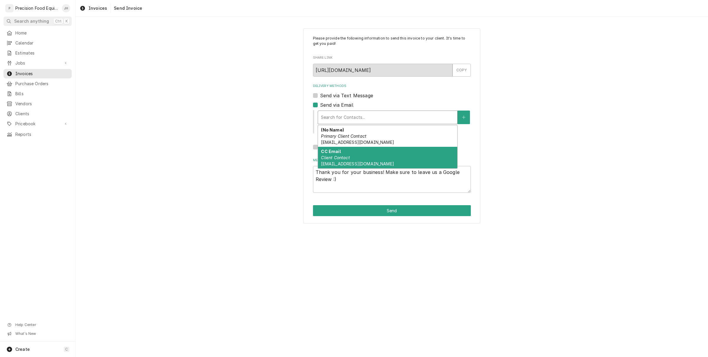
click at [357, 157] on div "CC Email Client Contact amurray@kbpinspired.com" at bounding box center [387, 158] width 139 height 22
type textarea "x"
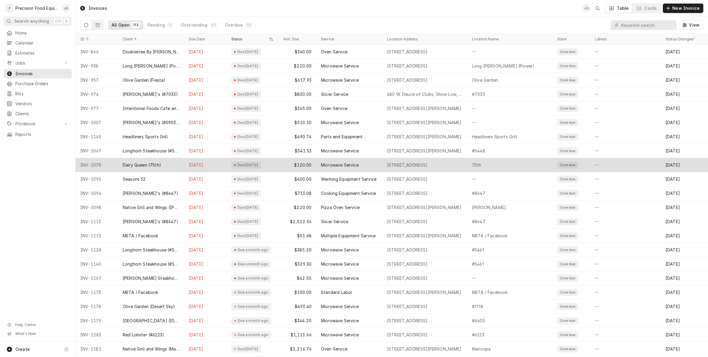
click at [167, 163] on div "Dairy Queen (75th)" at bounding box center [151, 165] width 66 height 14
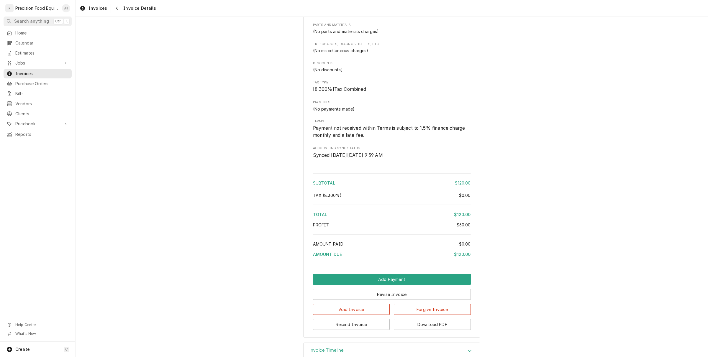
scroll to position [462, 0]
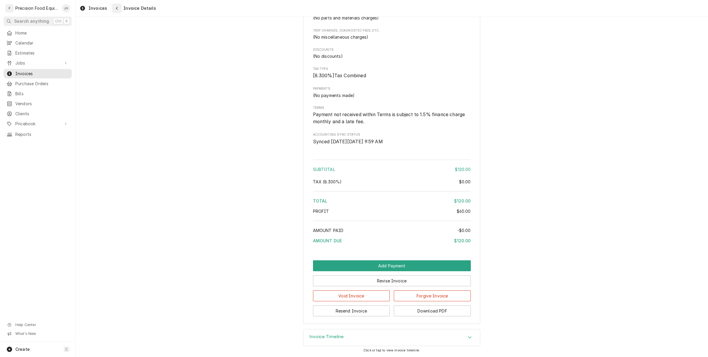
click at [115, 10] on div "Navigate back" at bounding box center [117, 8] width 6 height 6
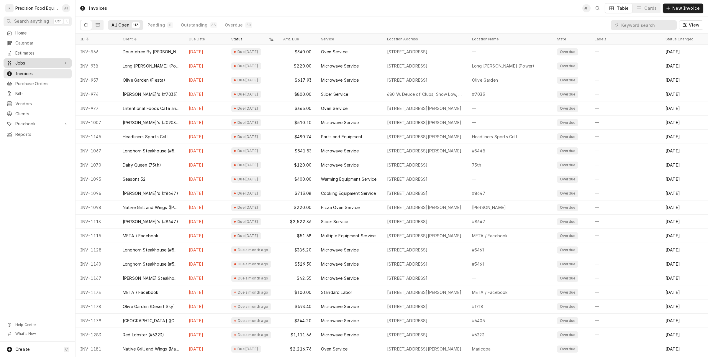
click at [32, 64] on span "Jobs" at bounding box center [37, 63] width 45 height 6
click at [35, 70] on div "Jobs" at bounding box center [38, 73] width 66 height 7
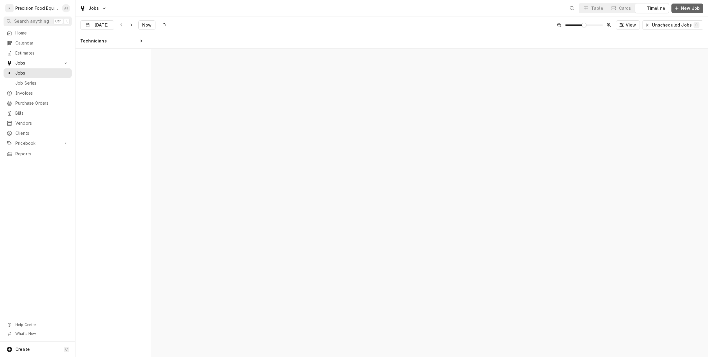
scroll to position [0, 11030]
click at [689, 12] on button "New Job" at bounding box center [688, 8] width 32 height 9
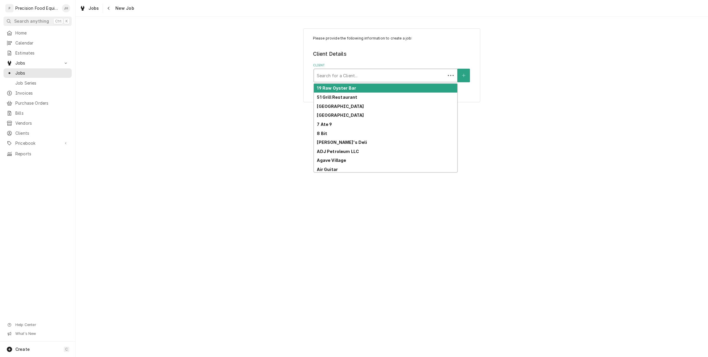
click at [432, 75] on div "Client" at bounding box center [380, 75] width 126 height 11
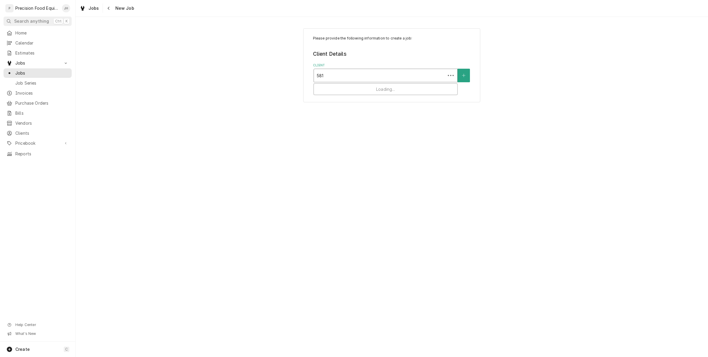
type input "5813"
click at [421, 89] on div "Wildflower Bread Co (Crown - #18)" at bounding box center [385, 88] width 143 height 9
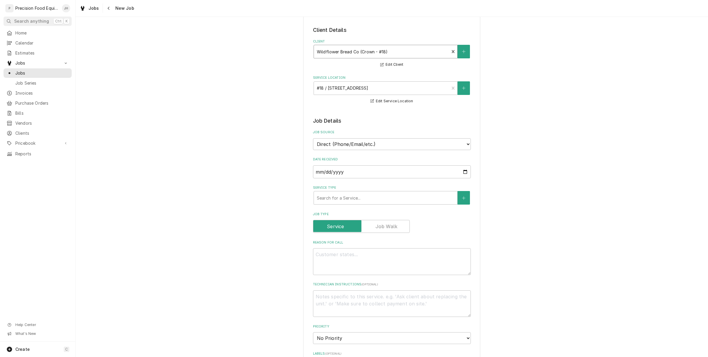
scroll to position [37, 0]
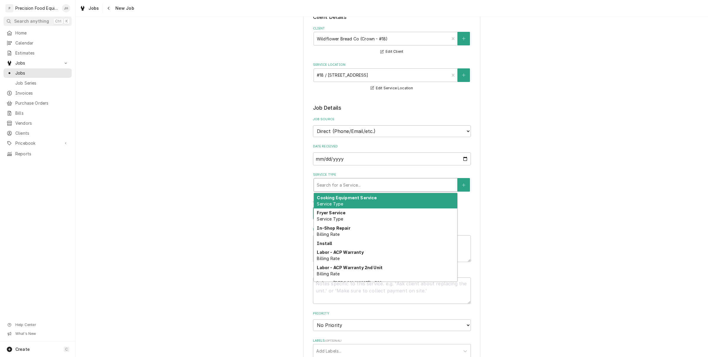
click at [396, 186] on div "Service Type" at bounding box center [386, 185] width 138 height 11
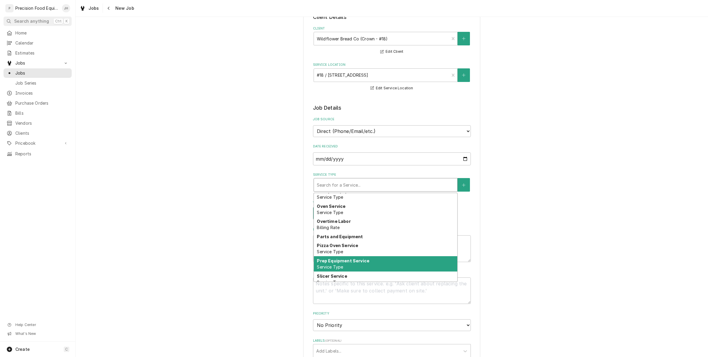
scroll to position [350, 0]
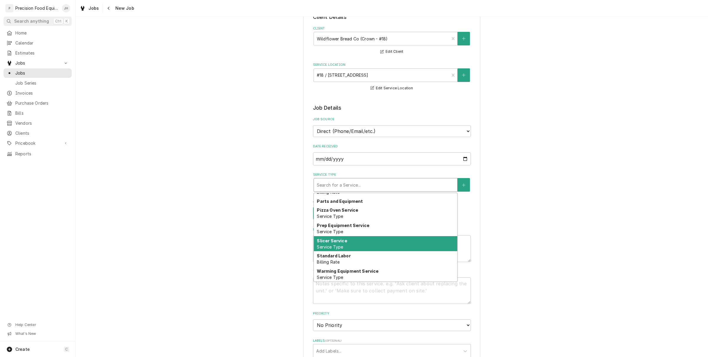
click at [372, 241] on div "Slicer Service Service Type" at bounding box center [385, 243] width 143 height 15
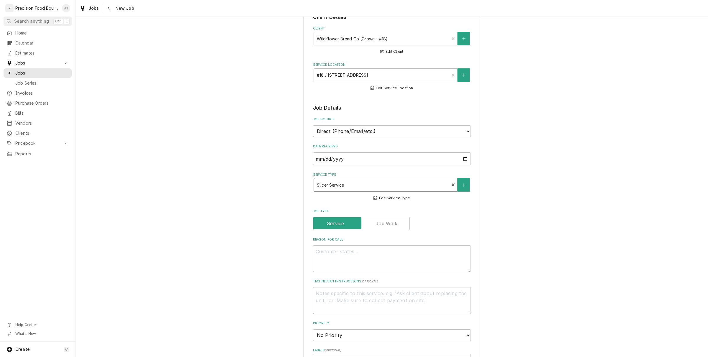
type textarea "x"
click at [375, 266] on textarea "Reason For Call" at bounding box center [392, 259] width 158 height 27
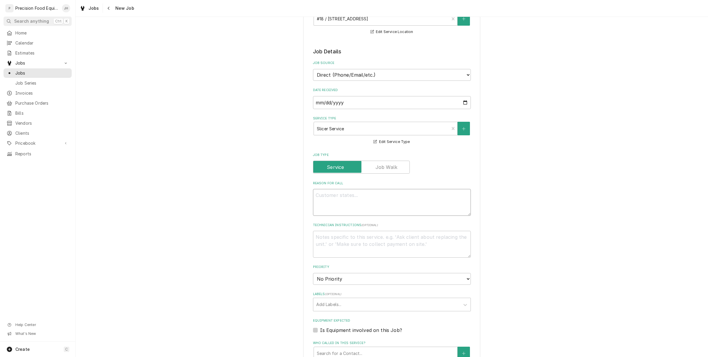
scroll to position [111, 0]
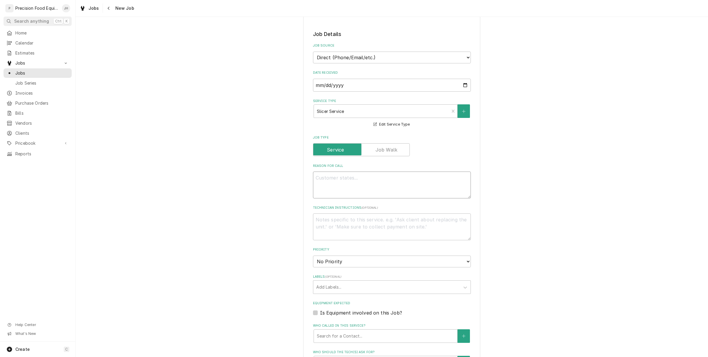
click at [348, 187] on textarea "Reason For Call" at bounding box center [392, 185] width 158 height 27
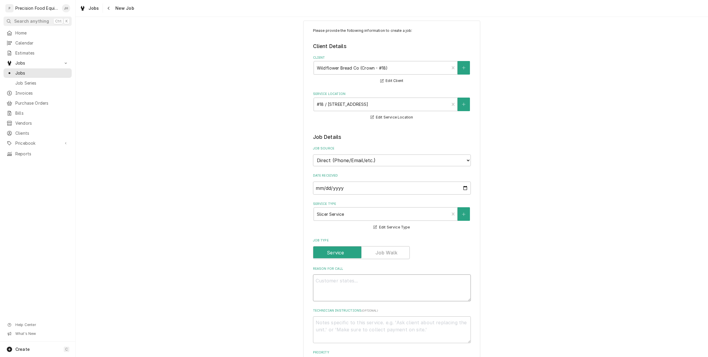
scroll to position [0, 0]
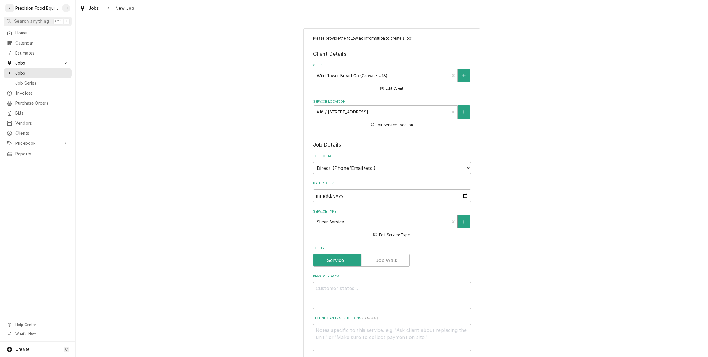
click at [402, 222] on div "Service Type" at bounding box center [382, 222] width 130 height 11
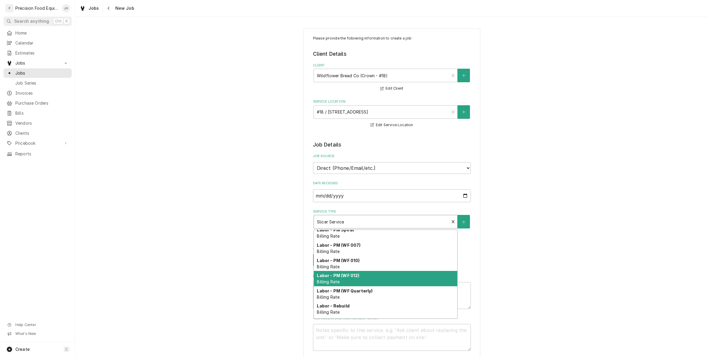
scroll to position [174, 0]
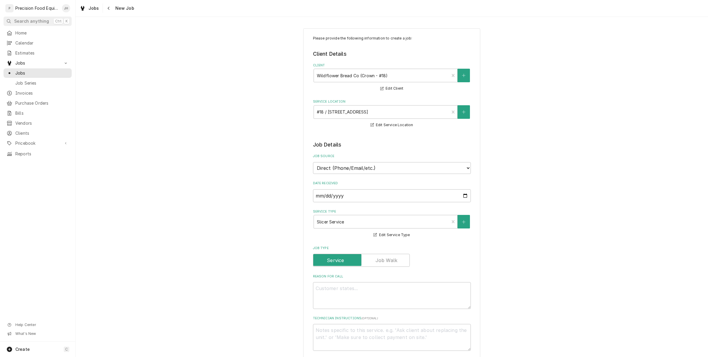
click at [255, 232] on div "Please provide the following information to create a job: Client Details Client…" at bounding box center [392, 332] width 633 height 618
click at [104, 8] on button "Navigate back" at bounding box center [108, 8] width 9 height 9
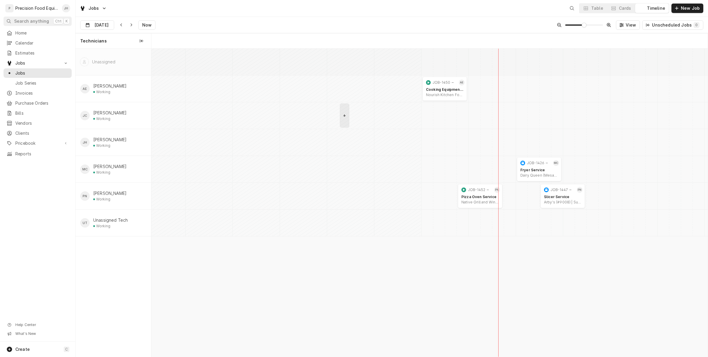
scroll to position [0, 11030]
click at [22, 95] on span "Invoices" at bounding box center [41, 93] width 53 height 6
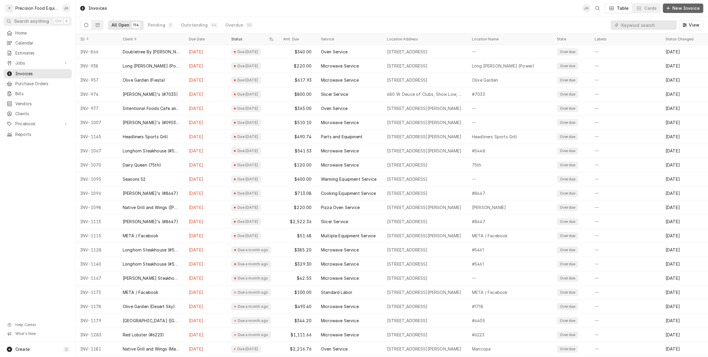
click at [698, 8] on span "New Invoice" at bounding box center [687, 8] width 30 height 6
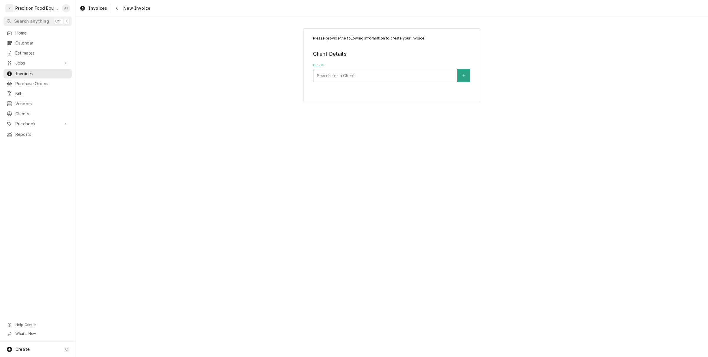
click at [395, 77] on div "Client" at bounding box center [386, 75] width 138 height 11
type input "18"
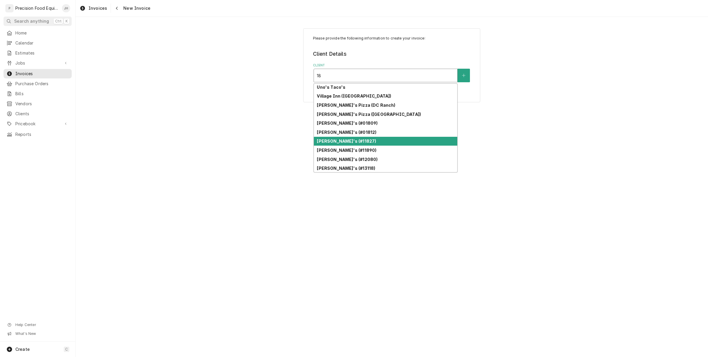
scroll to position [833, 0]
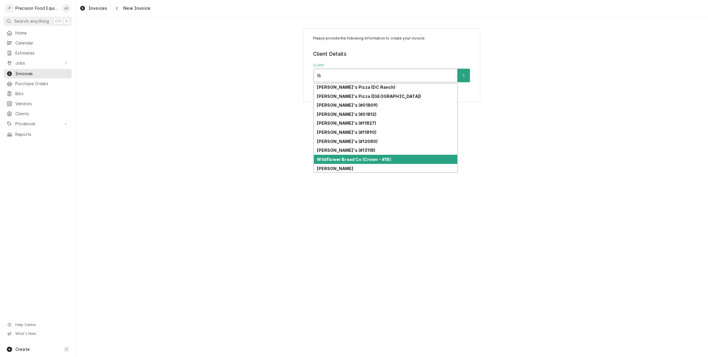
click at [365, 156] on div "Wildflower Bread Co (Crown - #18)" at bounding box center [385, 159] width 143 height 9
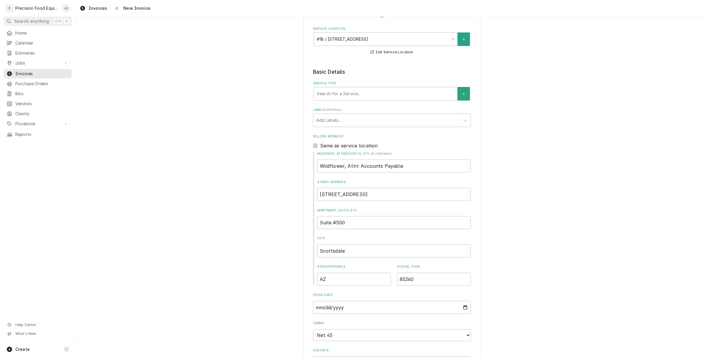
scroll to position [74, 0]
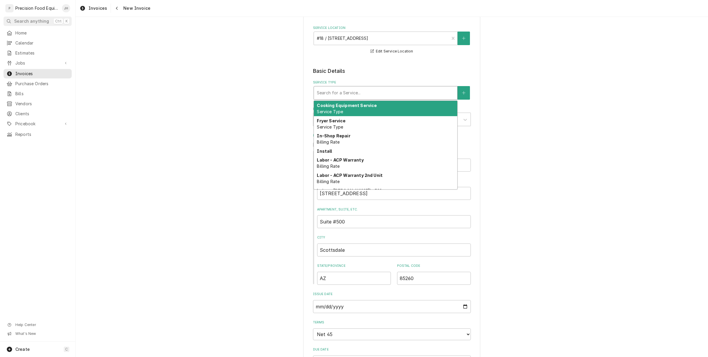
click at [377, 100] on div "Search for a Service..." at bounding box center [386, 93] width 144 height 14
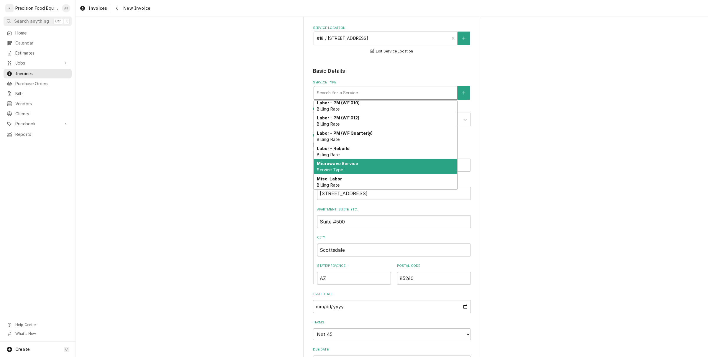
scroll to position [350, 0]
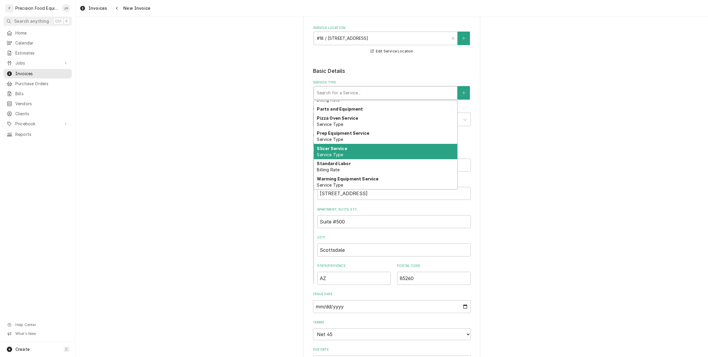
click at [369, 151] on div "Slicer Service Service Type" at bounding box center [385, 151] width 143 height 15
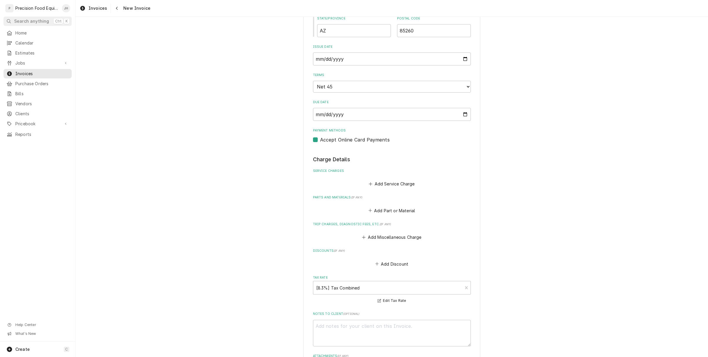
scroll to position [325, 0]
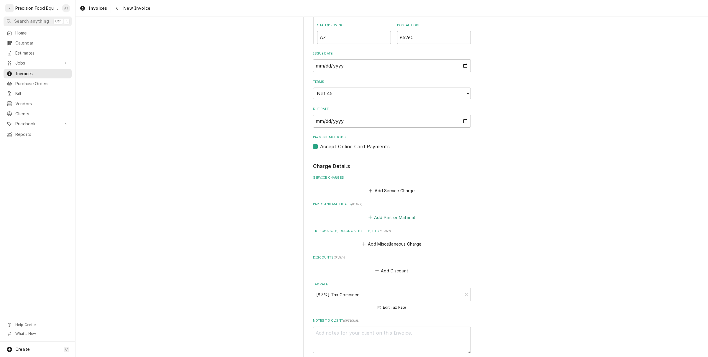
click at [399, 215] on button "Add Part or Material" at bounding box center [392, 217] width 49 height 8
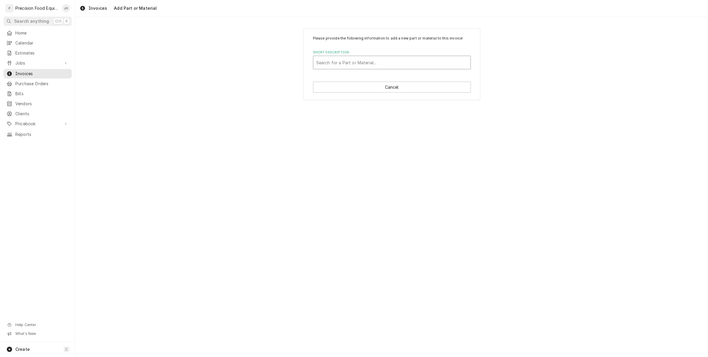
click at [381, 61] on div "Short Description" at bounding box center [391, 62] width 151 height 11
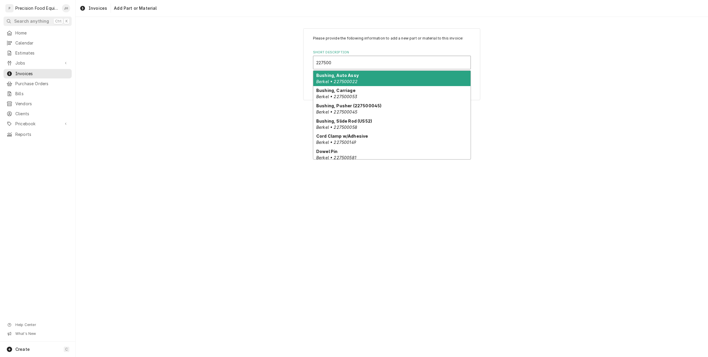
type input "2275006"
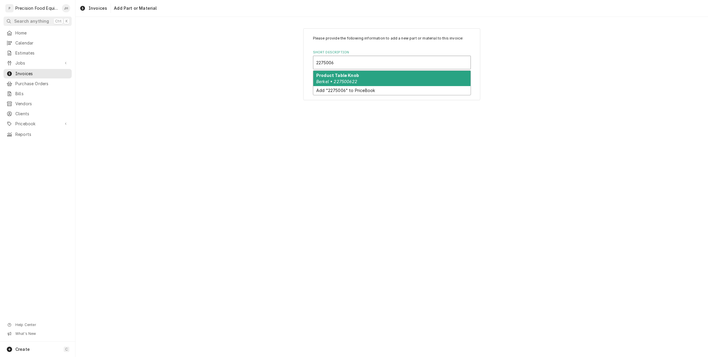
click at [377, 77] on div "Product Table Knob Berkel • 227500622" at bounding box center [391, 78] width 157 height 15
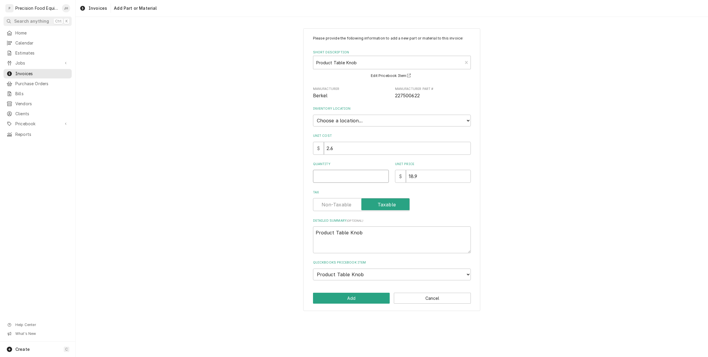
click at [355, 173] on input "Quantity" at bounding box center [351, 176] width 76 height 13
type textarea "x"
type input "1"
click at [363, 297] on button "Add" at bounding box center [351, 298] width 77 height 11
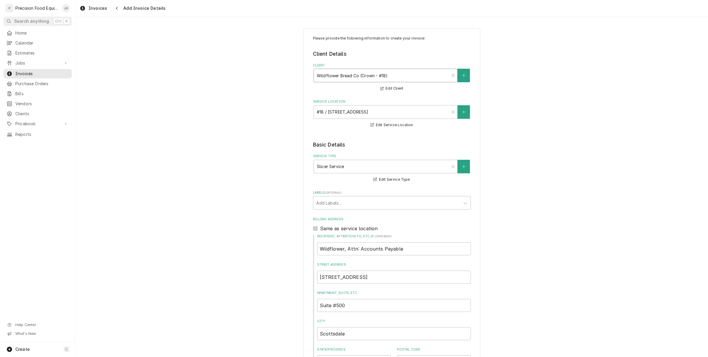
click at [351, 77] on div "Client" at bounding box center [382, 75] width 130 height 11
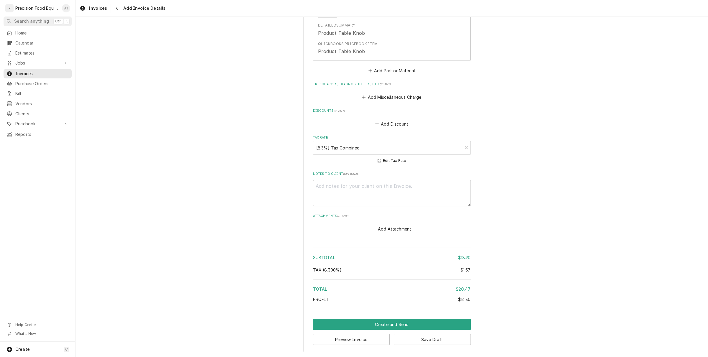
scroll to position [592, 0]
type textarea "x"
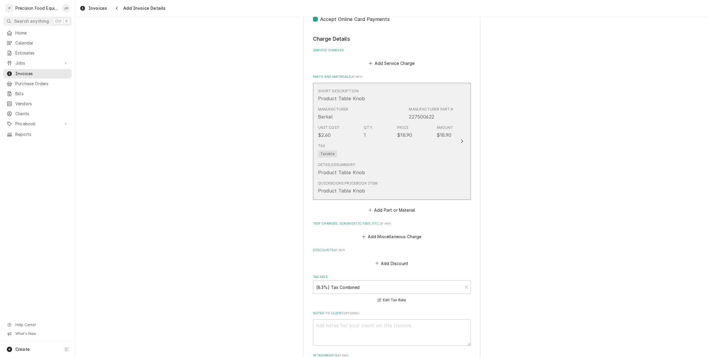
scroll to position [445, 0]
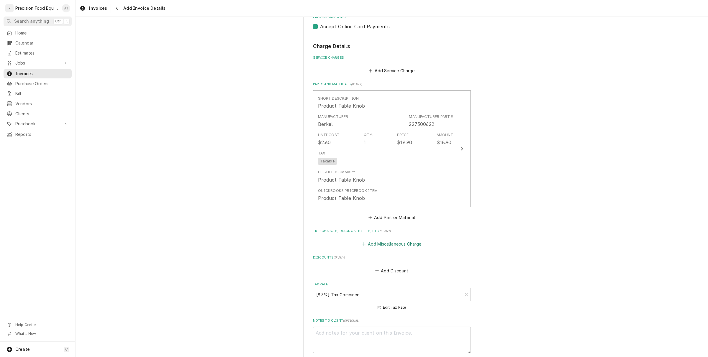
click at [399, 243] on button "Add Miscellaneous Charge" at bounding box center [391, 244] width 61 height 8
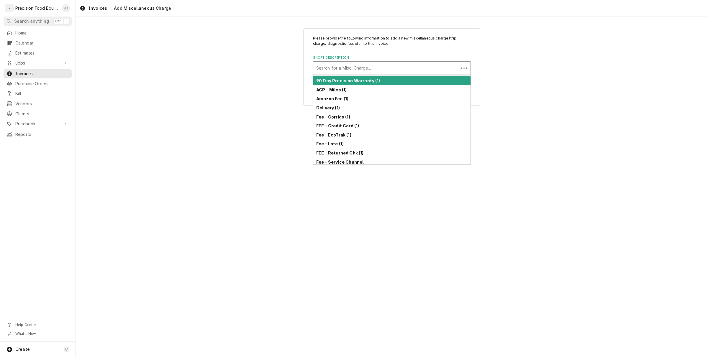
click at [362, 69] on div "Short Description" at bounding box center [386, 68] width 140 height 11
type input "fr"
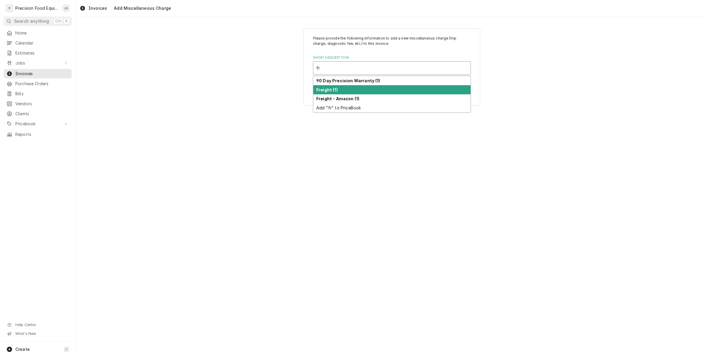
click at [364, 86] on div "Freight (1)" at bounding box center [391, 89] width 157 height 9
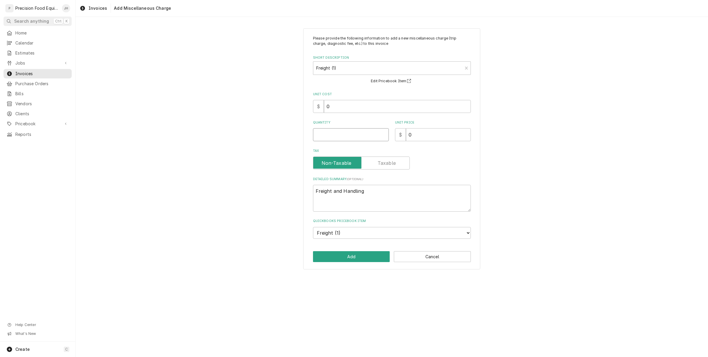
click at [361, 134] on input "Quantity" at bounding box center [351, 134] width 76 height 13
type textarea "x"
type input "1"
drag, startPoint x: 426, startPoint y: 133, endPoint x: 368, endPoint y: 137, distance: 58.5
click at [368, 137] on div "Quantity 1 Unit Price $ 0" at bounding box center [392, 130] width 158 height 21
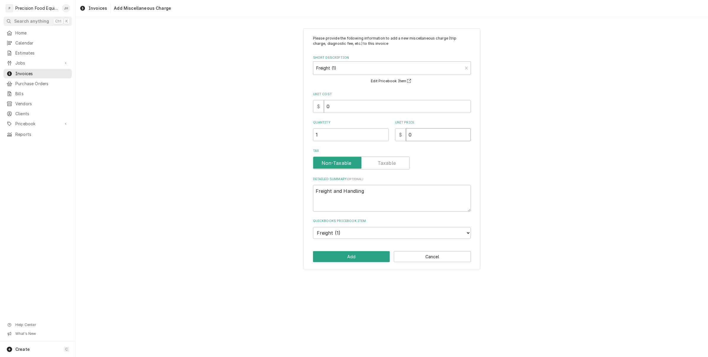
type textarea "x"
type input "1"
type textarea "x"
type input "13"
type textarea "x"
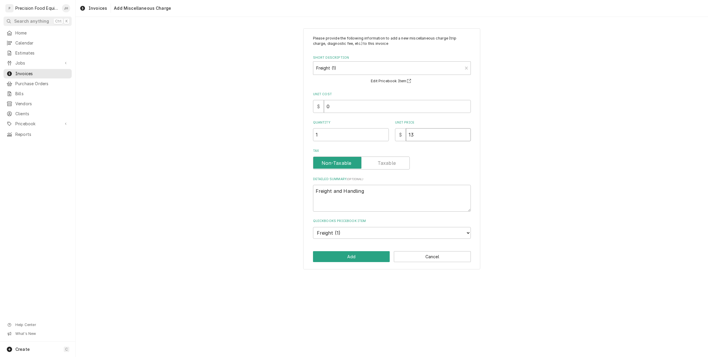
type input "13.3"
type textarea "x"
type input "13.34"
click at [456, 198] on textarea "Freight and Handling" at bounding box center [392, 198] width 158 height 27
drag, startPoint x: 442, startPoint y: 129, endPoint x: 401, endPoint y: 139, distance: 42.7
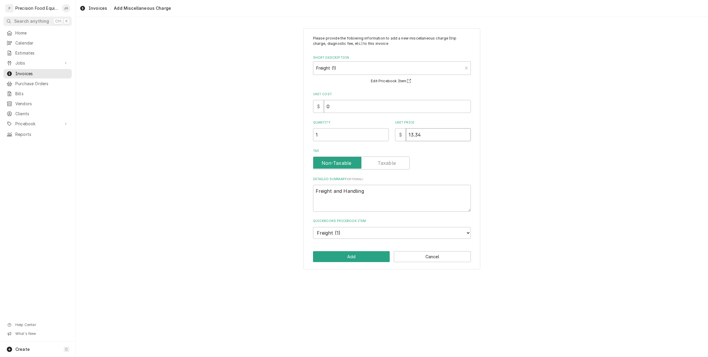
click at [401, 139] on div "$ 13.34" at bounding box center [433, 134] width 76 height 13
type textarea "x"
type input "23"
type textarea "x"
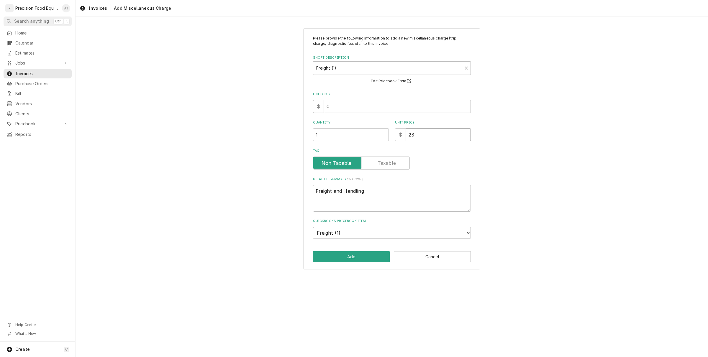
type input "23.0"
type textarea "x"
type input "23.00"
click at [355, 255] on button "Add" at bounding box center [351, 256] width 77 height 11
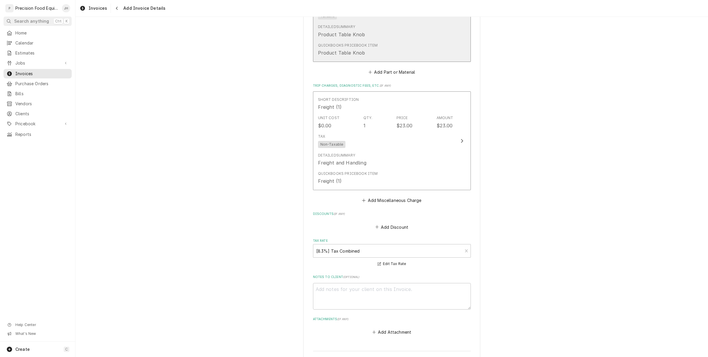
scroll to position [694, 0]
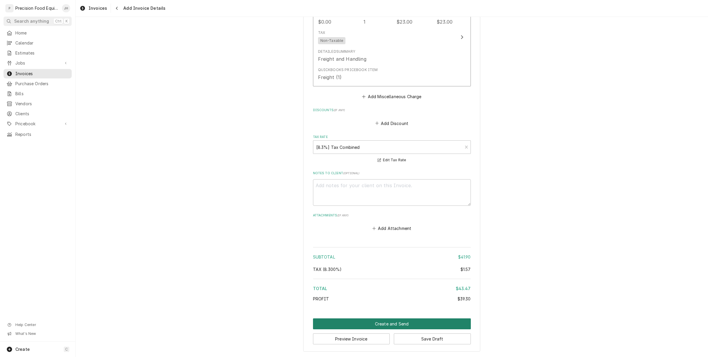
click at [407, 324] on button "Create and Send" at bounding box center [392, 324] width 158 height 11
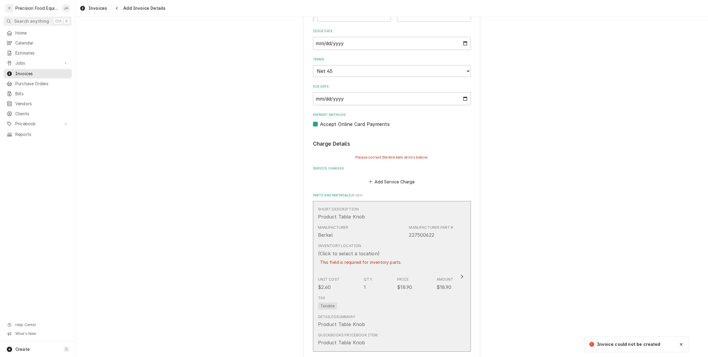
scroll to position [359, 0]
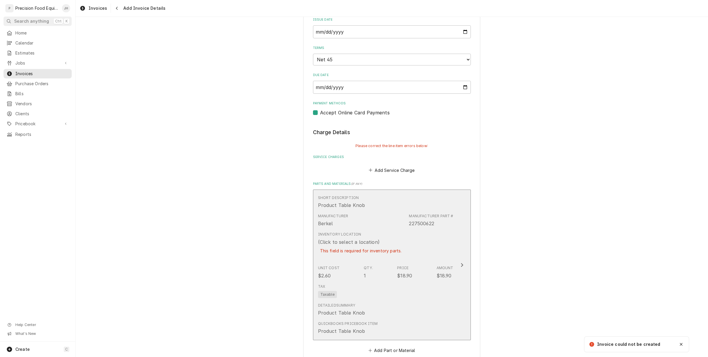
click at [381, 222] on div "Manufacturer Berkel Manufacturer Part # 227500622" at bounding box center [385, 220] width 135 height 18
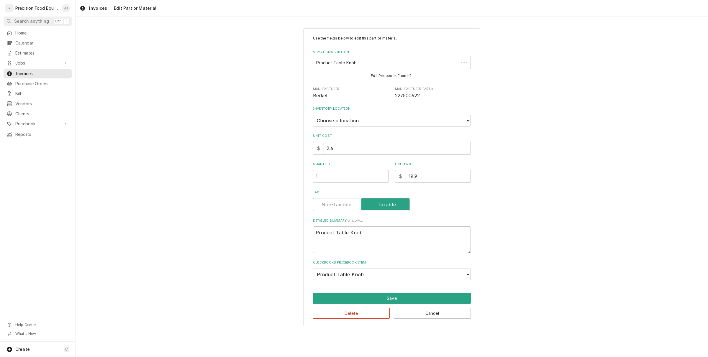
type textarea "x"
click at [389, 120] on select "Choose a location... [GEOGRAPHIC_DATA]" at bounding box center [392, 121] width 158 height 12
select select "417"
click at [313, 115] on select "Choose a location... [GEOGRAPHIC_DATA]" at bounding box center [392, 121] width 158 height 12
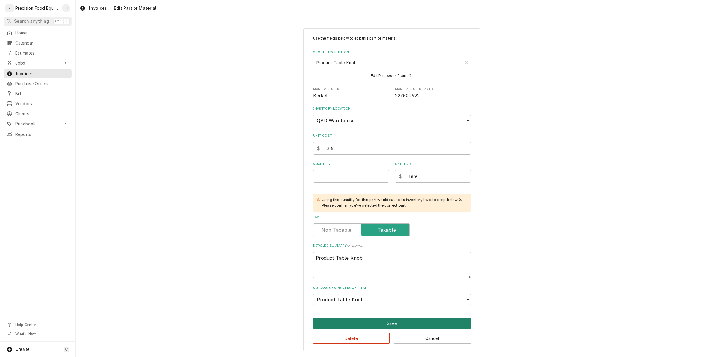
click at [388, 324] on button "Save" at bounding box center [392, 323] width 158 height 11
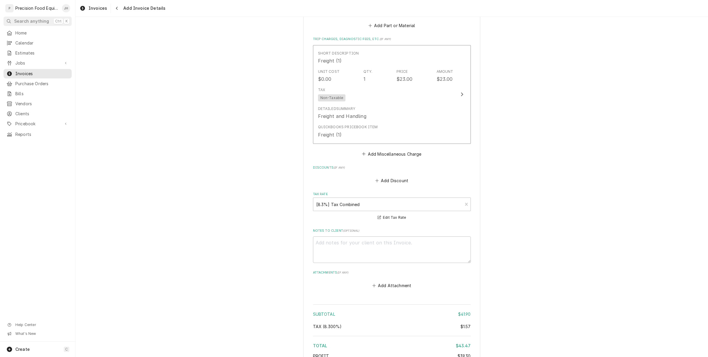
scroll to position [741, 0]
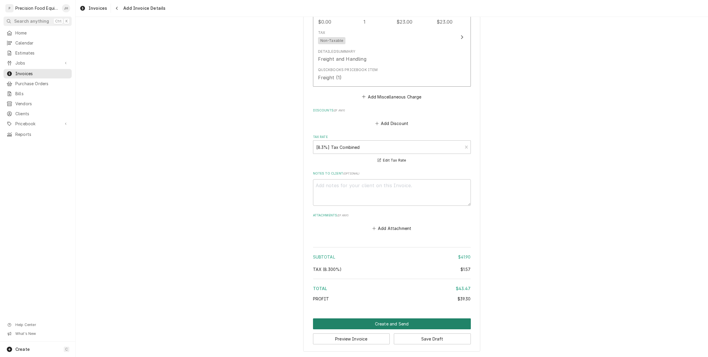
click at [396, 325] on button "Create and Send" at bounding box center [392, 324] width 158 height 11
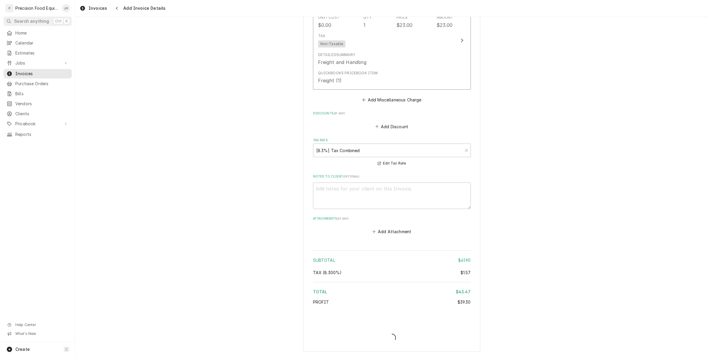
scroll to position [724, 0]
type textarea "x"
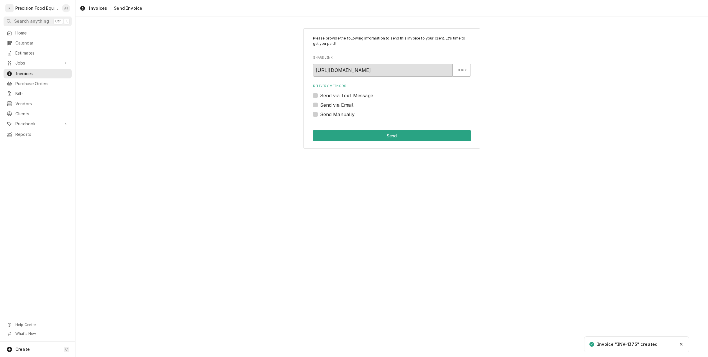
click at [320, 112] on label "Send Manually" at bounding box center [337, 114] width 35 height 7
click at [320, 112] on input "Send Manually" at bounding box center [399, 117] width 158 height 13
checkbox input "true"
click at [352, 133] on button "Send" at bounding box center [392, 135] width 158 height 11
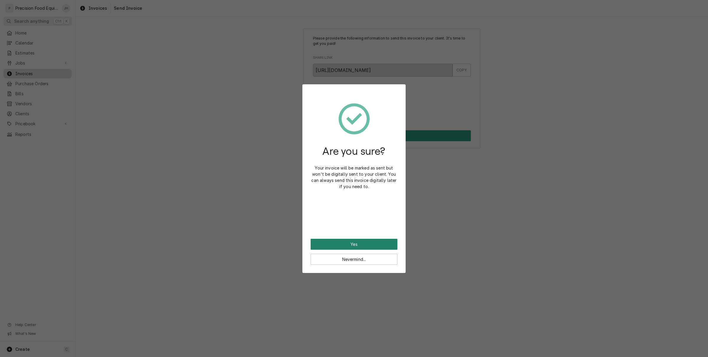
click at [356, 246] on button "Yes" at bounding box center [354, 244] width 87 height 11
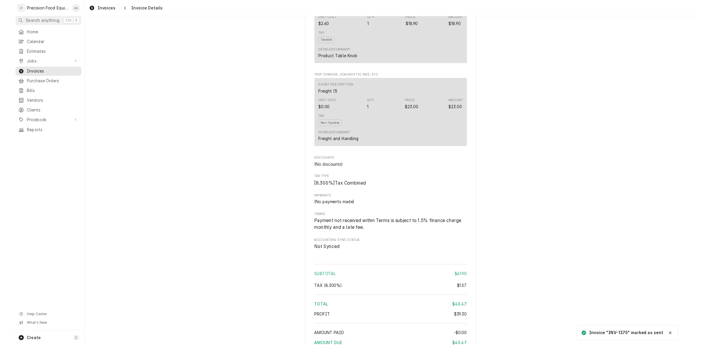
scroll to position [480, 0]
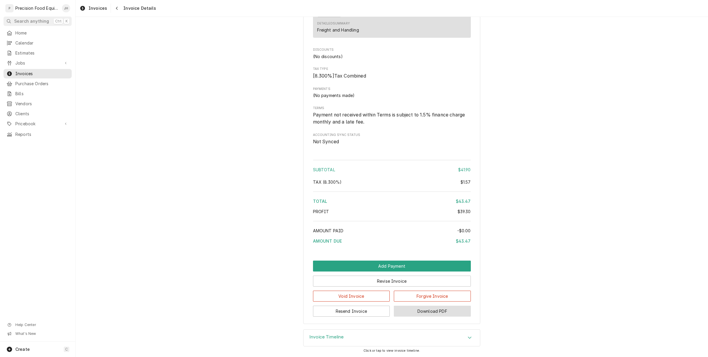
click at [436, 317] on button "Download PDF" at bounding box center [432, 311] width 77 height 11
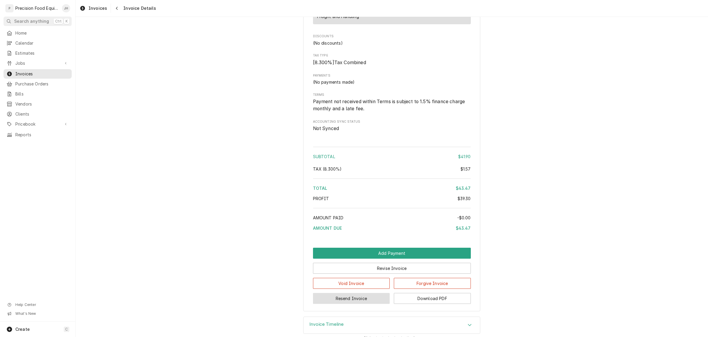
click at [348, 303] on button "Resend Invoice" at bounding box center [351, 298] width 77 height 11
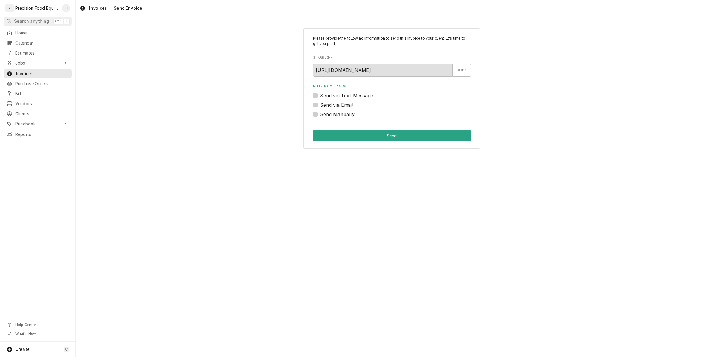
click at [320, 114] on label "Send Manually" at bounding box center [337, 114] width 35 height 7
click at [320, 114] on input "Send Manually" at bounding box center [399, 117] width 158 height 13
click at [320, 114] on label "Send Manually" at bounding box center [337, 114] width 35 height 7
click at [320, 114] on input "Send Manually" at bounding box center [399, 117] width 158 height 13
checkbox input "false"
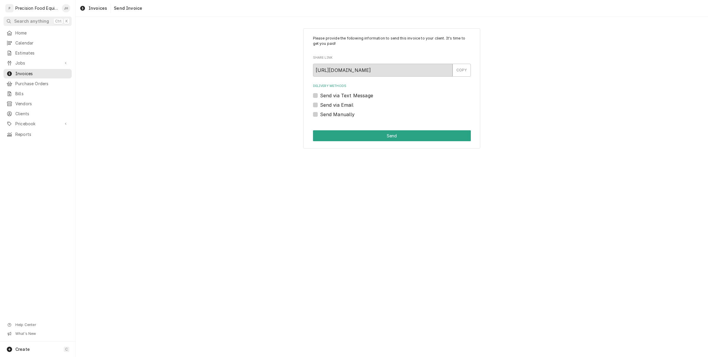
click at [320, 105] on label "Send via Email" at bounding box center [336, 105] width 33 height 7
click at [320, 105] on input "Send via Email" at bounding box center [399, 108] width 158 height 13
checkbox input "true"
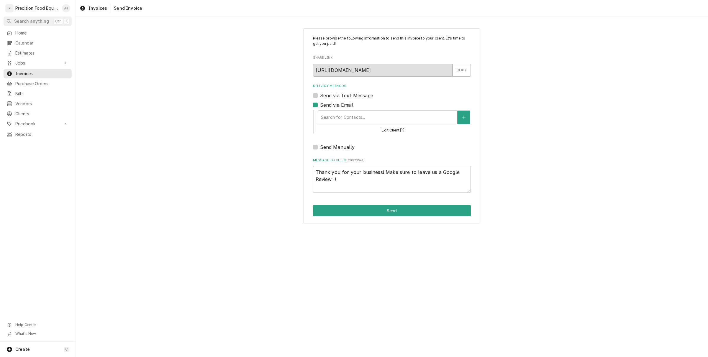
click at [338, 116] on div "Delivery Methods" at bounding box center [387, 117] width 133 height 11
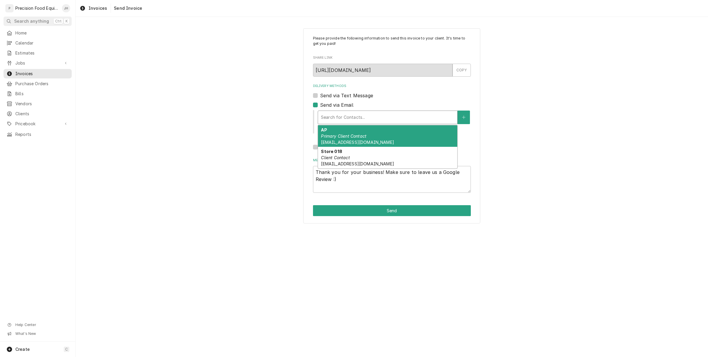
click at [344, 134] on em "Primary Client Contact" at bounding box center [343, 136] width 45 height 5
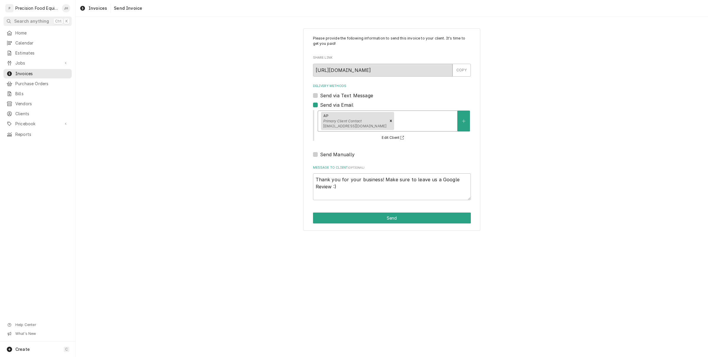
click at [419, 115] on div "AP Primary Client Contact AccountsPayable@wildflowerbread.com" at bounding box center [387, 121] width 139 height 20
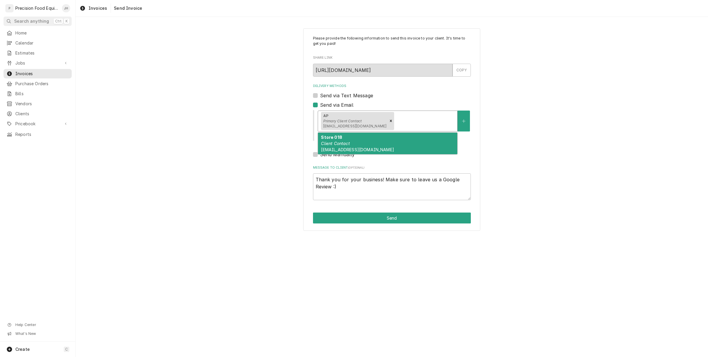
click at [398, 141] on div "Store 018 Client Contact store018@wildflowerbread.com" at bounding box center [387, 144] width 139 height 22
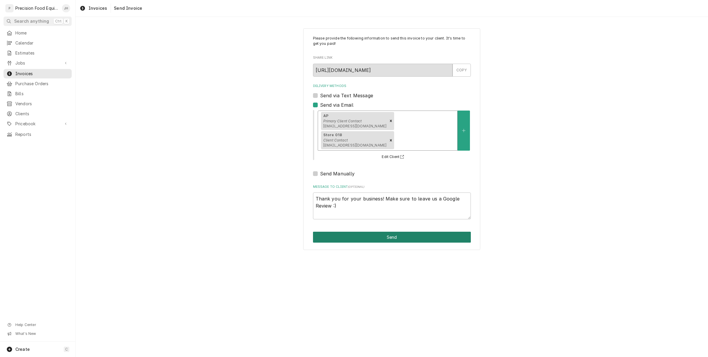
click at [401, 236] on button "Send" at bounding box center [392, 237] width 158 height 11
type textarea "x"
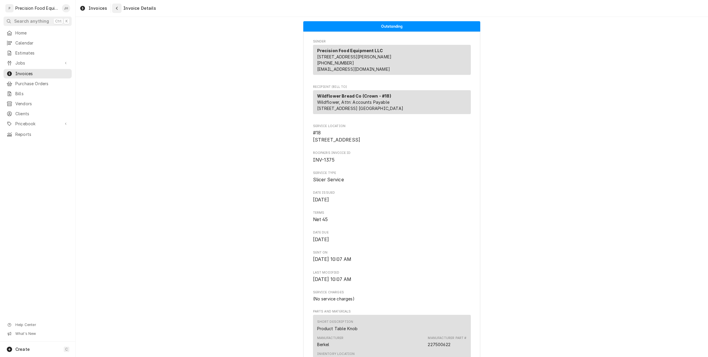
click at [115, 5] on div "Navigate back" at bounding box center [117, 8] width 6 height 6
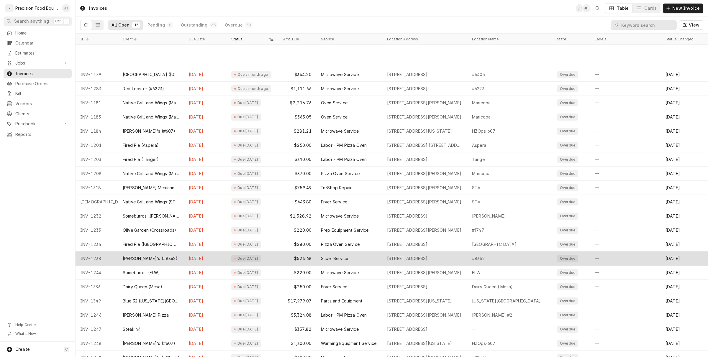
scroll to position [289, 0]
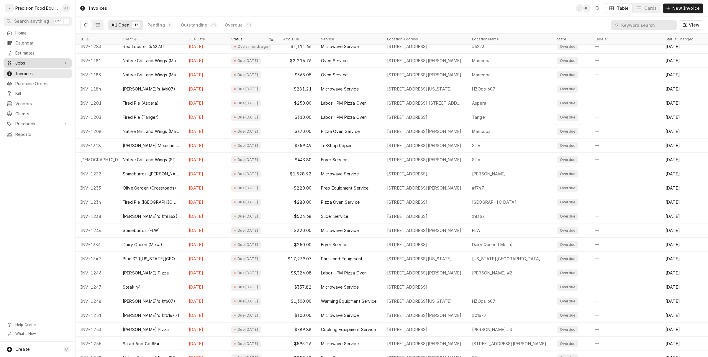
click at [34, 64] on span "Jobs" at bounding box center [37, 63] width 45 height 6
click at [35, 74] on span "Jobs" at bounding box center [41, 73] width 53 height 6
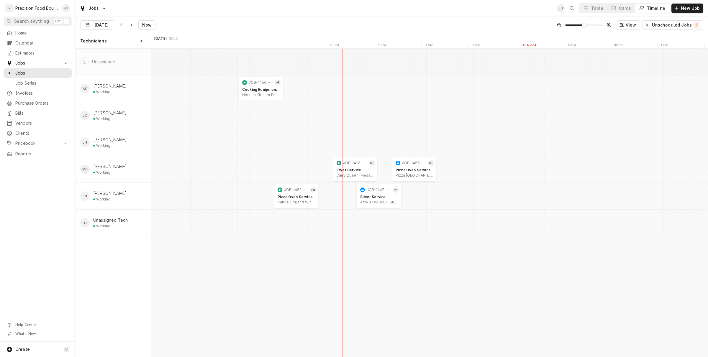
scroll to position [0, 11259]
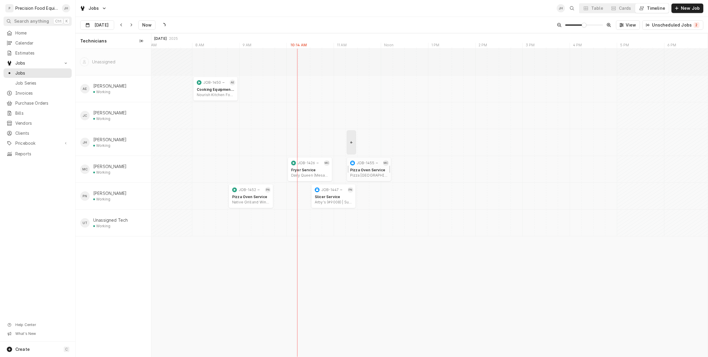
click at [357, 177] on div "Pizza Shack Slice House | Mesa, 85207" at bounding box center [368, 175] width 37 height 5
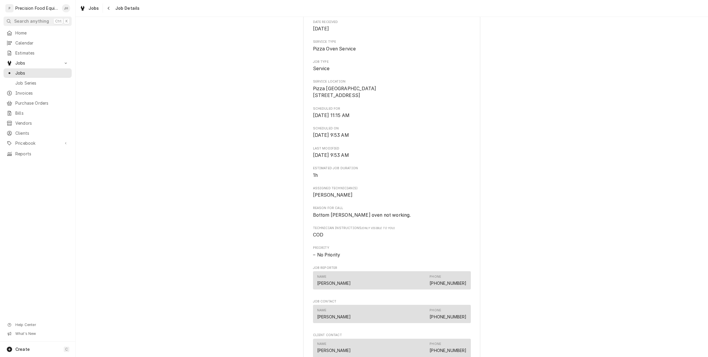
scroll to position [37, 0]
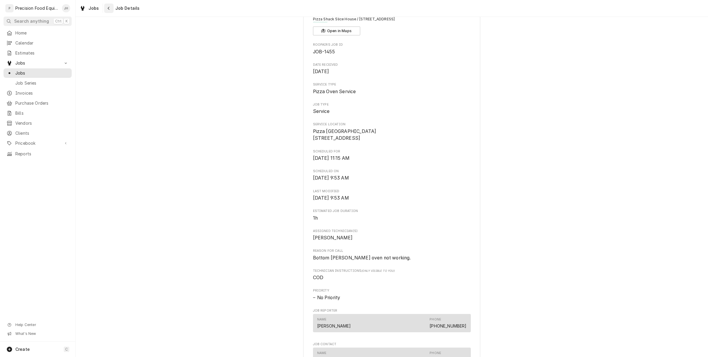
click at [107, 11] on div "Navigate back" at bounding box center [109, 8] width 6 height 6
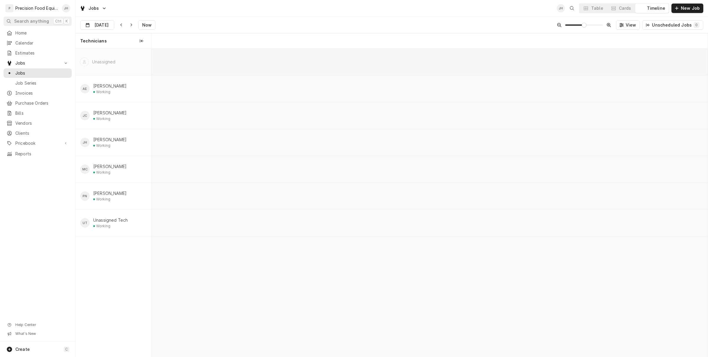
scroll to position [0, 11023]
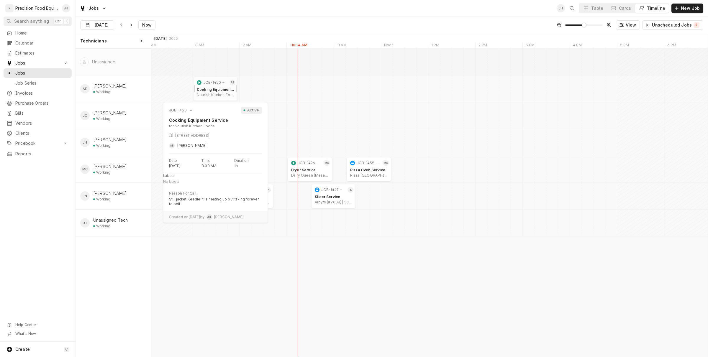
click at [216, 93] on div "Nourish Kitchen Foods | Tempe, 85281" at bounding box center [215, 95] width 37 height 5
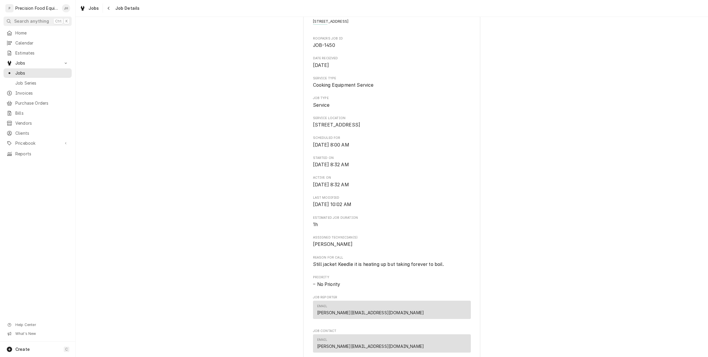
scroll to position [23, 0]
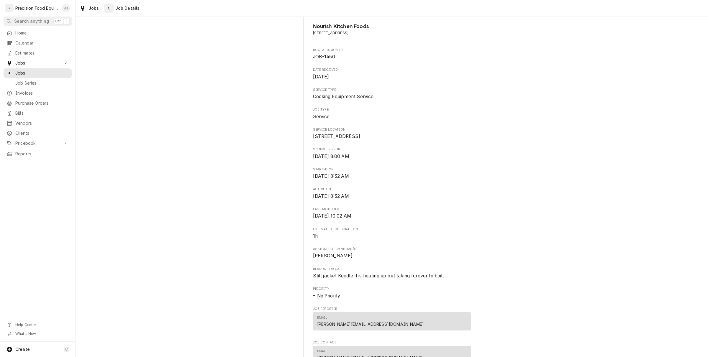
click at [108, 10] on icon "Navigate back" at bounding box center [108, 8] width 3 height 4
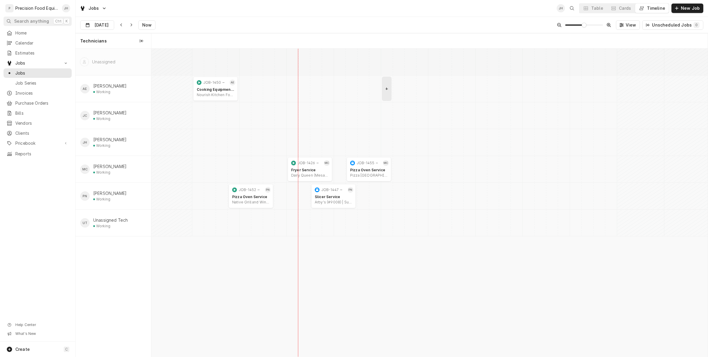
scroll to position [0, 11023]
click at [24, 87] on link "Job Series" at bounding box center [38, 83] width 68 height 9
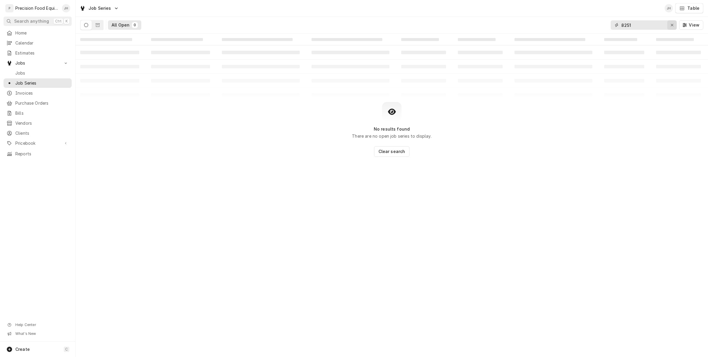
click at [673, 29] on button "Erase input" at bounding box center [672, 24] width 9 height 9
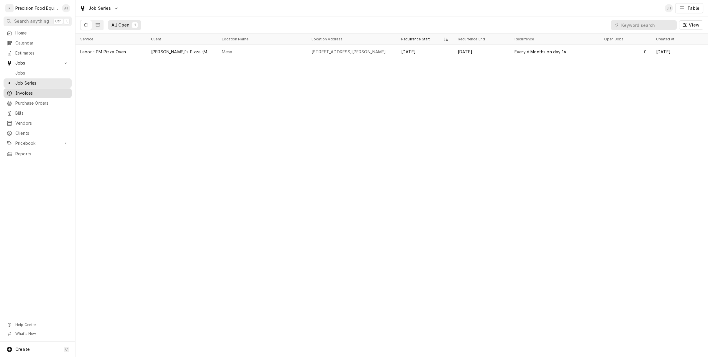
click at [27, 95] on span "Invoices" at bounding box center [41, 93] width 53 height 6
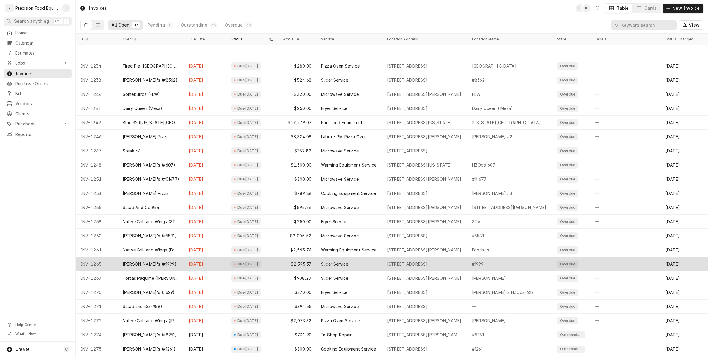
scroll to position [459, 0]
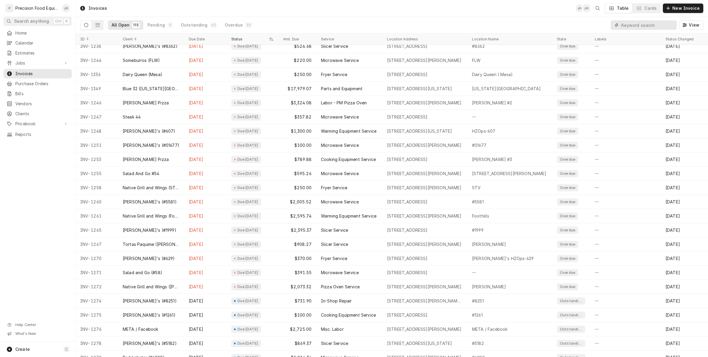
click at [639, 25] on input "Dynamic Content Wrapper" at bounding box center [648, 24] width 53 height 9
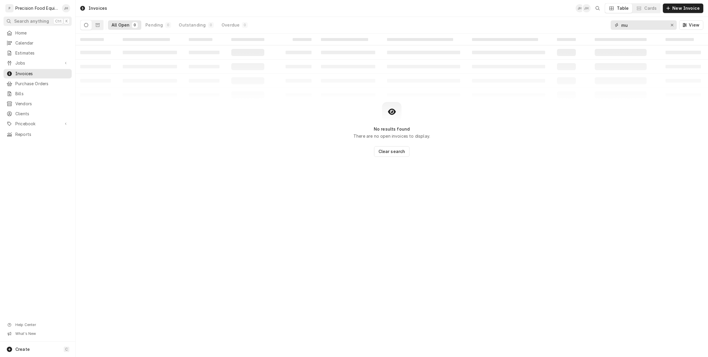
type input "m"
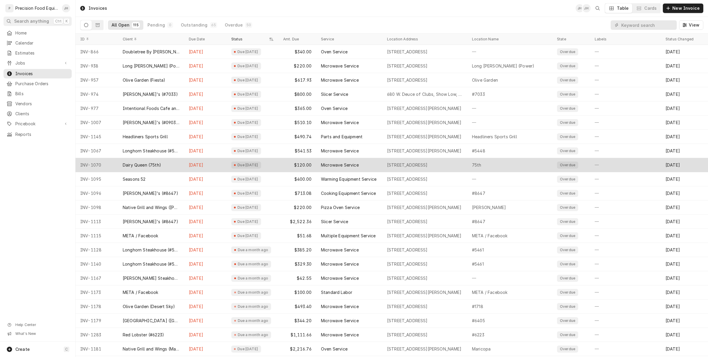
click at [373, 161] on div "Microwave Service" at bounding box center [349, 165] width 66 height 14
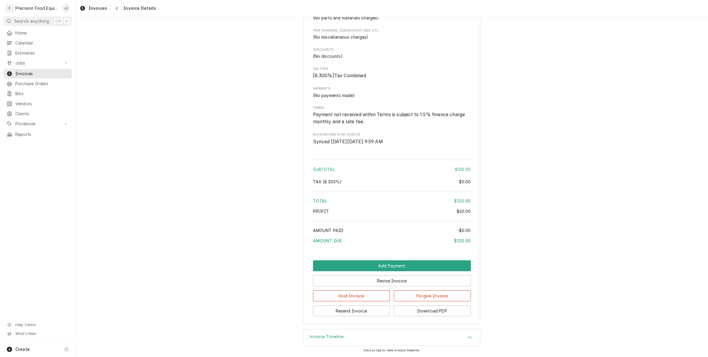
scroll to position [462, 0]
click at [331, 308] on button "Resend Invoice" at bounding box center [351, 311] width 77 height 11
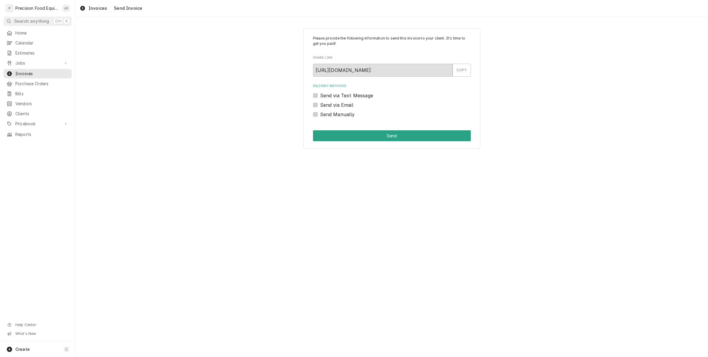
click at [309, 105] on div "Please provide the following information to send this invoice to your client. I…" at bounding box center [391, 88] width 177 height 121
click at [320, 103] on label "Send via Email" at bounding box center [336, 105] width 33 height 7
click at [320, 103] on input "Send via Email" at bounding box center [399, 108] width 158 height 13
checkbox input "true"
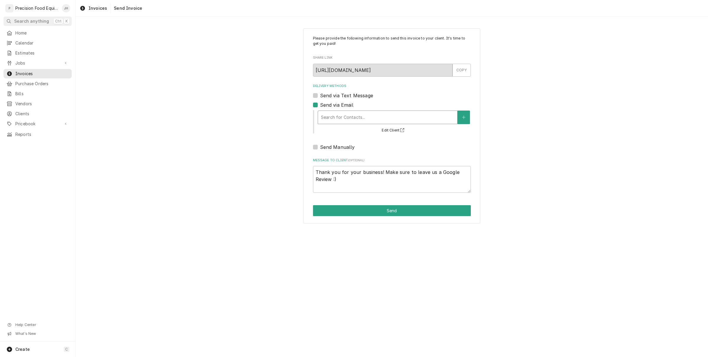
click at [326, 122] on div "Delivery Methods" at bounding box center [387, 117] width 133 height 11
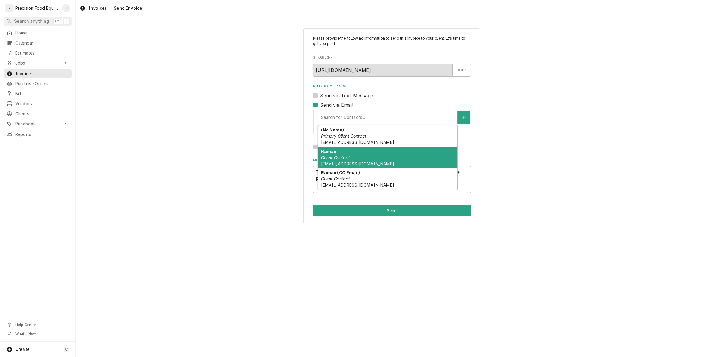
click at [288, 149] on div "Please provide the following information to send this invoice to your client. I…" at bounding box center [392, 126] width 633 height 206
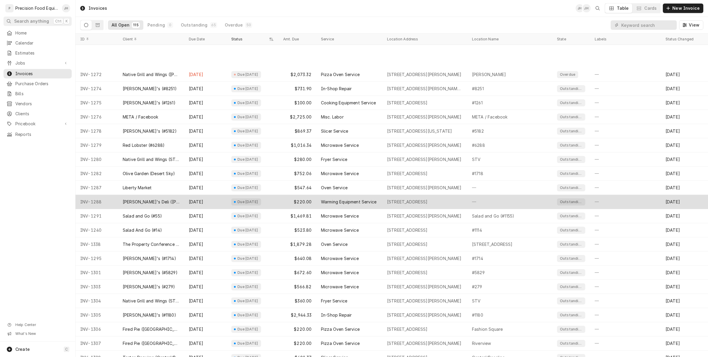
scroll to position [728, 0]
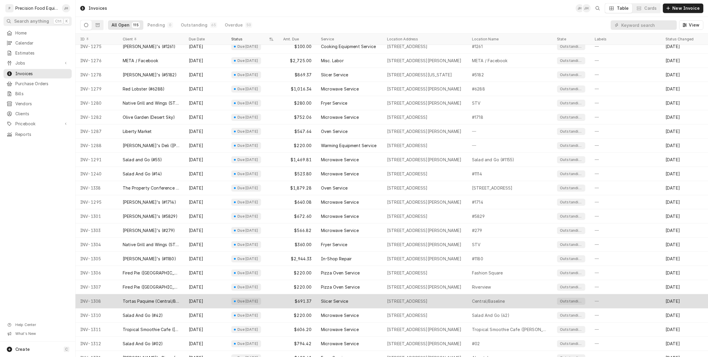
click at [374, 301] on div "Slicer Service" at bounding box center [349, 302] width 66 height 14
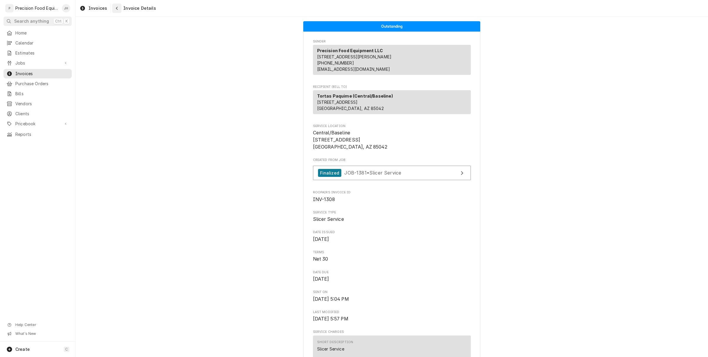
click at [116, 9] on icon "Navigate back" at bounding box center [117, 8] width 3 height 4
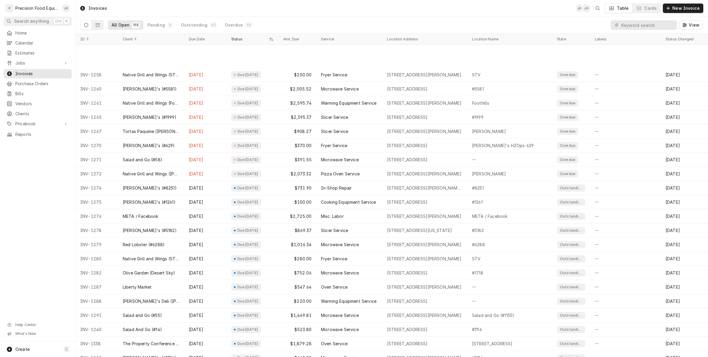
scroll to position [615, 0]
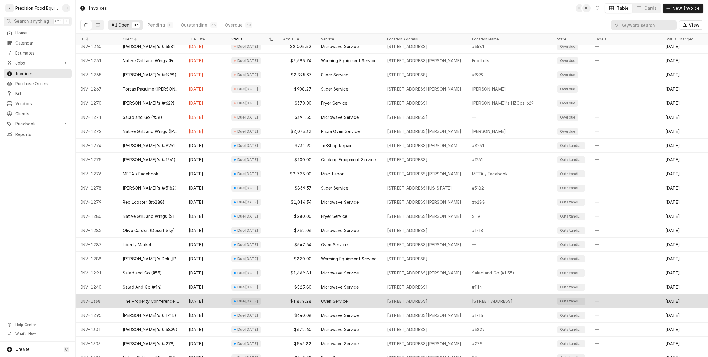
click at [166, 296] on div "The Property Conference Center" at bounding box center [151, 302] width 66 height 14
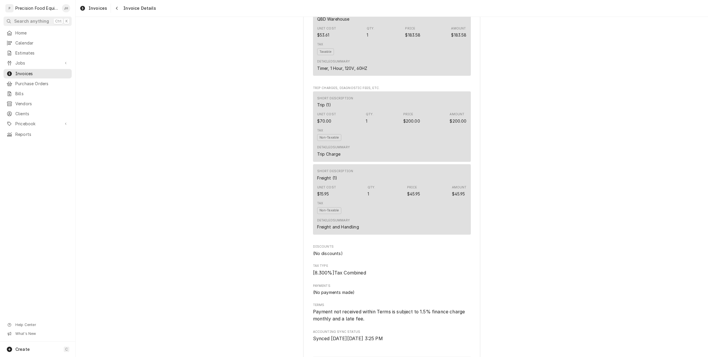
scroll to position [939, 0]
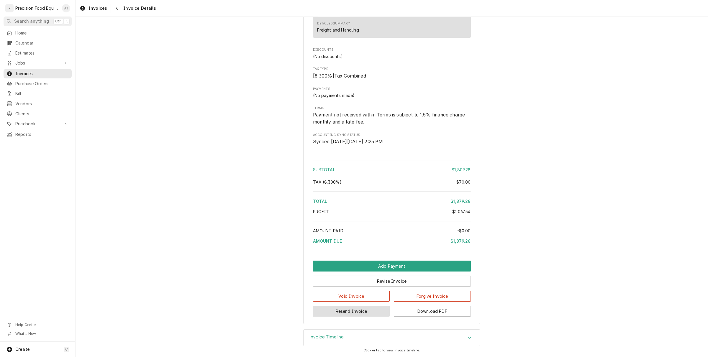
click at [362, 311] on button "Resend Invoice" at bounding box center [351, 311] width 77 height 11
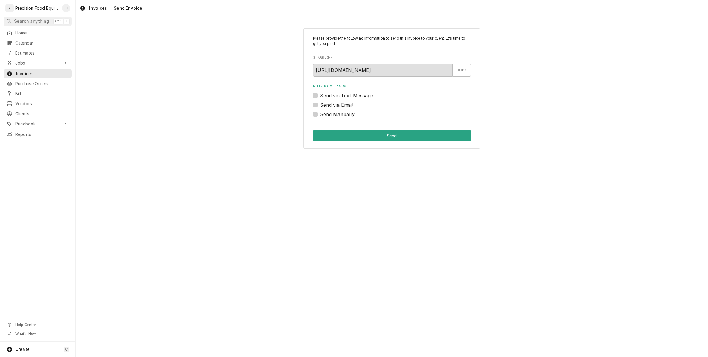
click at [320, 97] on label "Send via Text Message" at bounding box center [346, 95] width 53 height 7
click at [320, 97] on input "Send via Text Message" at bounding box center [399, 98] width 158 height 13
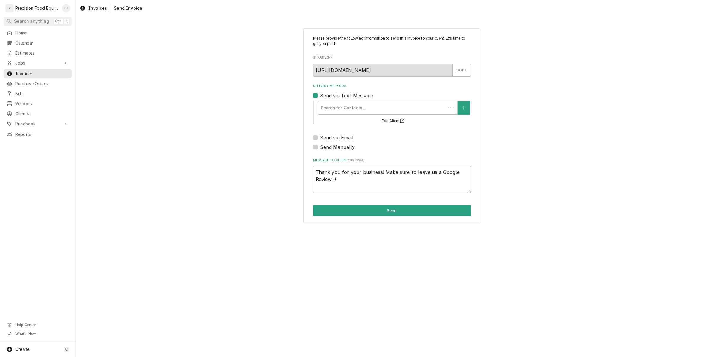
click at [347, 99] on div "Search for Contacts... Edit Client" at bounding box center [392, 112] width 158 height 26
click at [346, 110] on div "Delivery Methods" at bounding box center [387, 108] width 133 height 11
click at [320, 96] on label "Send via Text Message" at bounding box center [346, 95] width 53 height 7
click at [320, 96] on input "Send via Text Message" at bounding box center [399, 98] width 158 height 13
checkbox input "false"
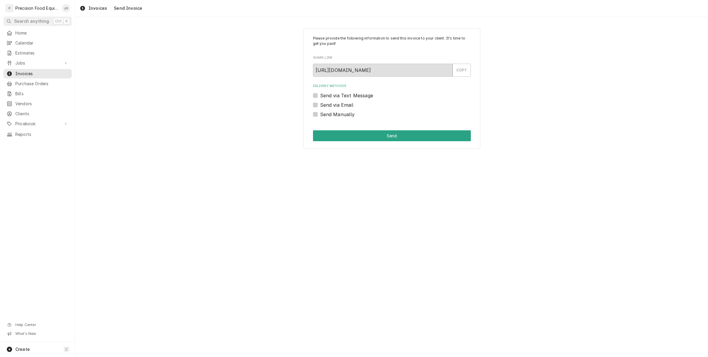
click at [320, 105] on label "Send via Email" at bounding box center [336, 105] width 33 height 7
click at [320, 105] on input "Send via Email" at bounding box center [399, 108] width 158 height 13
checkbox input "true"
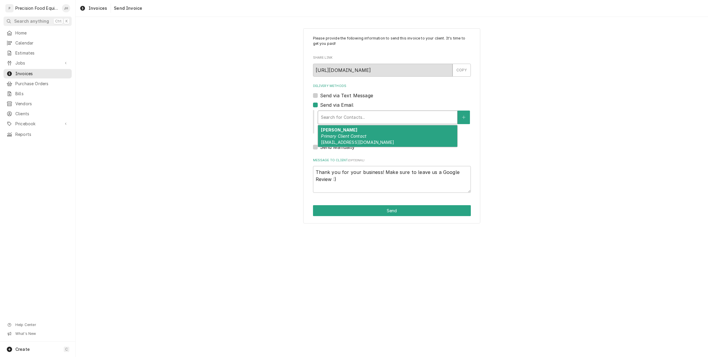
click at [341, 123] on div "Search for Contacts..." at bounding box center [387, 117] width 139 height 13
click at [345, 135] on em "Primary Client Contact" at bounding box center [343, 136] width 45 height 5
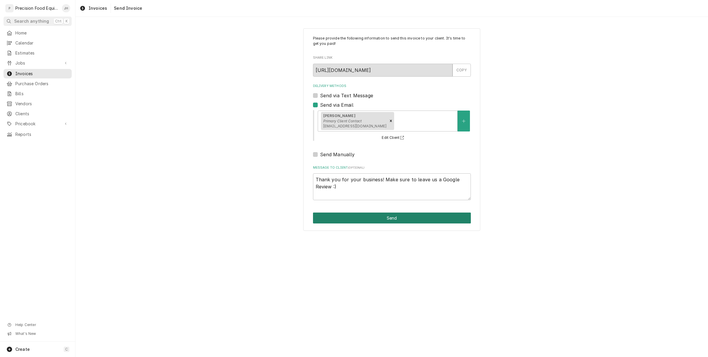
click at [365, 216] on button "Send" at bounding box center [392, 218] width 158 height 11
type textarea "x"
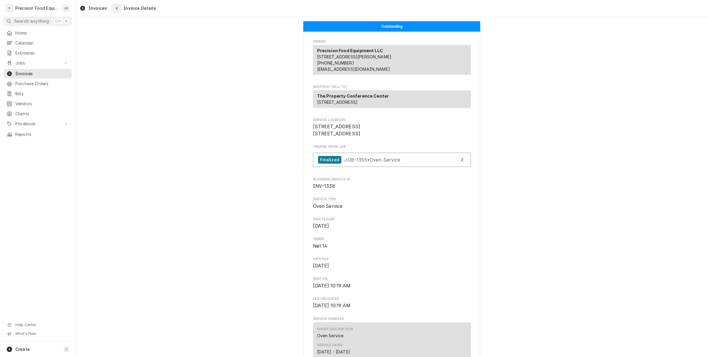
click at [114, 10] on div "Navigate back" at bounding box center [117, 8] width 6 height 6
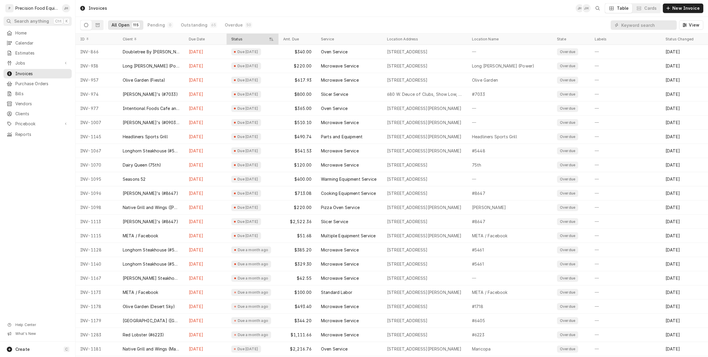
click at [236, 41] on div "Status" at bounding box center [249, 39] width 37 height 5
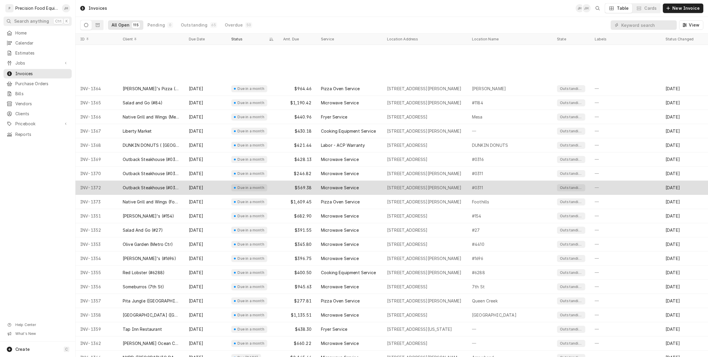
scroll to position [105, 0]
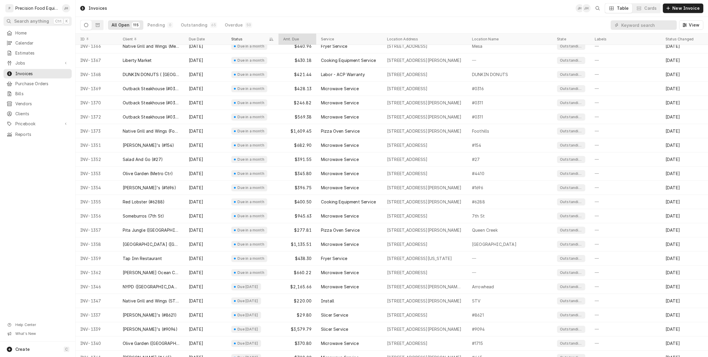
click at [290, 35] on div "Amt. Due" at bounding box center [297, 39] width 35 height 9
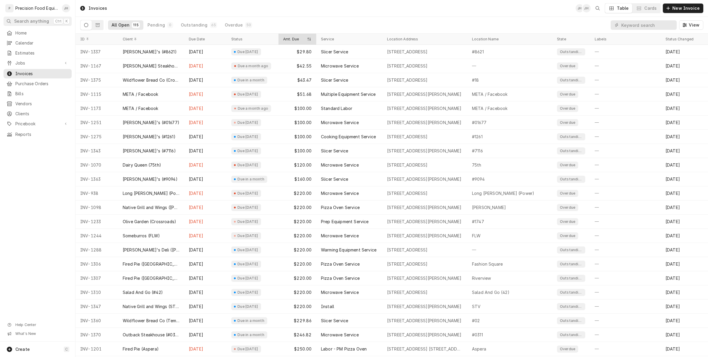
click at [290, 36] on div "Amt. Due" at bounding box center [297, 39] width 35 height 9
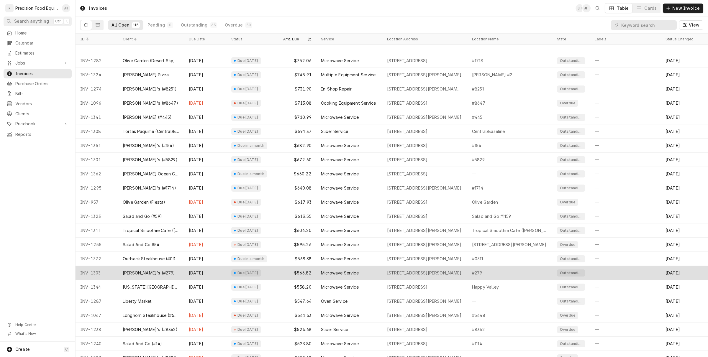
scroll to position [538, 0]
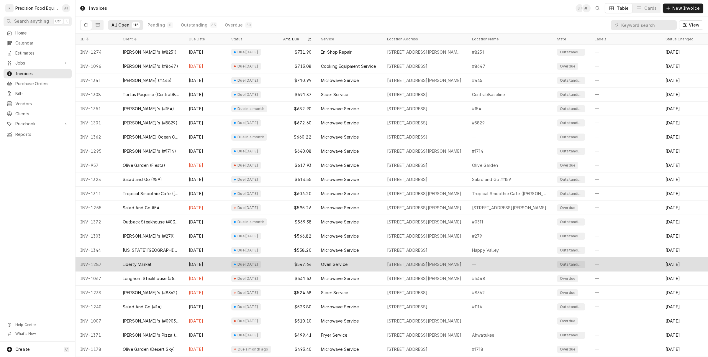
click at [259, 265] on div "Due [DATE]" at bounding box center [248, 264] width 22 height 5
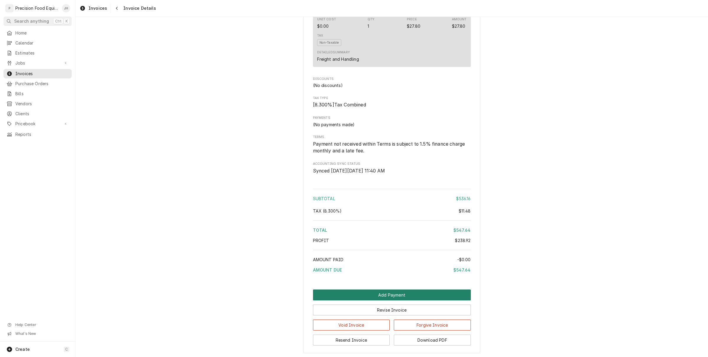
scroll to position [685, 0]
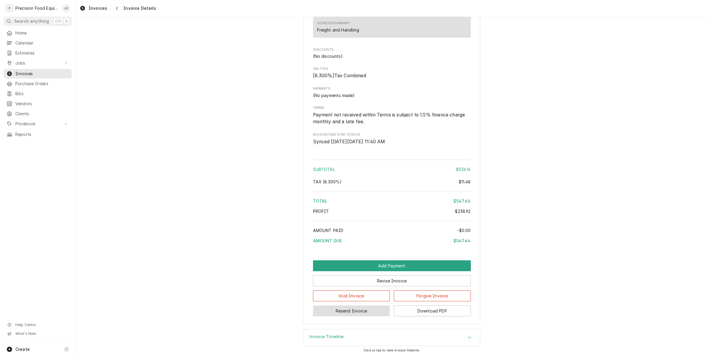
click at [369, 313] on button "Resend Invoice" at bounding box center [351, 311] width 77 height 11
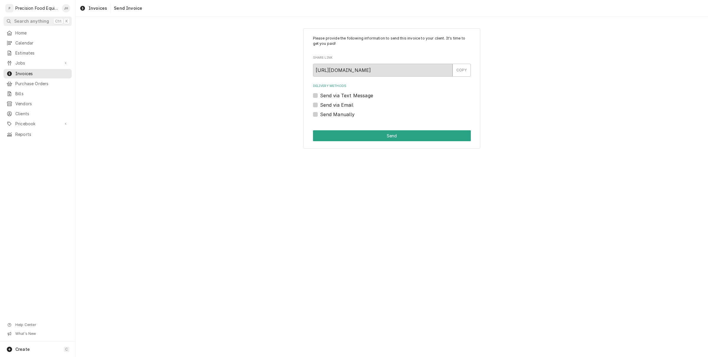
click at [315, 99] on div "Send via Text Message" at bounding box center [392, 95] width 158 height 7
click at [320, 96] on label "Send via Text Message" at bounding box center [346, 95] width 53 height 7
click at [320, 96] on input "Send via Text Message" at bounding box center [399, 98] width 158 height 13
checkbox input "true"
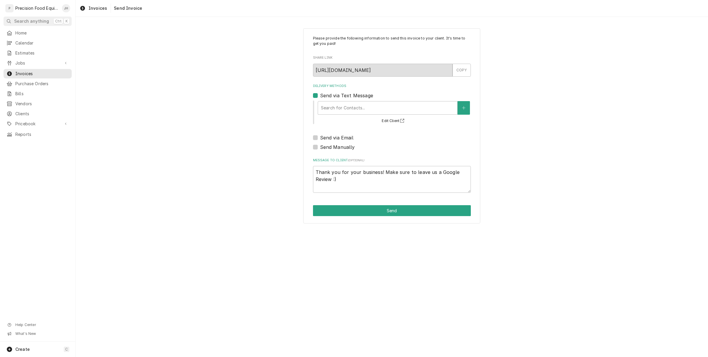
click at [348, 100] on div "Search for Contacts... Edit Client" at bounding box center [394, 112] width 154 height 25
click at [348, 108] on div "Delivery Methods" at bounding box center [387, 108] width 133 height 11
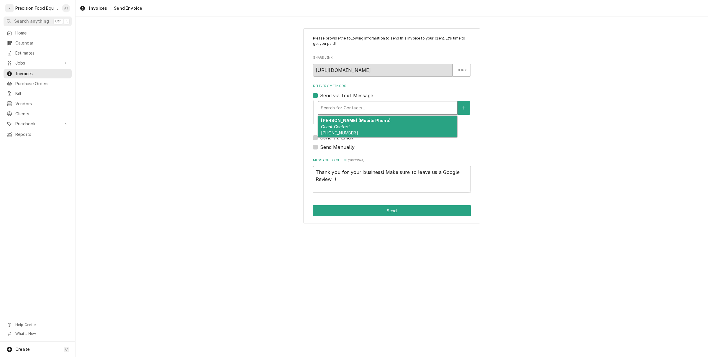
click at [330, 125] on em "Client Contact" at bounding box center [335, 126] width 29 height 5
type textarea "x"
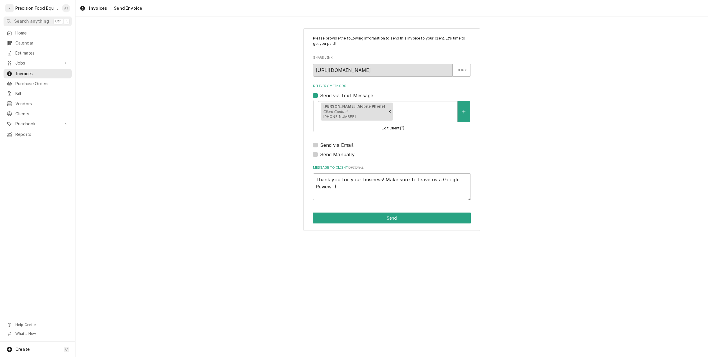
click at [320, 145] on label "Send via Email" at bounding box center [336, 145] width 33 height 7
click at [320, 145] on input "Send via Email" at bounding box center [399, 148] width 158 height 13
checkbox input "true"
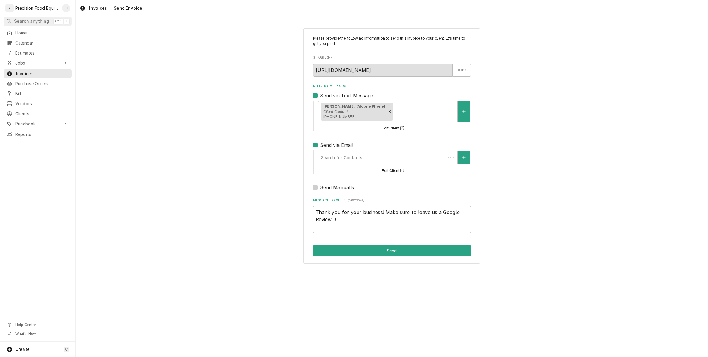
click at [330, 150] on div "Search for Contacts... Edit Client" at bounding box center [394, 162] width 154 height 25
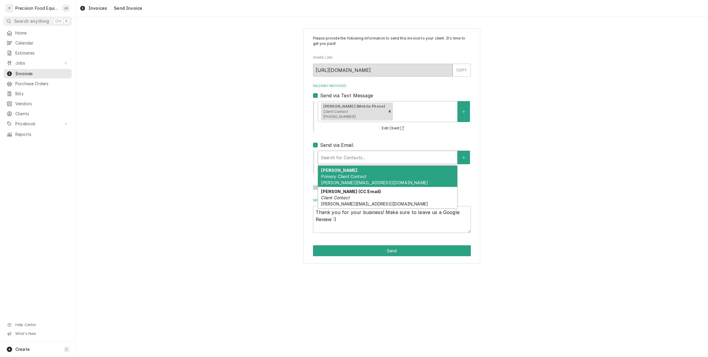
click at [333, 156] on div "Delivery Methods" at bounding box center [387, 157] width 133 height 11
click at [356, 182] on span "[PERSON_NAME][EMAIL_ADDRESS][DOMAIN_NAME]" at bounding box center [374, 182] width 107 height 5
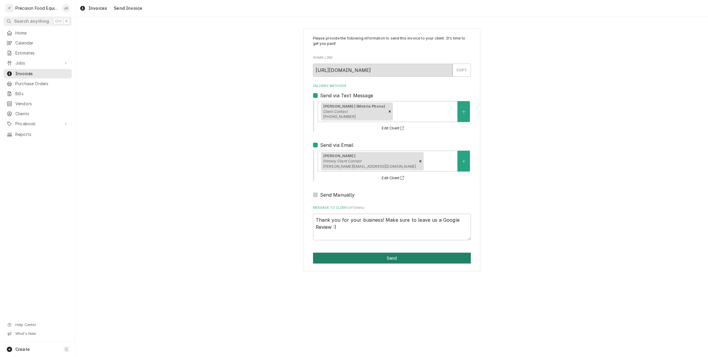
click at [361, 262] on button "Send" at bounding box center [392, 258] width 158 height 11
type textarea "x"
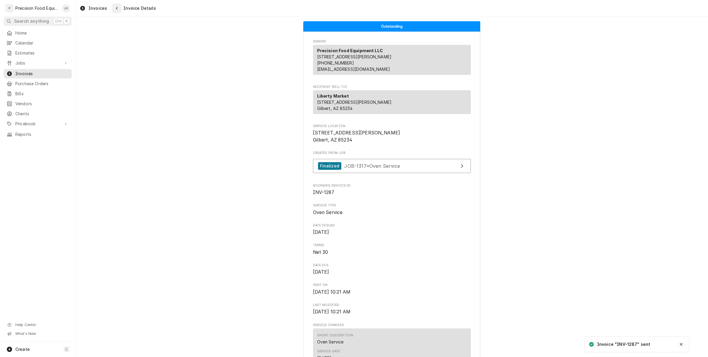
click at [115, 11] on div "Navigate back" at bounding box center [117, 8] width 6 height 6
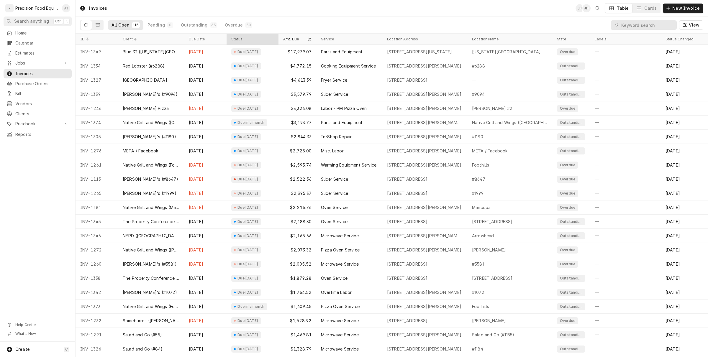
click at [238, 35] on div "Status" at bounding box center [253, 39] width 50 height 9
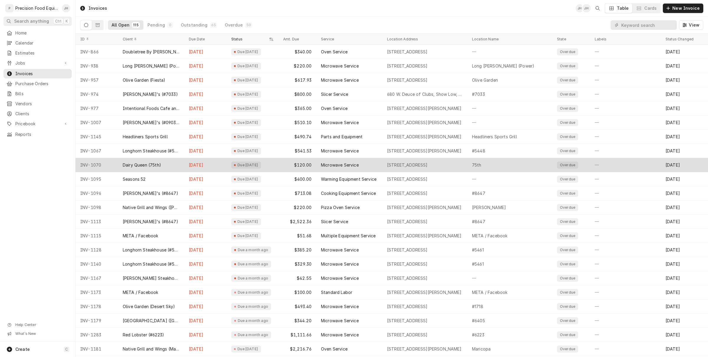
click at [219, 169] on div "[DATE]" at bounding box center [205, 165] width 43 height 14
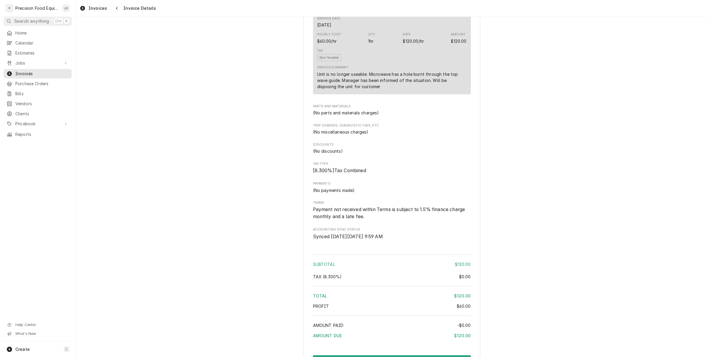
scroll to position [462, 0]
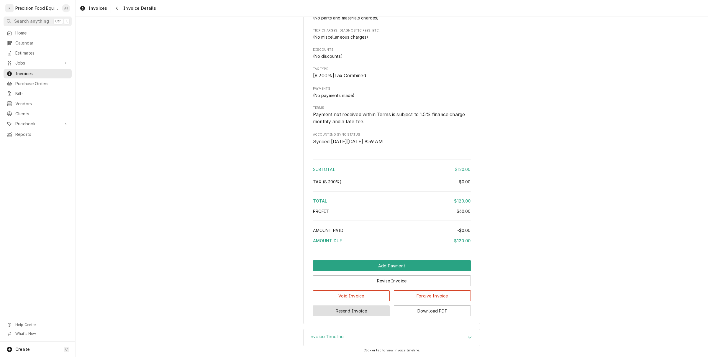
click at [355, 311] on button "Resend Invoice" at bounding box center [351, 311] width 77 height 11
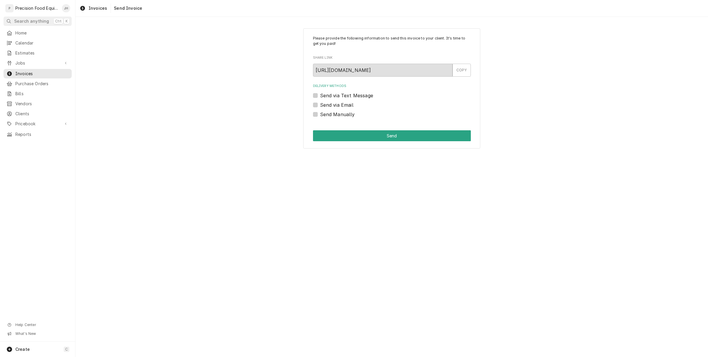
click at [320, 97] on label "Send via Text Message" at bounding box center [346, 95] width 53 height 7
click at [320, 97] on input "Send via Text Message" at bounding box center [399, 98] width 158 height 13
checkbox input "true"
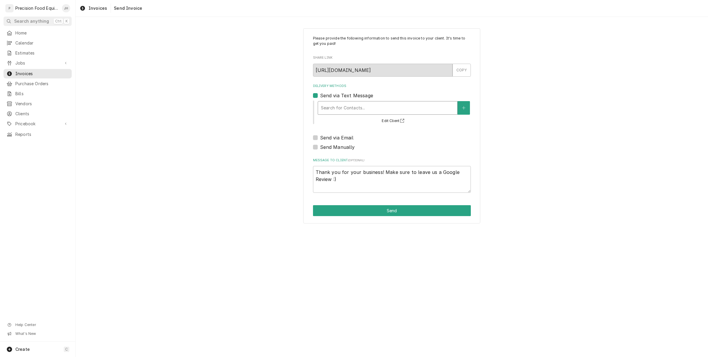
click at [325, 112] on div "Delivery Methods" at bounding box center [387, 108] width 133 height 11
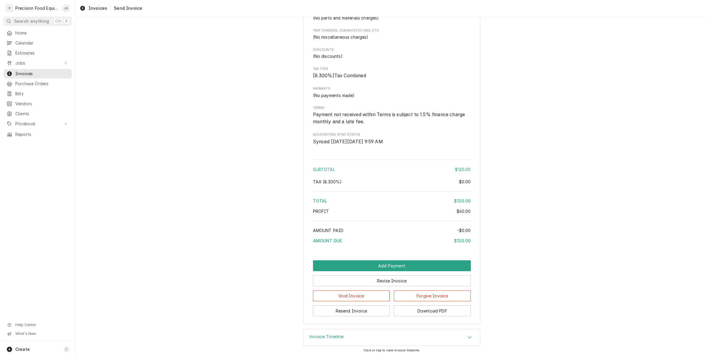
scroll to position [462, 0]
drag, startPoint x: 367, startPoint y: 303, endPoint x: 368, endPoint y: 310, distance: 7.7
click at [368, 310] on div "Resend Invoice Download PDF" at bounding box center [392, 309] width 158 height 15
click at [368, 310] on button "Resend Invoice" at bounding box center [351, 311] width 77 height 11
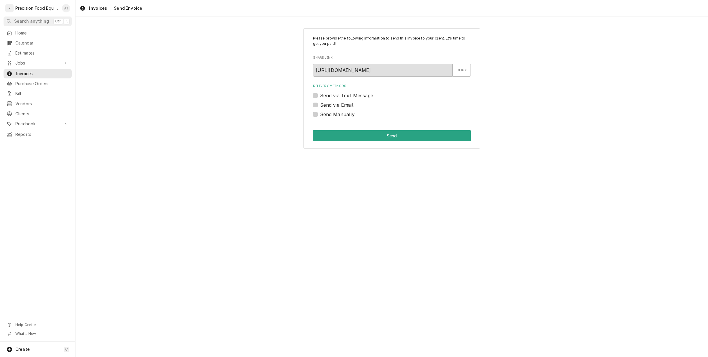
click at [320, 105] on label "Send via Email" at bounding box center [336, 105] width 33 height 7
click at [320, 105] on input "Send via Email" at bounding box center [399, 108] width 158 height 13
checkbox input "true"
type textarea "x"
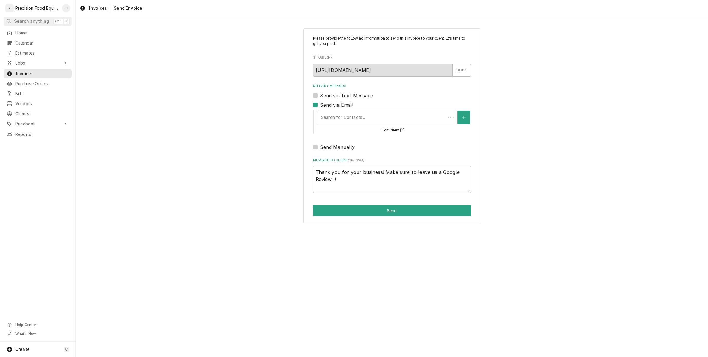
click at [380, 123] on div "Delivery Methods" at bounding box center [382, 117] width 122 height 11
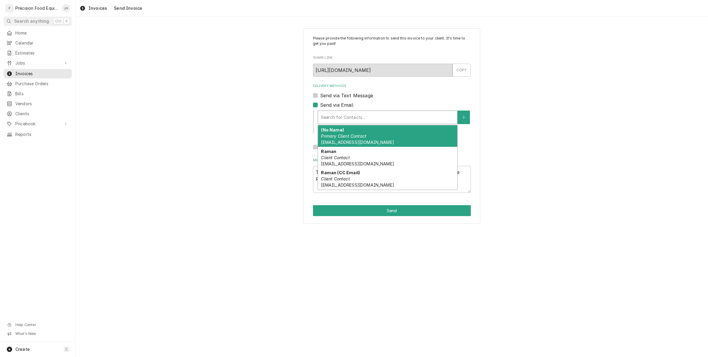
click at [270, 120] on div "Please provide the following information to send this invoice to your client. I…" at bounding box center [392, 126] width 633 height 206
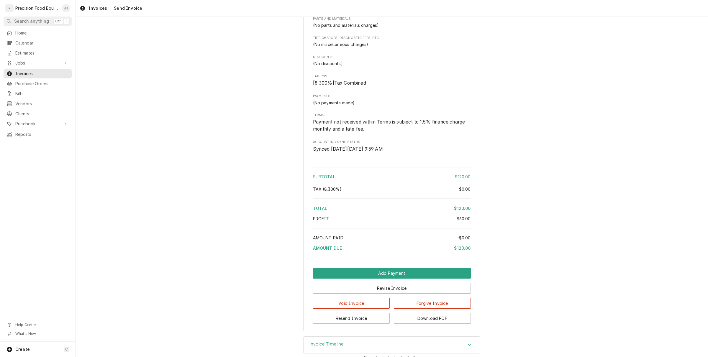
scroll to position [462, 0]
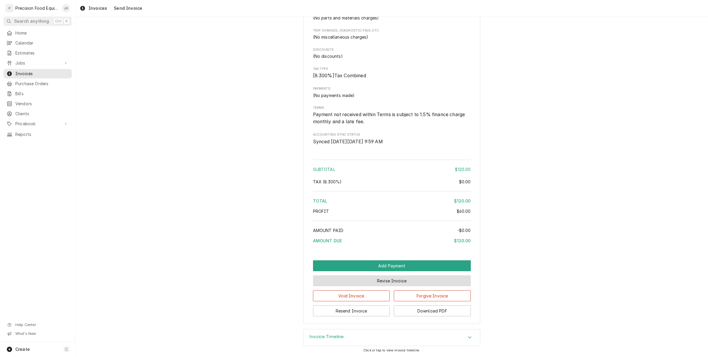
click at [383, 283] on button "Revise Invoice" at bounding box center [392, 281] width 158 height 11
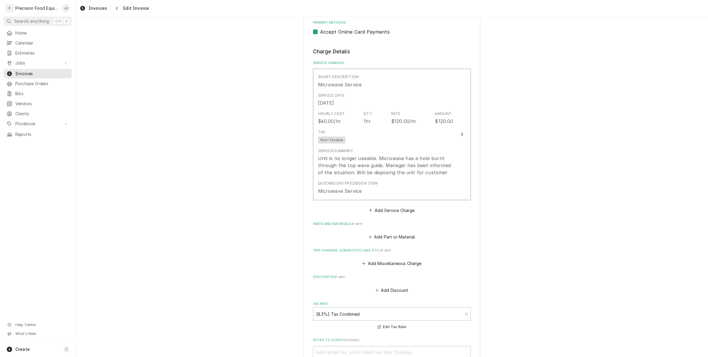
scroll to position [332, 0]
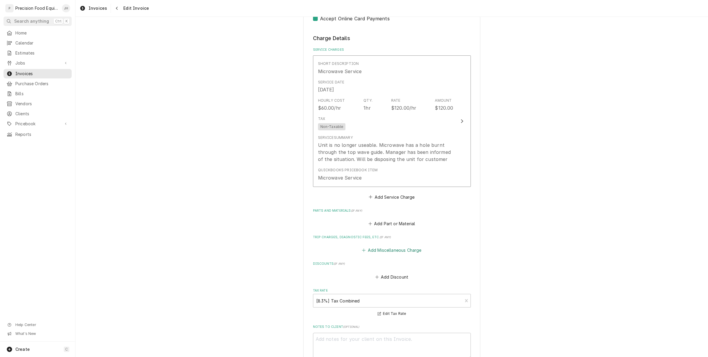
click at [386, 251] on button "Add Miscellaneous Charge" at bounding box center [391, 250] width 61 height 8
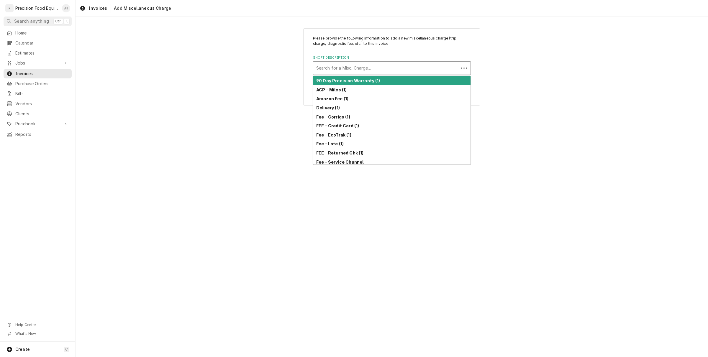
click at [373, 63] on div "Short Description" at bounding box center [386, 68] width 140 height 11
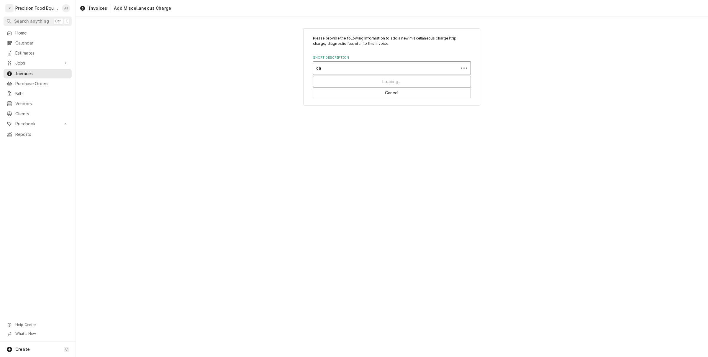
type input "c"
type input "lat"
click at [386, 87] on div "Fee - Late (1)" at bounding box center [391, 89] width 157 height 9
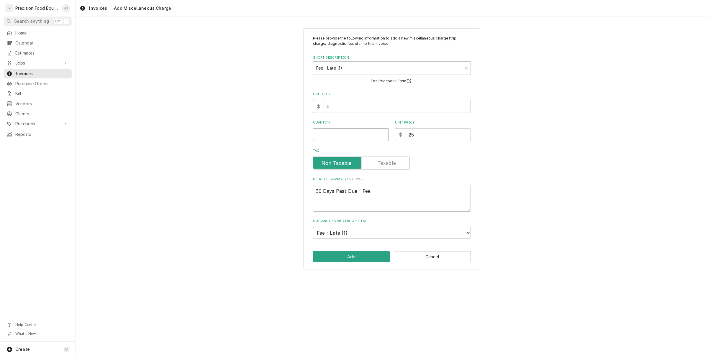
click at [347, 131] on input "Quantity" at bounding box center [351, 134] width 76 height 13
type textarea "x"
type input "1"
click at [355, 254] on button "Add" at bounding box center [351, 256] width 77 height 11
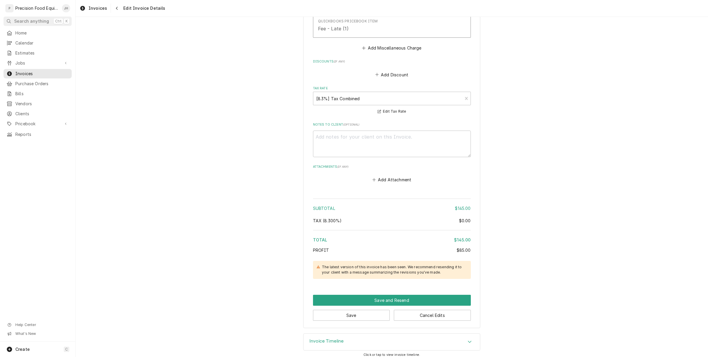
scroll to position [641, 0]
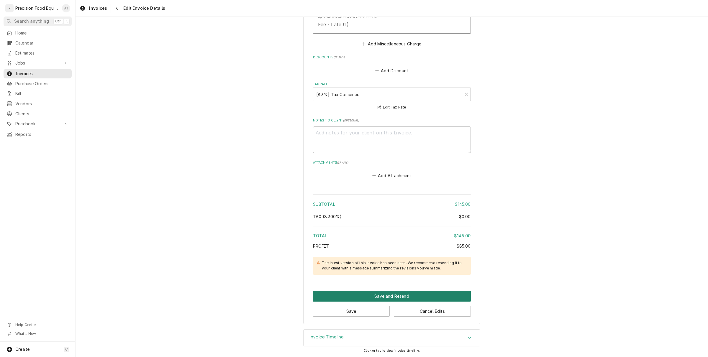
click at [375, 295] on button "Save and Resend" at bounding box center [392, 296] width 158 height 11
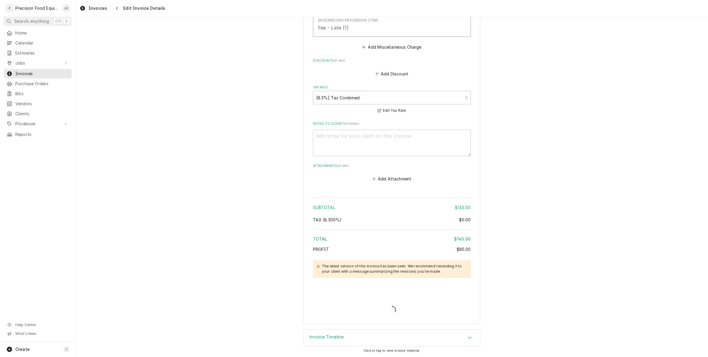
scroll to position [638, 0]
type textarea "x"
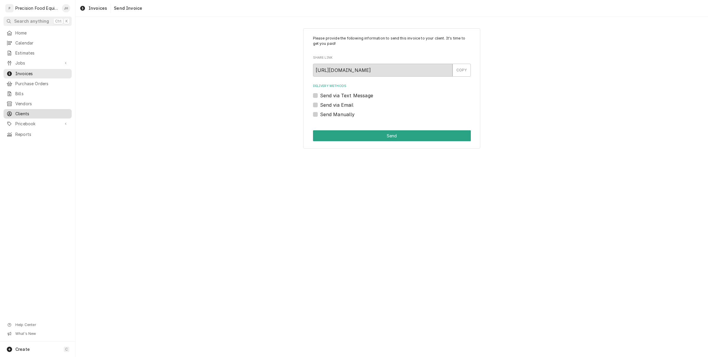
click at [41, 112] on span "Clients" at bounding box center [41, 114] width 53 height 6
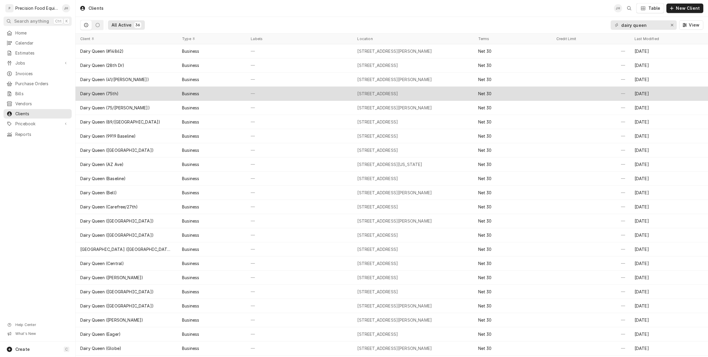
click at [387, 95] on div "4809 N. 75th Ave, Phoenix, AZ 85033" at bounding box center [377, 94] width 41 height 6
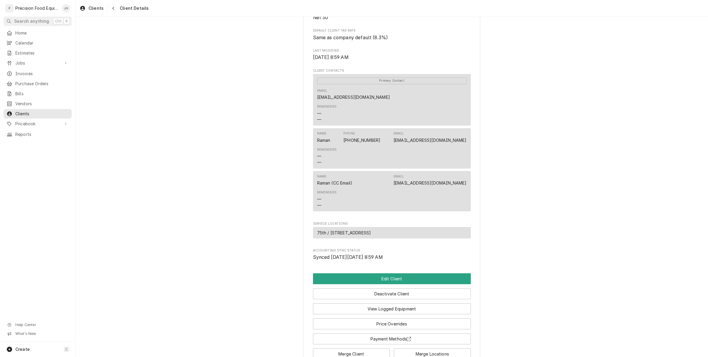
scroll to position [184, 0]
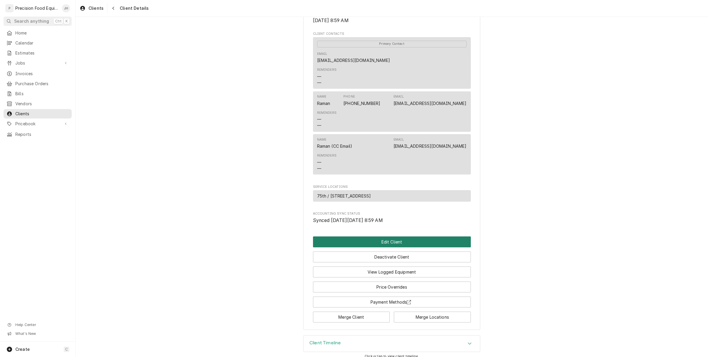
click at [398, 248] on button "Edit Client" at bounding box center [392, 242] width 158 height 11
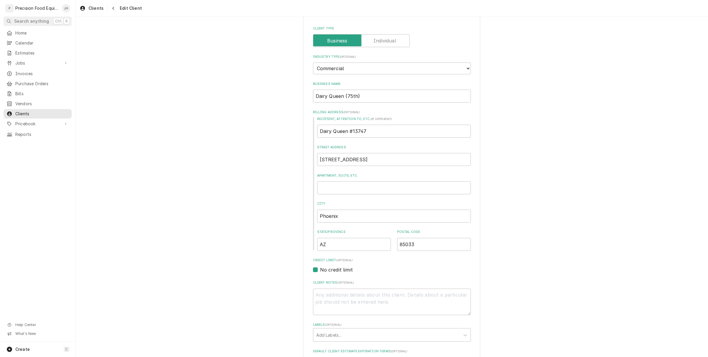
scroll to position [37, 0]
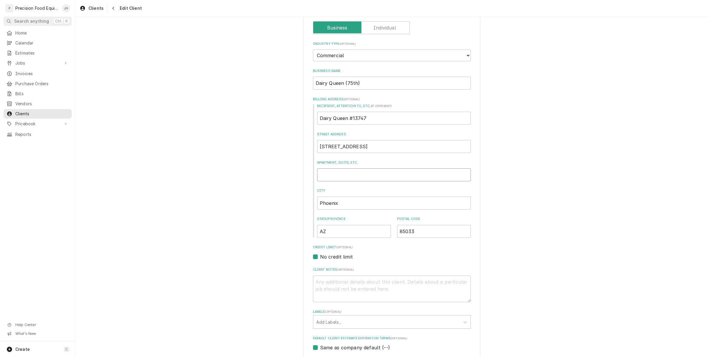
click at [390, 178] on input "Apartment, Suite, etc." at bounding box center [394, 175] width 154 height 13
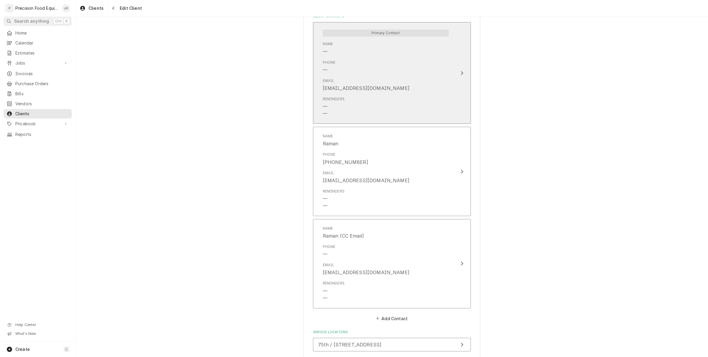
scroll to position [480, 0]
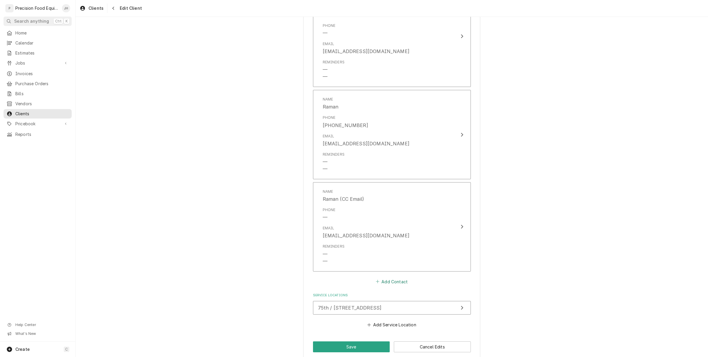
click at [383, 280] on button "Add Contact" at bounding box center [392, 282] width 34 height 8
type textarea "x"
click at [365, 289] on input "Business Name" at bounding box center [392, 293] width 146 height 13
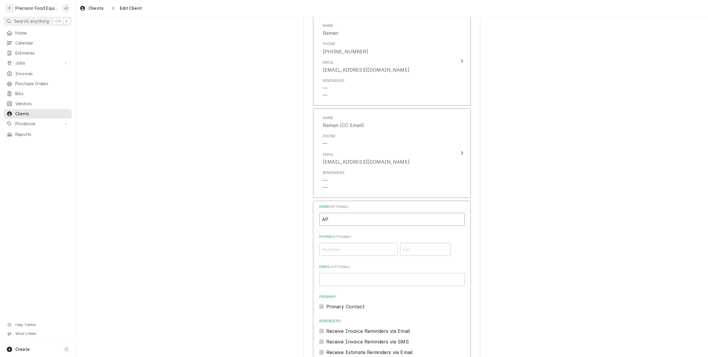
type input "AP"
click at [346, 281] on input "Email ( optional )" at bounding box center [392, 279] width 146 height 13
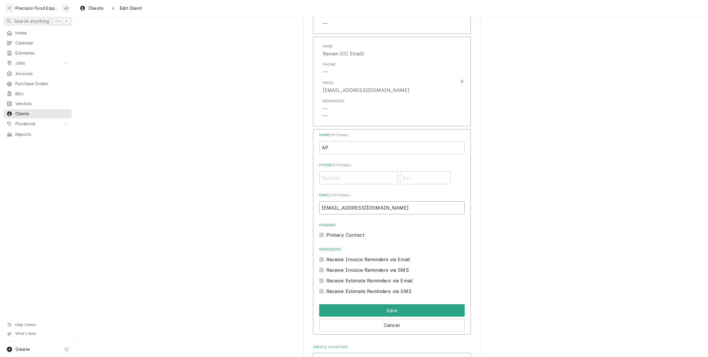
scroll to position [627, 0]
type input "MMPR@yahoo.com"
click at [326, 256] on label "Receive Invoice Reminders via Email" at bounding box center [368, 257] width 84 height 7
click at [326, 256] on input "Reminders" at bounding box center [399, 260] width 146 height 13
checkbox input "true"
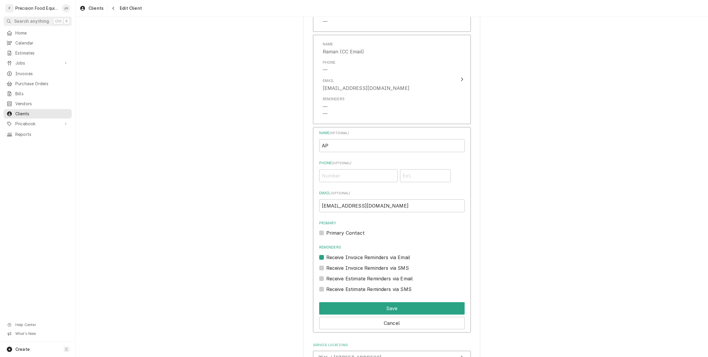
click at [326, 279] on label "Receive Estimate Reminders via Email" at bounding box center [369, 278] width 87 height 7
click at [326, 279] on input "Contact Edit Form" at bounding box center [399, 281] width 146 height 13
checkbox input "true"
click at [362, 302] on div "Save" at bounding box center [392, 307] width 146 height 15
click at [362, 308] on button "Save" at bounding box center [392, 309] width 146 height 12
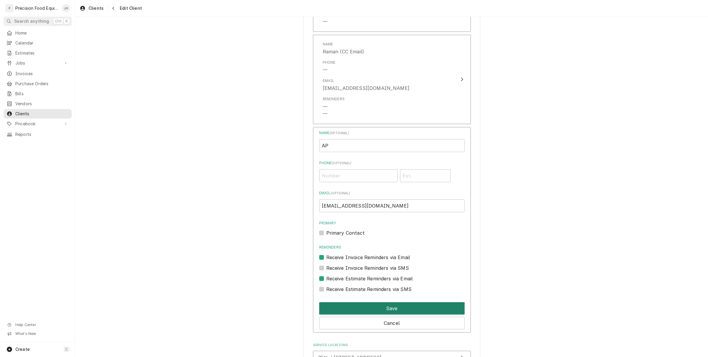
scroll to position [579, 0]
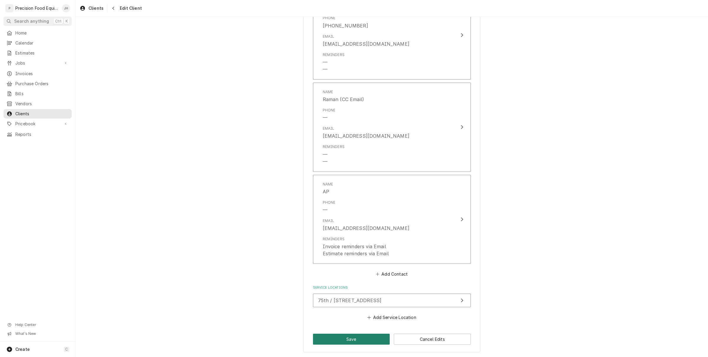
click at [363, 341] on button "Save" at bounding box center [351, 339] width 77 height 11
type textarea "x"
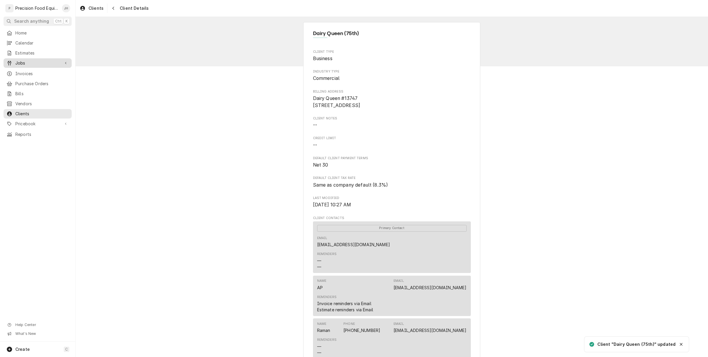
click at [45, 63] on span "Jobs" at bounding box center [37, 63] width 45 height 6
click at [34, 91] on span "Invoices" at bounding box center [41, 93] width 53 height 6
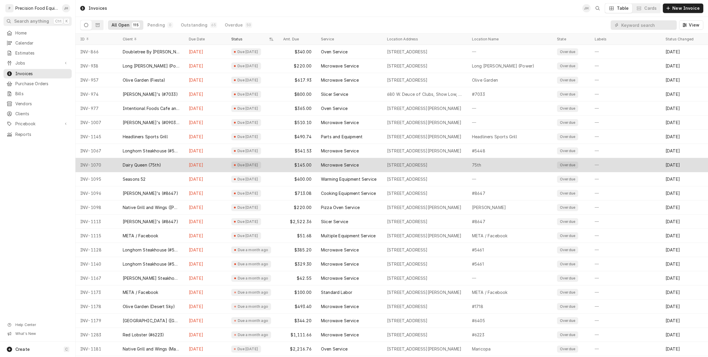
click at [294, 166] on div "$145.00" at bounding box center [298, 165] width 38 height 14
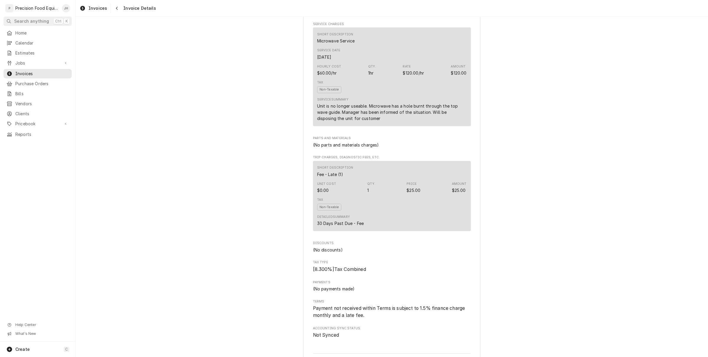
scroll to position [509, 0]
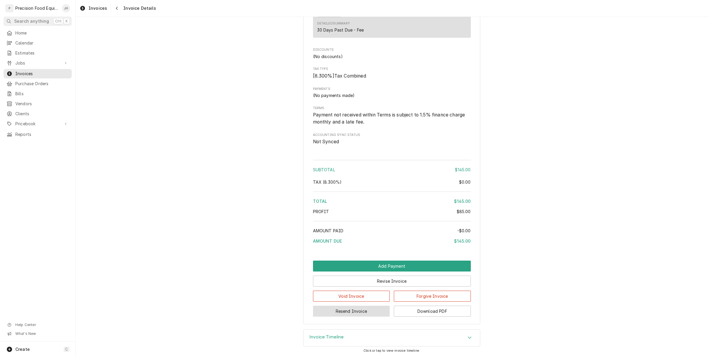
click at [376, 316] on button "Resend Invoice" at bounding box center [351, 311] width 77 height 11
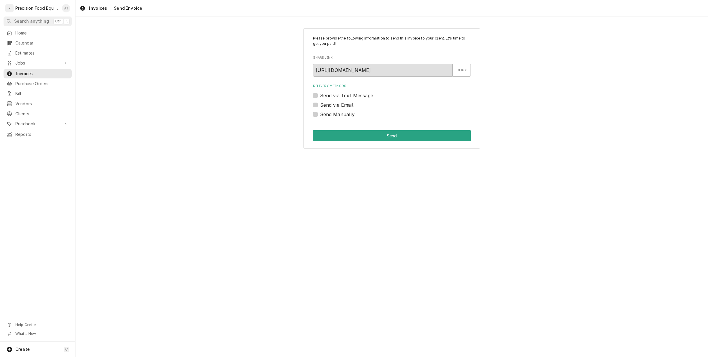
click at [320, 105] on label "Send via Email" at bounding box center [336, 105] width 33 height 7
click at [320, 105] on input "Send via Email" at bounding box center [399, 108] width 158 height 13
checkbox input "true"
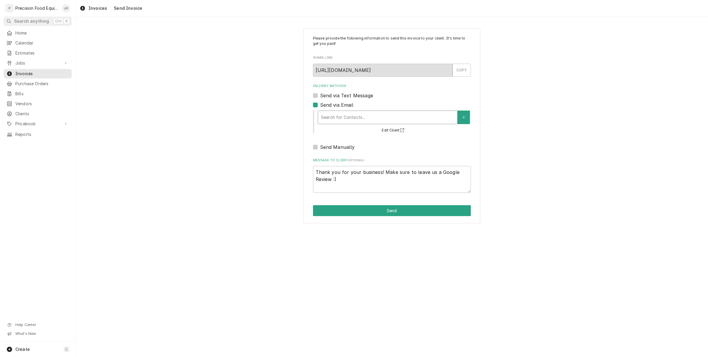
drag, startPoint x: 337, startPoint y: 113, endPoint x: 337, endPoint y: 108, distance: 4.7
click at [337, 112] on div "Delivery Methods" at bounding box center [387, 117] width 133 height 11
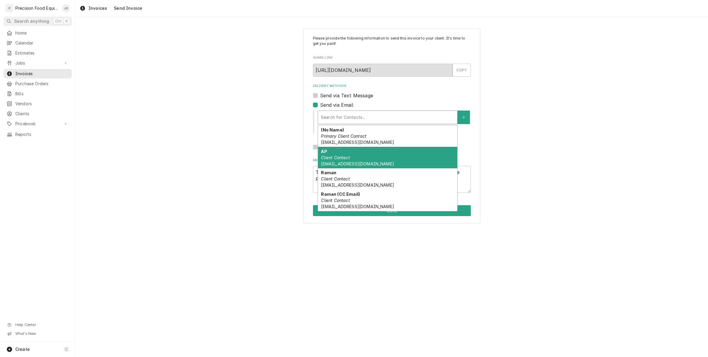
click at [349, 157] on em "Client Contact" at bounding box center [335, 157] width 29 height 5
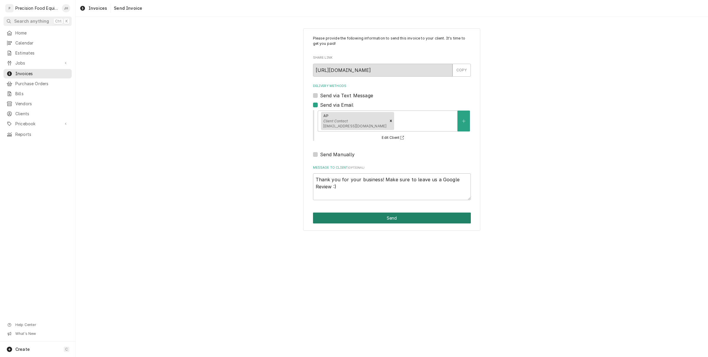
click at [383, 220] on button "Send" at bounding box center [392, 218] width 158 height 11
type textarea "x"
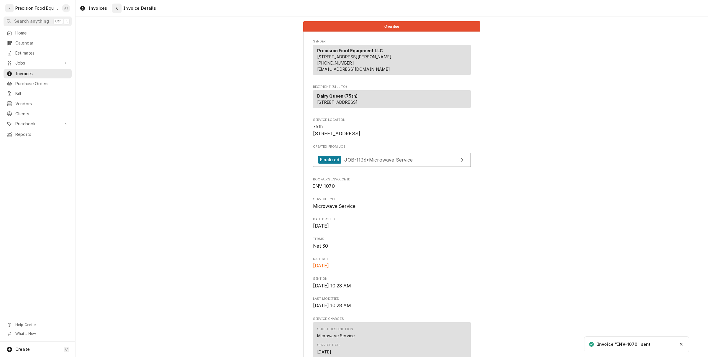
click at [114, 9] on div "Navigate back" at bounding box center [117, 8] width 6 height 6
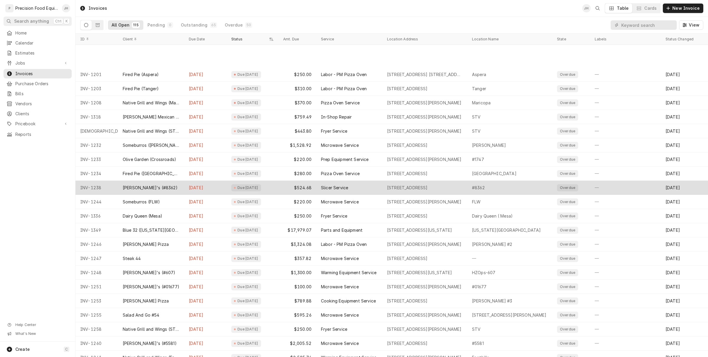
scroll to position [354, 0]
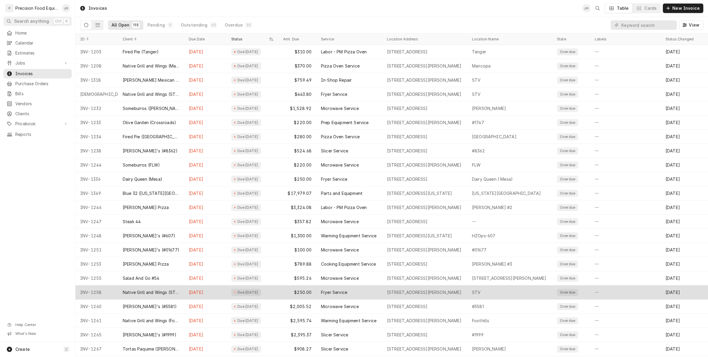
click at [352, 298] on div "Fryer Service" at bounding box center [349, 293] width 66 height 14
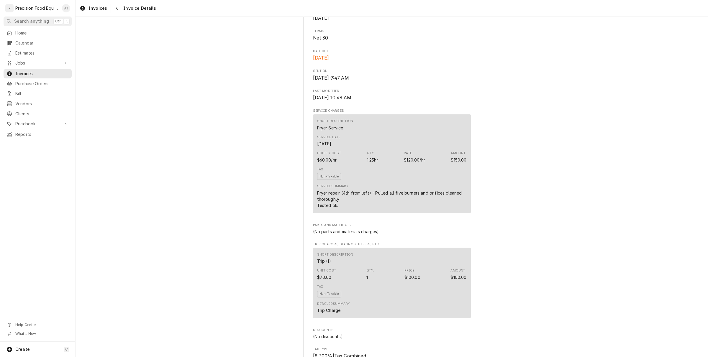
scroll to position [509, 0]
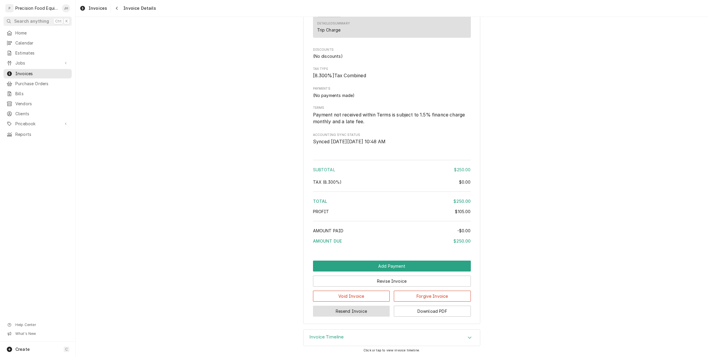
click at [350, 309] on button "Resend Invoice" at bounding box center [351, 311] width 77 height 11
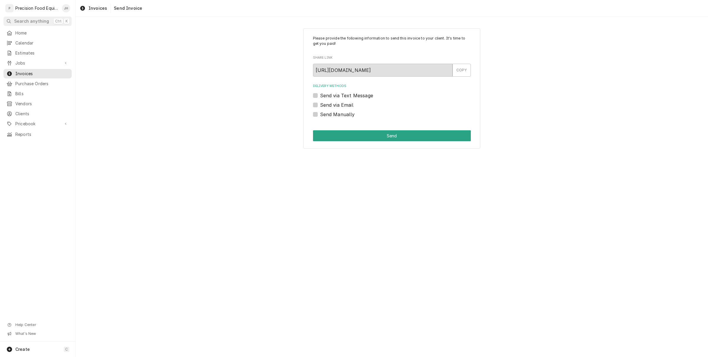
click at [320, 95] on label "Send via Text Message" at bounding box center [346, 95] width 53 height 7
click at [320, 95] on input "Send via Text Message" at bounding box center [399, 98] width 158 height 13
checkbox input "true"
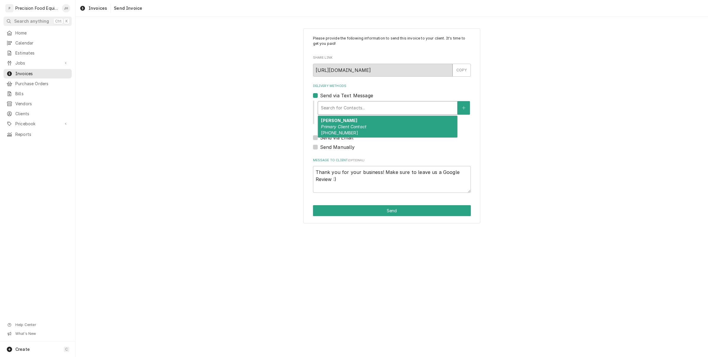
click at [326, 108] on div "Delivery Methods" at bounding box center [387, 108] width 133 height 11
click at [324, 125] on em "Primary Client Contact" at bounding box center [343, 126] width 45 height 5
type textarea "x"
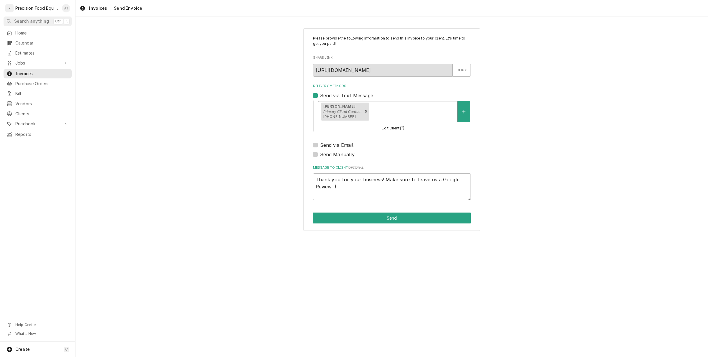
click at [320, 145] on label "Send via Email" at bounding box center [336, 145] width 33 height 7
click at [320, 145] on input "Send via Email" at bounding box center [399, 148] width 158 height 13
checkbox input "true"
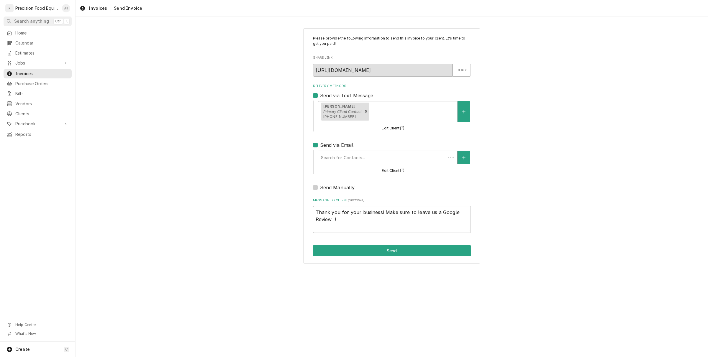
click at [333, 158] on div "Delivery Methods" at bounding box center [382, 157] width 122 height 11
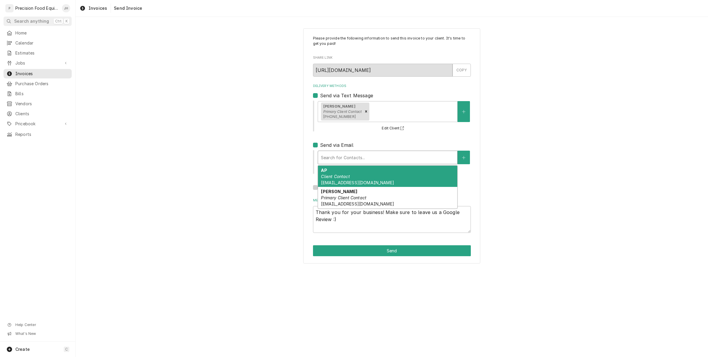
click at [340, 177] on em "Client Contact" at bounding box center [335, 176] width 29 height 5
type textarea "x"
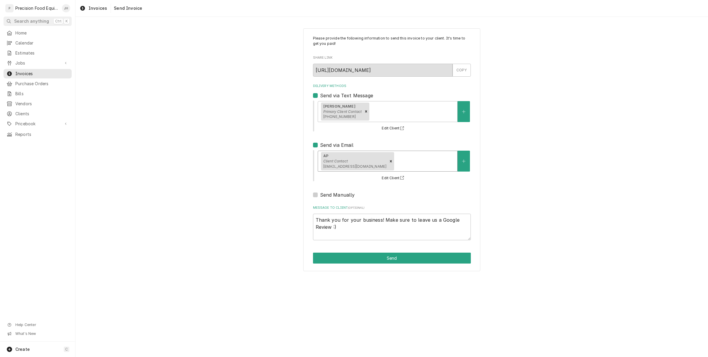
click at [320, 95] on label "Send via Text Message" at bounding box center [346, 95] width 53 height 7
click at [320, 95] on input "Send via Text Message" at bounding box center [399, 98] width 158 height 13
checkbox input "false"
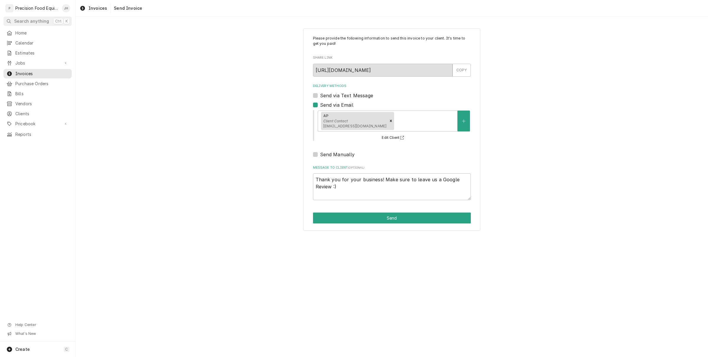
click at [366, 210] on div "Please provide the following information to send this invoice to your client. I…" at bounding box center [391, 129] width 177 height 203
click at [366, 218] on button "Send" at bounding box center [392, 218] width 158 height 11
type textarea "x"
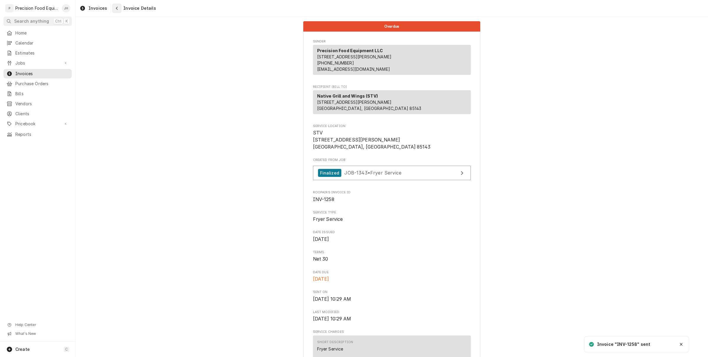
click at [112, 9] on button "Navigate back" at bounding box center [116, 8] width 9 height 9
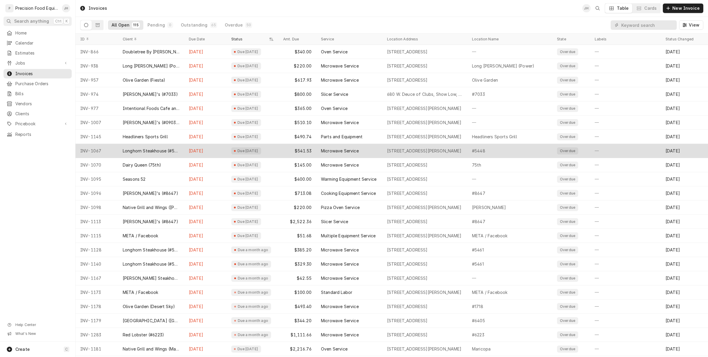
click at [334, 154] on div "Microwave Service" at bounding box center [349, 151] width 66 height 14
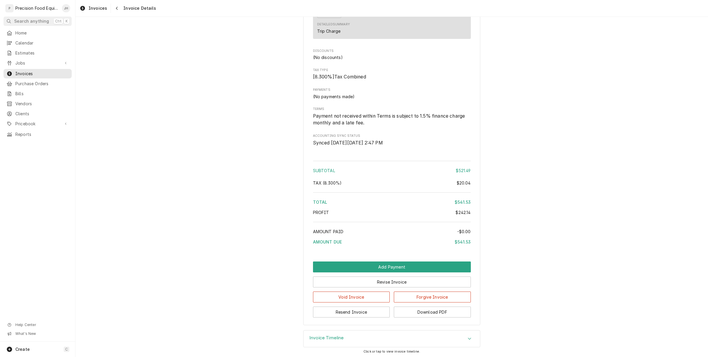
scroll to position [817, 0]
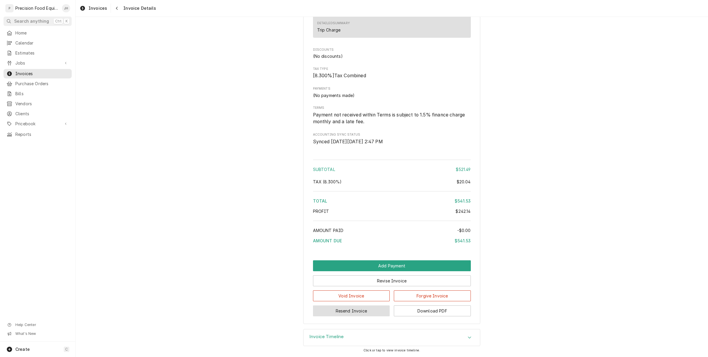
click at [370, 312] on button "Resend Invoice" at bounding box center [351, 311] width 77 height 11
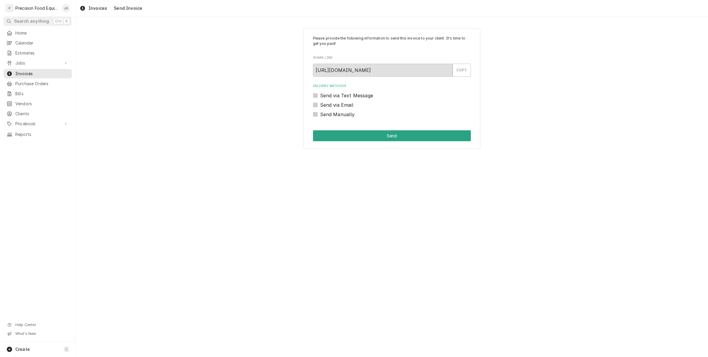
click at [314, 102] on div "Send via Email" at bounding box center [392, 105] width 158 height 7
click at [320, 103] on label "Send via Email" at bounding box center [336, 105] width 33 height 7
click at [320, 103] on input "Send via Email" at bounding box center [399, 108] width 158 height 13
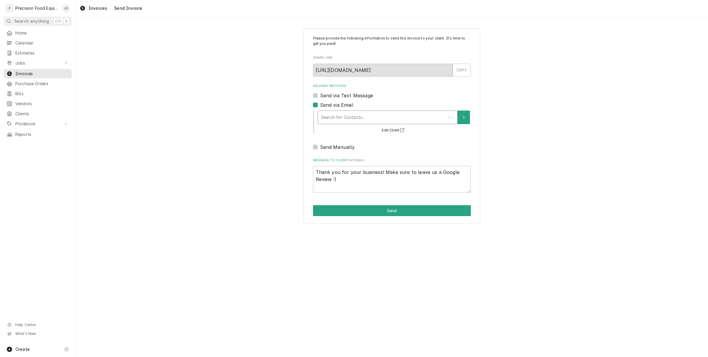
click at [328, 119] on div "Delivery Methods" at bounding box center [382, 117] width 122 height 11
click at [320, 105] on label "Send via Email" at bounding box center [336, 105] width 33 height 7
click at [320, 105] on input "Send via Email" at bounding box center [399, 108] width 158 height 13
checkbox input "false"
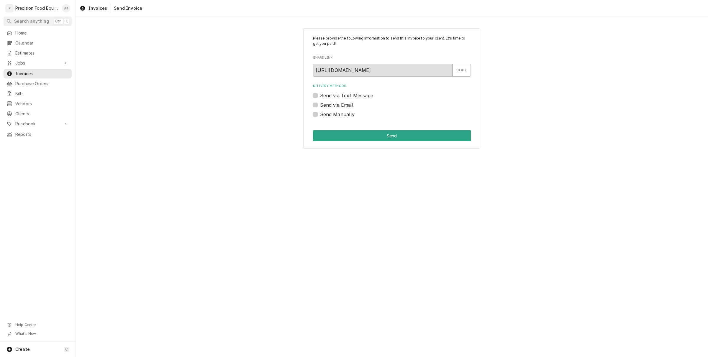
click at [320, 97] on label "Send via Text Message" at bounding box center [346, 95] width 53 height 7
click at [320, 97] on input "Send via Text Message" at bounding box center [399, 98] width 158 height 13
checkbox input "true"
type textarea "x"
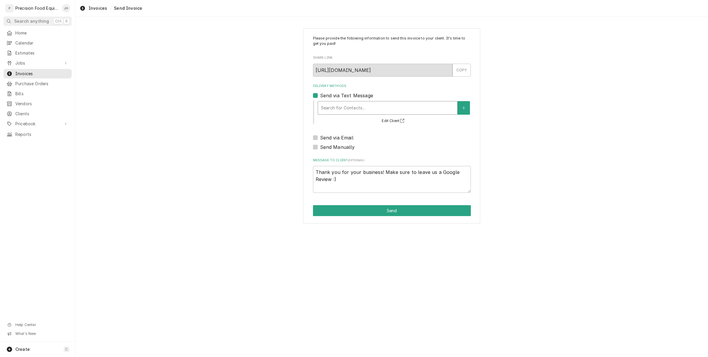
click at [334, 110] on div "Delivery Methods" at bounding box center [387, 108] width 133 height 11
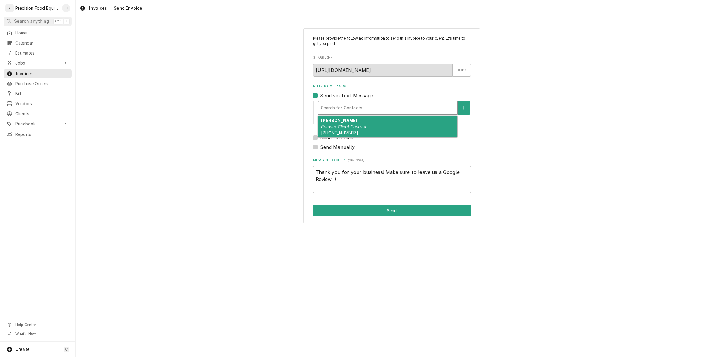
click at [309, 93] on div "Please provide the following information to send this invoice to your client. I…" at bounding box center [391, 126] width 177 height 196
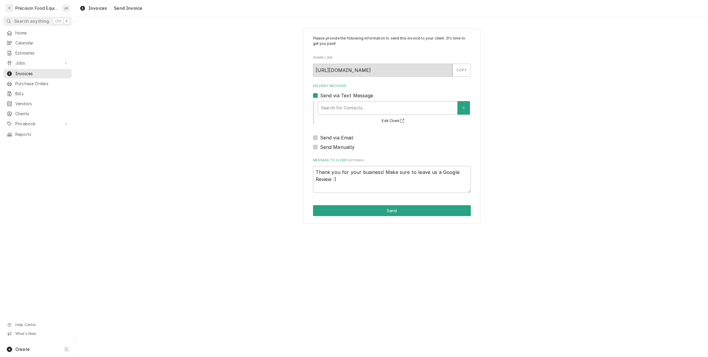
click at [320, 95] on label "Send via Text Message" at bounding box center [346, 95] width 53 height 7
click at [320, 95] on input "Send via Text Message" at bounding box center [399, 98] width 158 height 13
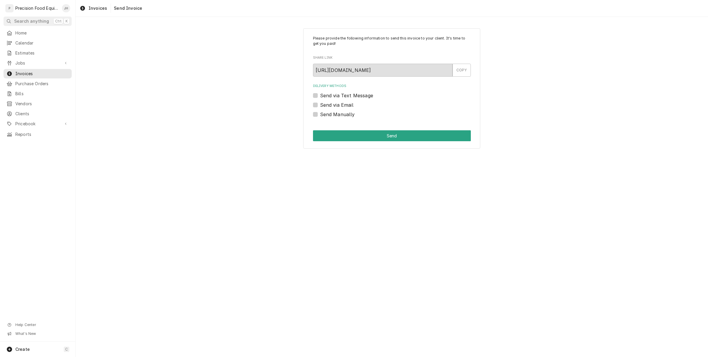
click at [320, 93] on label "Send via Text Message" at bounding box center [346, 95] width 53 height 7
click at [320, 93] on input "Send via Text Message" at bounding box center [399, 98] width 158 height 13
checkbox input "true"
type textarea "x"
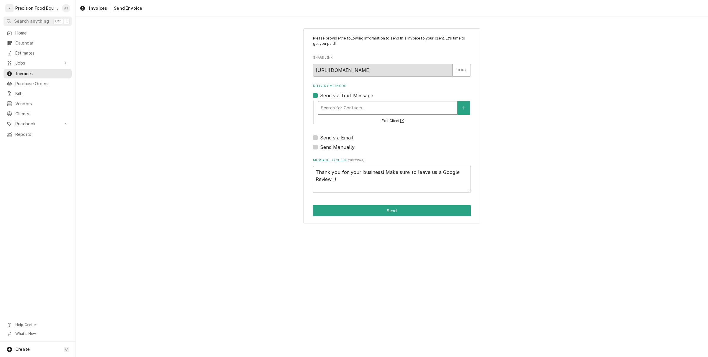
click at [329, 107] on div "Delivery Methods" at bounding box center [387, 108] width 133 height 11
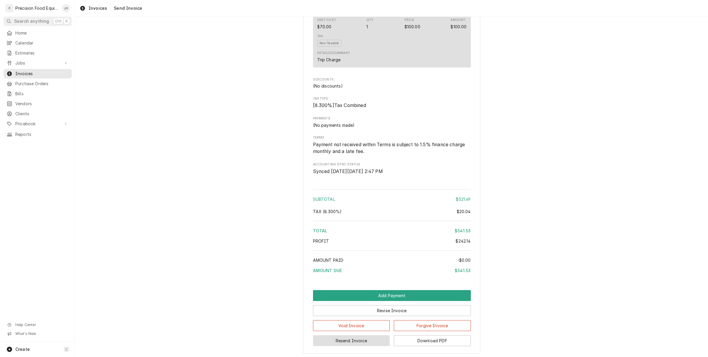
scroll to position [817, 0]
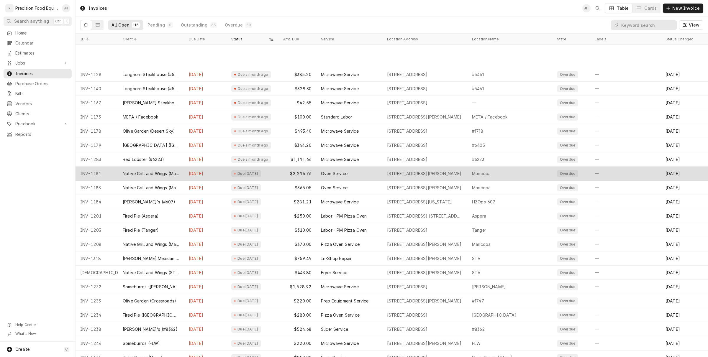
scroll to position [218, 0]
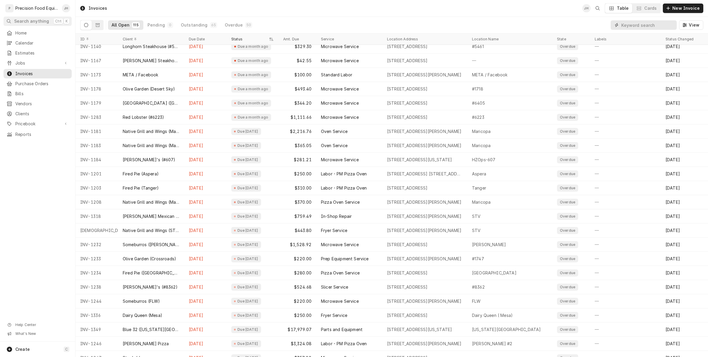
click at [636, 28] on input "Dynamic Content Wrapper" at bounding box center [648, 24] width 53 height 9
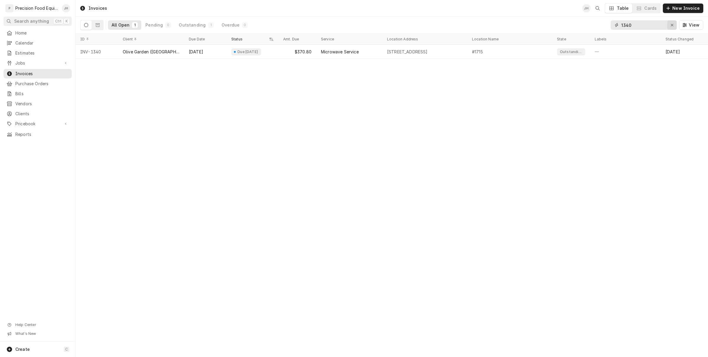
type input "1340"
click at [671, 23] on div "Erase input" at bounding box center [672, 25] width 6 height 6
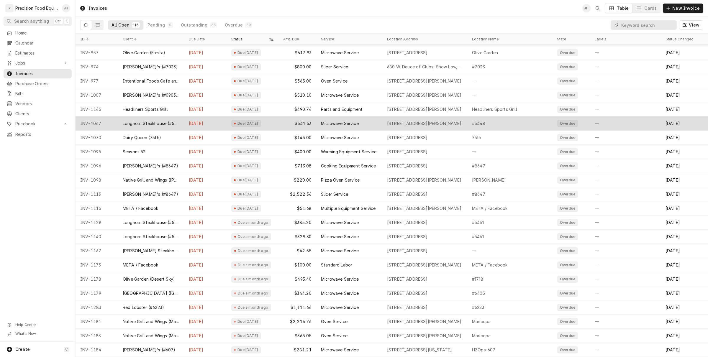
scroll to position [0, 0]
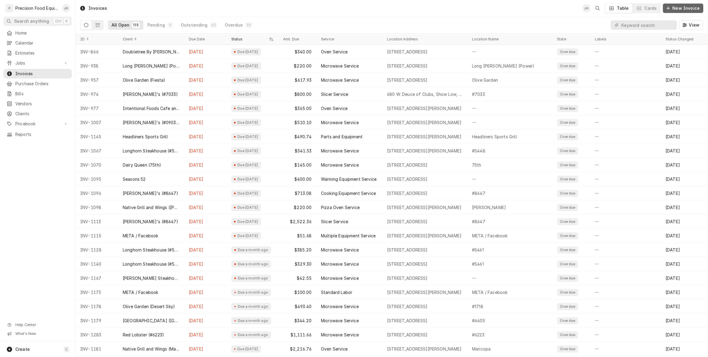
click at [674, 13] on button "New Invoice" at bounding box center [683, 8] width 40 height 9
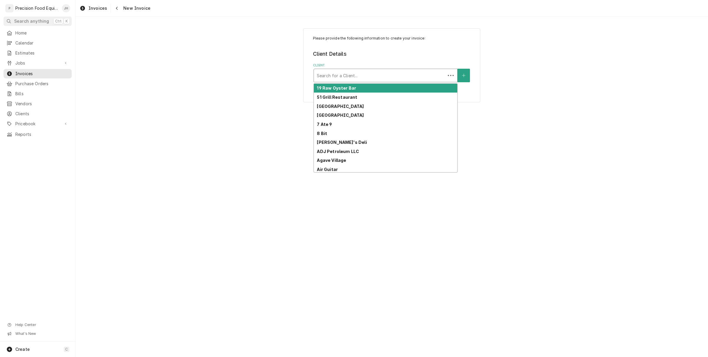
click at [360, 73] on div "Client" at bounding box center [380, 75] width 126 height 11
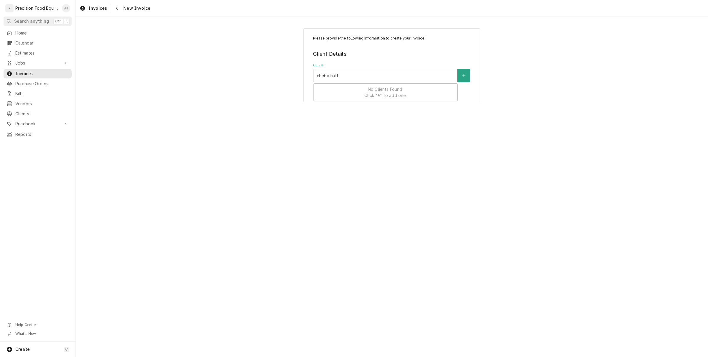
type input "cheba hut"
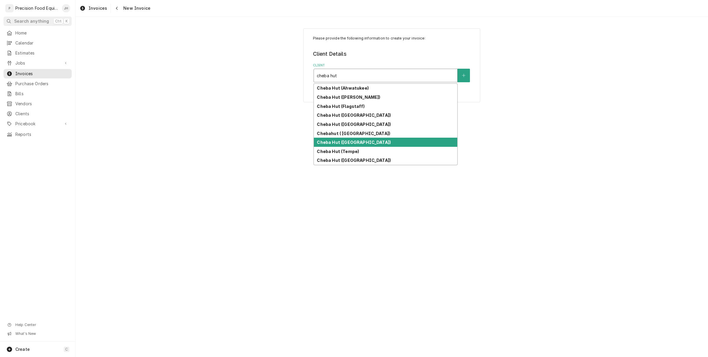
click at [355, 143] on strong "Cheba Hut ([GEOGRAPHIC_DATA])" at bounding box center [354, 142] width 74 height 5
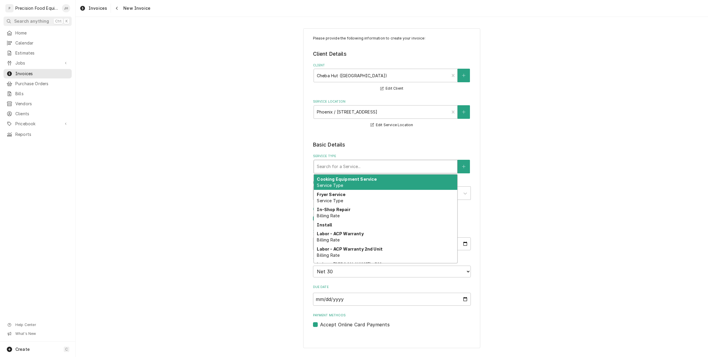
click at [325, 170] on div "Service Type" at bounding box center [386, 166] width 138 height 11
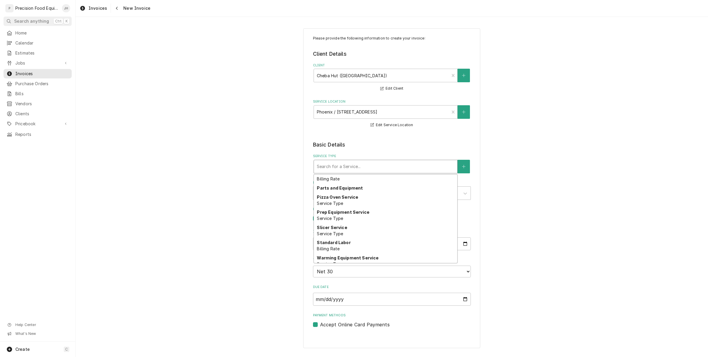
scroll to position [350, 0]
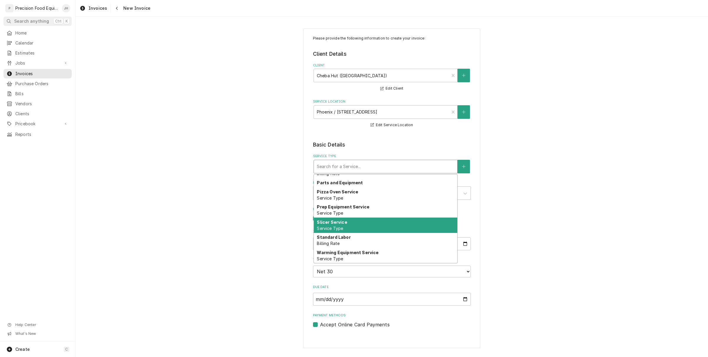
click at [362, 221] on div "Slicer Service Service Type" at bounding box center [385, 225] width 143 height 15
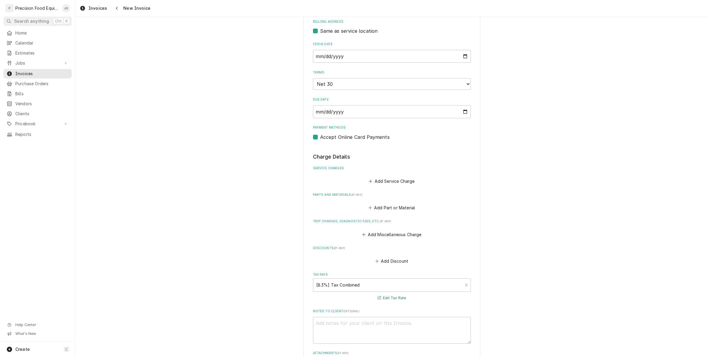
scroll to position [184, 0]
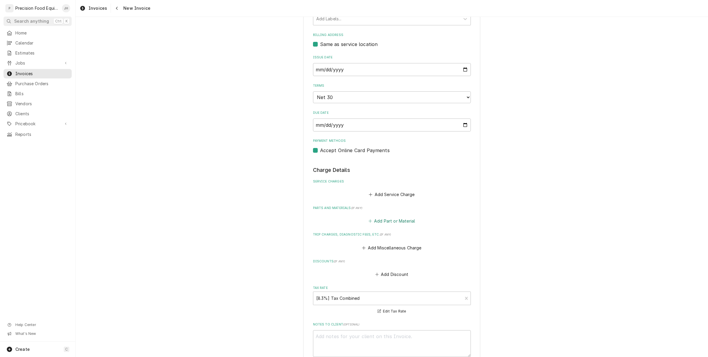
click at [386, 220] on button "Add Part or Material" at bounding box center [392, 221] width 49 height 8
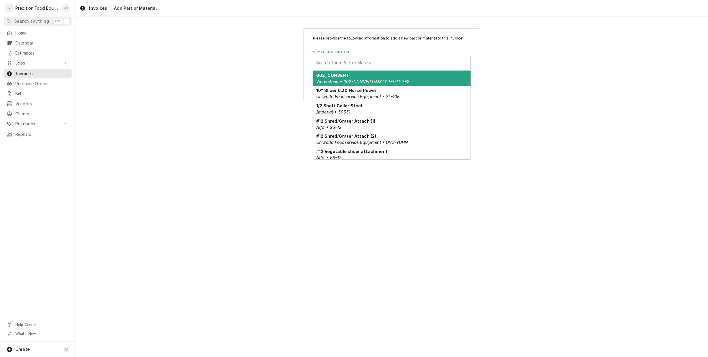
click at [344, 59] on div "Short Description" at bounding box center [391, 62] width 151 height 11
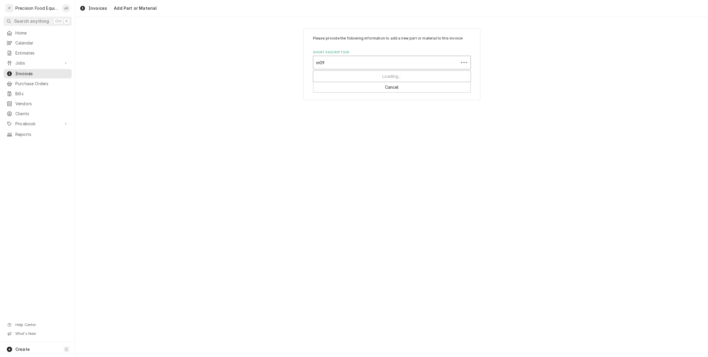
type input "m092"
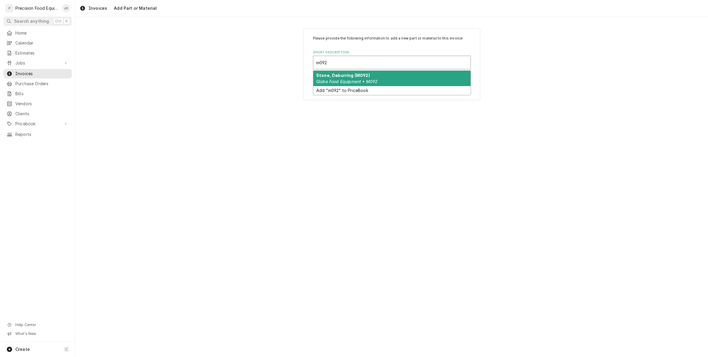
click at [341, 74] on strong "Stone, Deburring (M092)" at bounding box center [343, 75] width 54 height 5
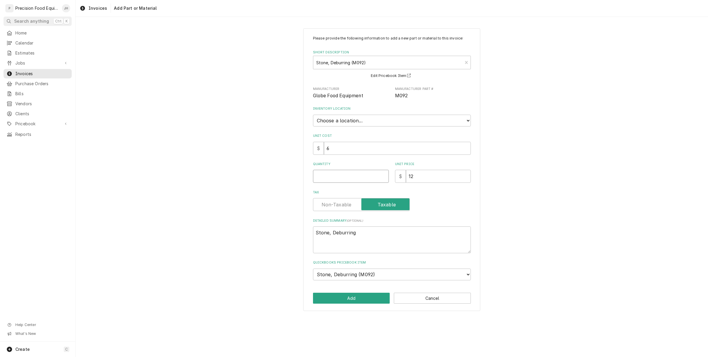
click at [354, 177] on input "Quantity" at bounding box center [351, 176] width 76 height 13
type textarea "x"
type input "1"
click at [367, 237] on textarea "Stone, Deburring" at bounding box center [392, 240] width 158 height 27
click at [359, 124] on select "Choose a location... [GEOGRAPHIC_DATA]" at bounding box center [392, 121] width 158 height 12
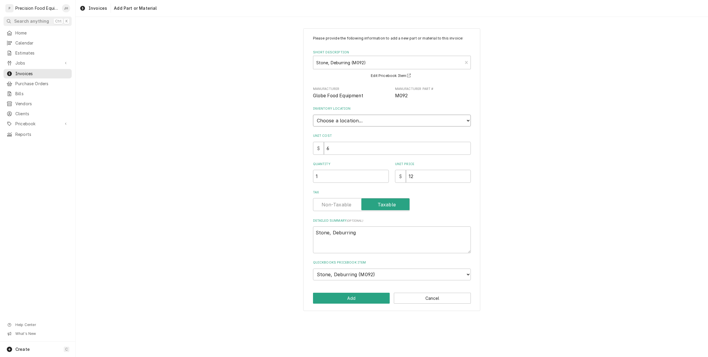
select select "417"
click at [313, 115] on select "Choose a location... [GEOGRAPHIC_DATA]" at bounding box center [392, 121] width 158 height 12
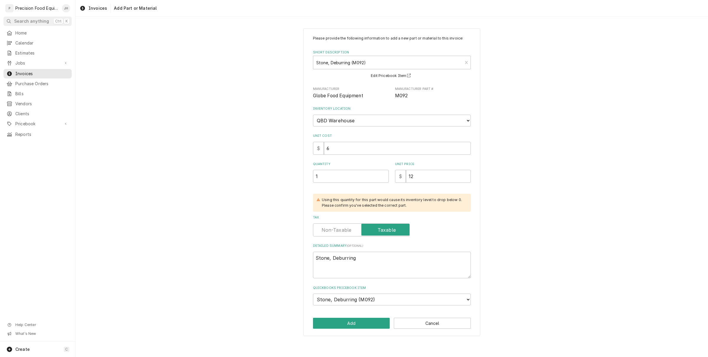
click at [356, 313] on div "Please provide the following information to add a new part or material to this …" at bounding box center [391, 182] width 177 height 308
click at [356, 318] on button "Add" at bounding box center [351, 323] width 77 height 11
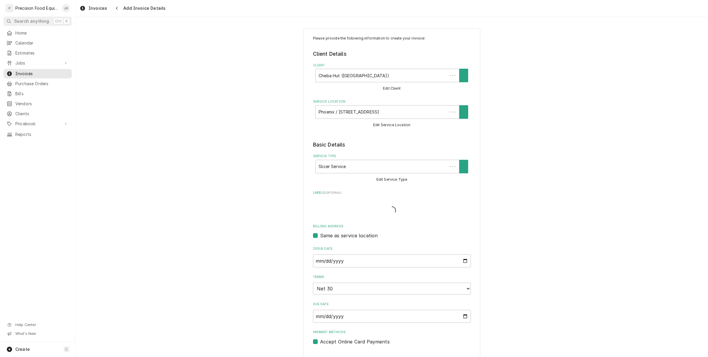
scroll to position [184, 0]
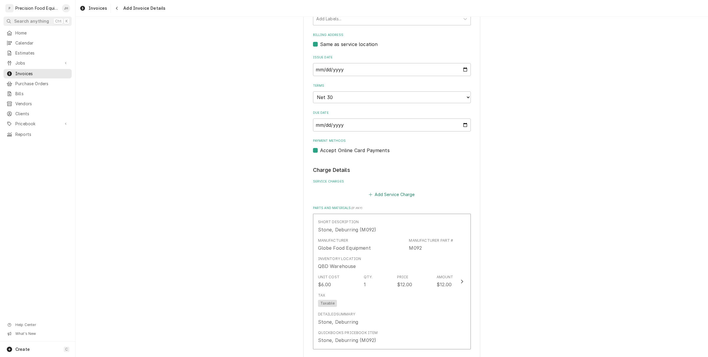
click at [392, 196] on button "Add Service Charge" at bounding box center [392, 195] width 48 height 8
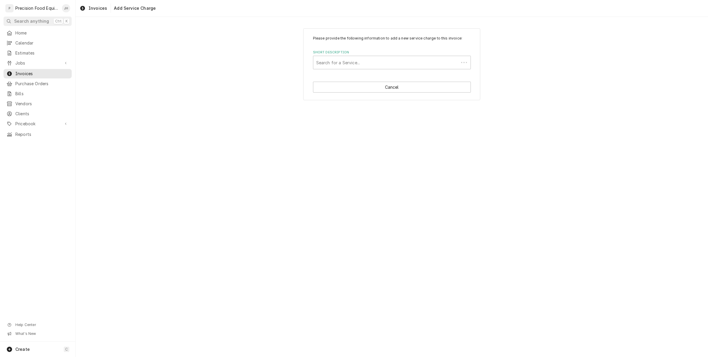
click at [392, 196] on div "Please provide the following information to add a new service charge to this in…" at bounding box center [392, 187] width 633 height 341
click at [306, 100] on div "Please provide the following information to add a new service charge to this in…" at bounding box center [391, 64] width 177 height 72
click at [425, 90] on button "Cancel" at bounding box center [392, 87] width 158 height 11
type textarea "x"
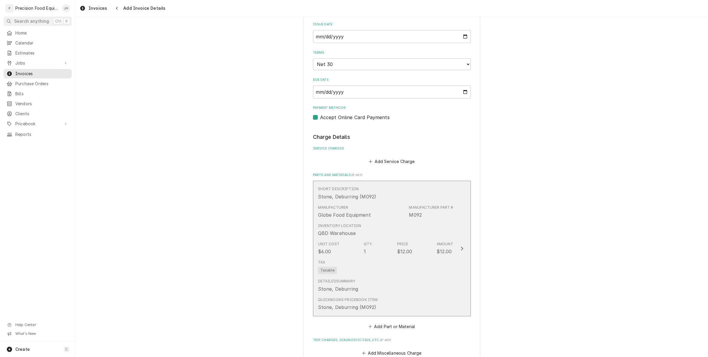
scroll to position [295, 0]
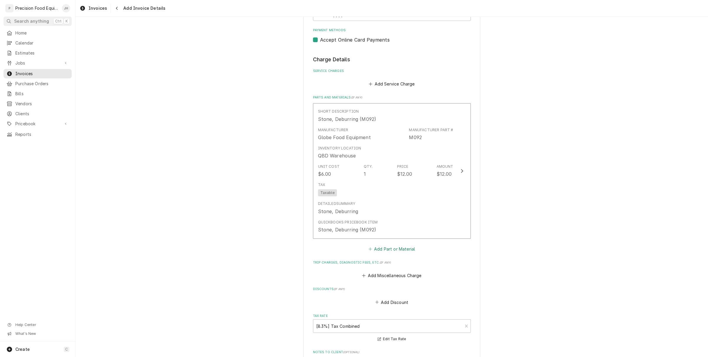
click at [391, 251] on button "Add Part or Material" at bounding box center [392, 249] width 49 height 8
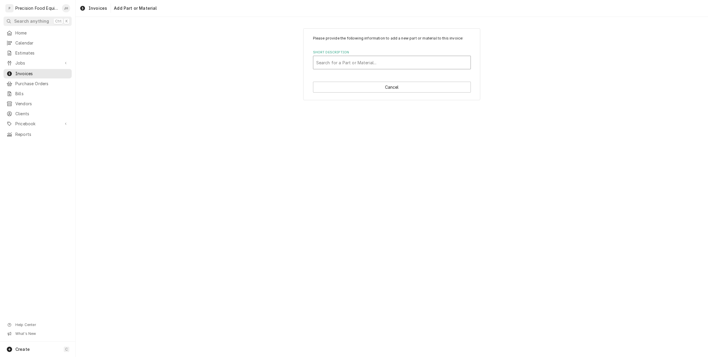
click at [384, 63] on div "Short Description" at bounding box center [391, 62] width 151 height 11
type input "m091"
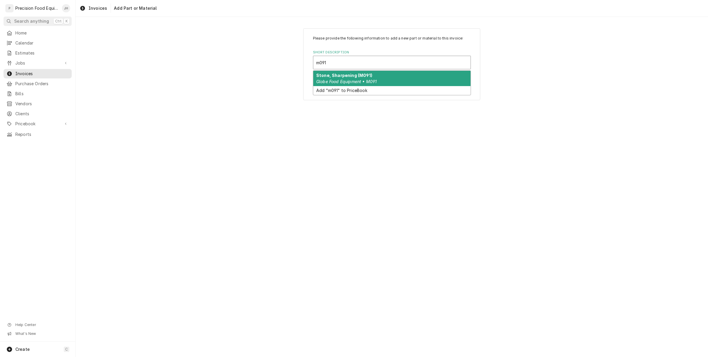
click at [375, 76] on div "Stone, Sharpening (M091) Globe Food Equipment • M091" at bounding box center [391, 78] width 157 height 15
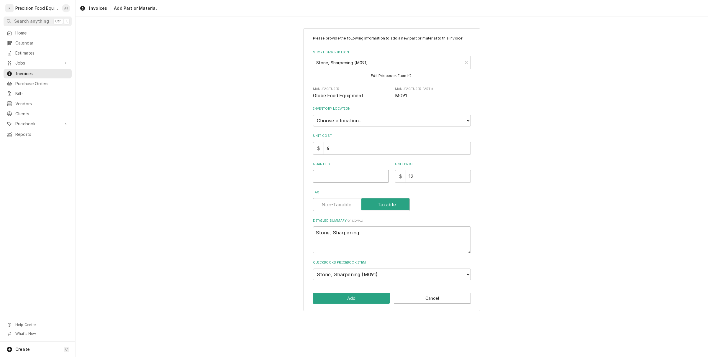
click at [356, 176] on input "Quantity" at bounding box center [351, 176] width 76 height 13
type textarea "x"
type input "1"
click at [370, 298] on button "Add" at bounding box center [351, 298] width 77 height 11
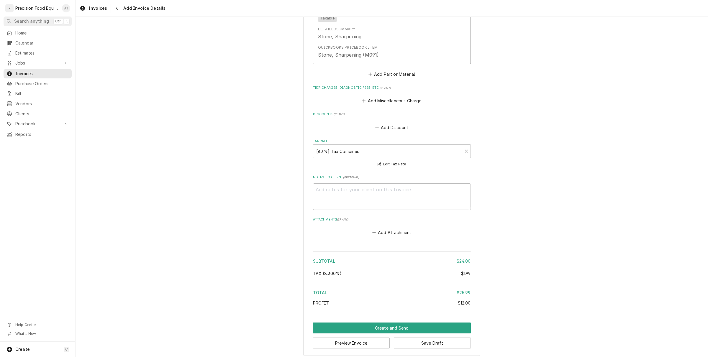
scroll to position [595, 0]
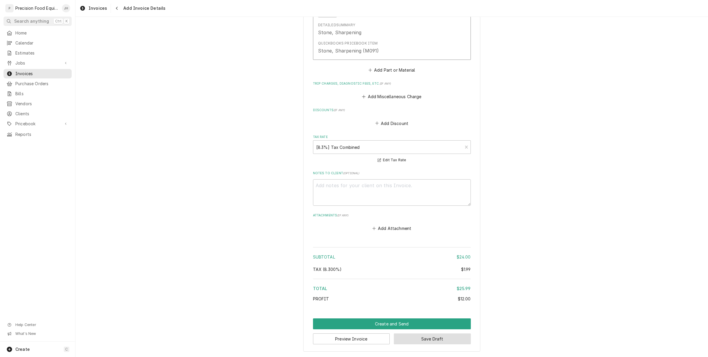
click at [425, 336] on button "Save Draft" at bounding box center [432, 339] width 77 height 11
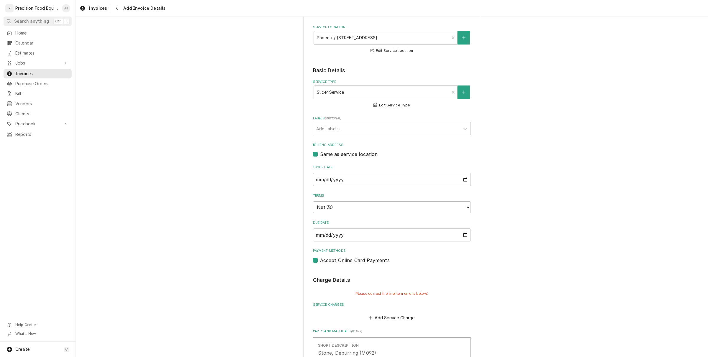
scroll to position [480, 0]
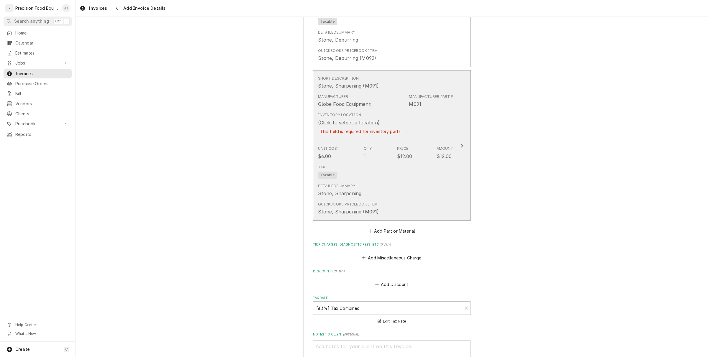
click at [349, 106] on div "Globe Food Equipment" at bounding box center [344, 104] width 53 height 7
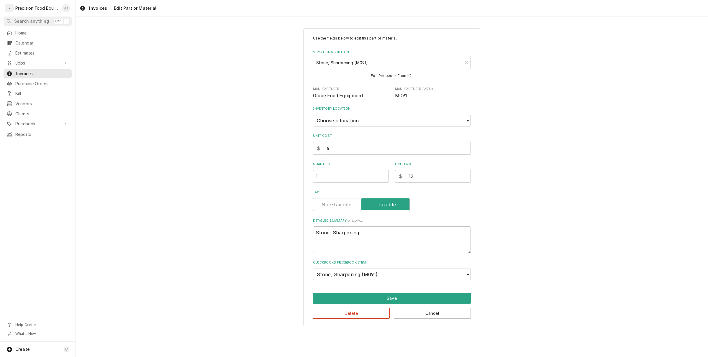
type textarea "x"
click at [348, 122] on select "Choose a location... QBD Warehouse" at bounding box center [392, 121] width 158 height 12
select select "417"
click at [313, 115] on select "Choose a location... QBD Warehouse" at bounding box center [392, 121] width 158 height 12
click at [401, 281] on select "Choose item... ESC/Touch Panel Assy - MM Control Board Kit, HV/LV Interlock Swi…" at bounding box center [392, 275] width 158 height 12
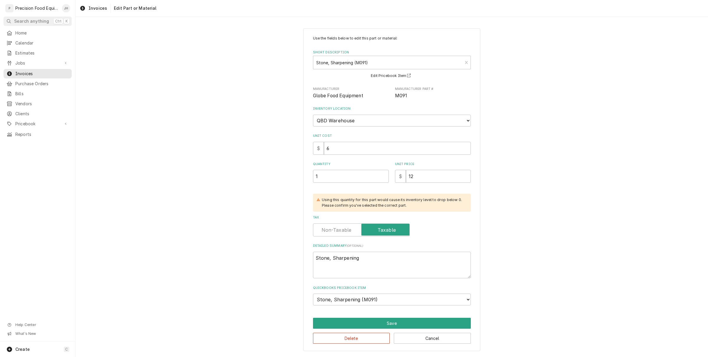
drag, startPoint x: 491, startPoint y: 268, endPoint x: 489, endPoint y: 264, distance: 4.0
click at [489, 267] on div "Use the fields below to edit this part or material: Short Description Stone, Sh…" at bounding box center [392, 190] width 633 height 334
click at [384, 321] on button "Save" at bounding box center [392, 323] width 158 height 11
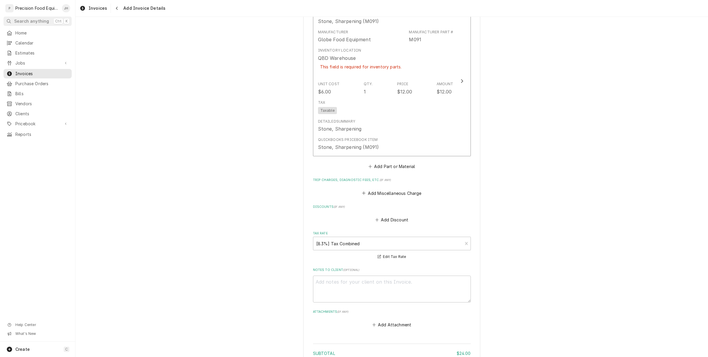
scroll to position [641, 0]
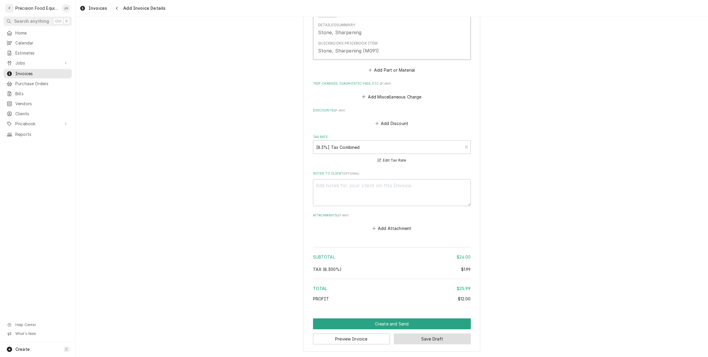
click at [407, 339] on button "Save Draft" at bounding box center [432, 339] width 77 height 11
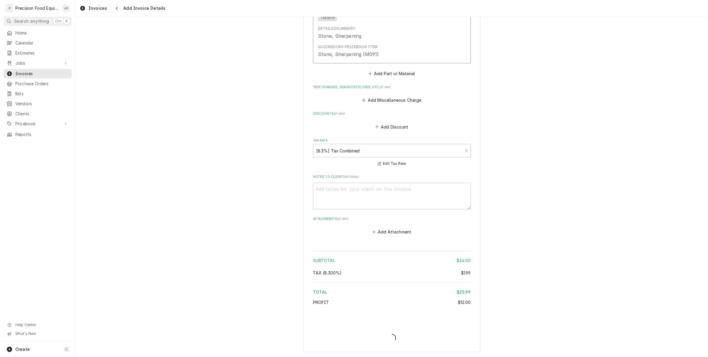
type textarea "x"
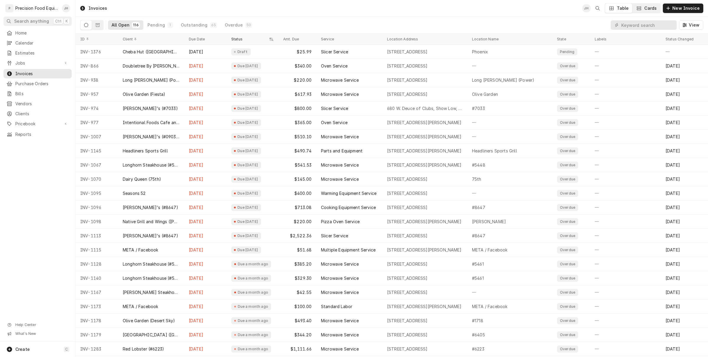
click at [646, 10] on button "Cards" at bounding box center [647, 8] width 28 height 9
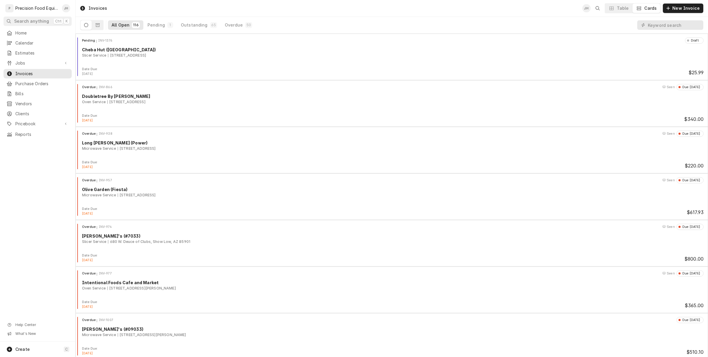
click at [32, 58] on div "Home Calendar Estimates Jobs Jobs Job Series Invoices Purchase Orders Bills Ven…" at bounding box center [37, 83] width 75 height 111
click at [17, 67] on link "Jobs" at bounding box center [38, 62] width 68 height 9
click at [20, 72] on span "Jobs" at bounding box center [41, 73] width 53 height 6
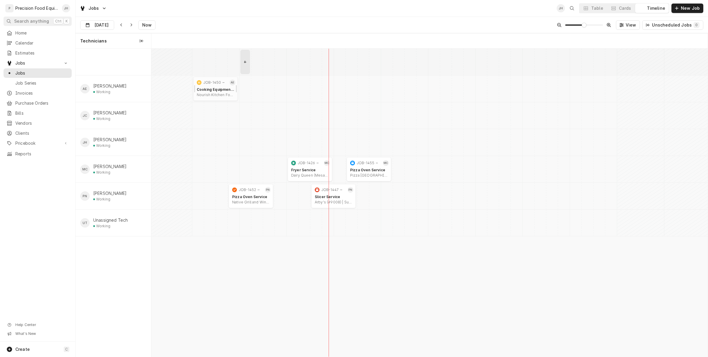
scroll to position [0, 11023]
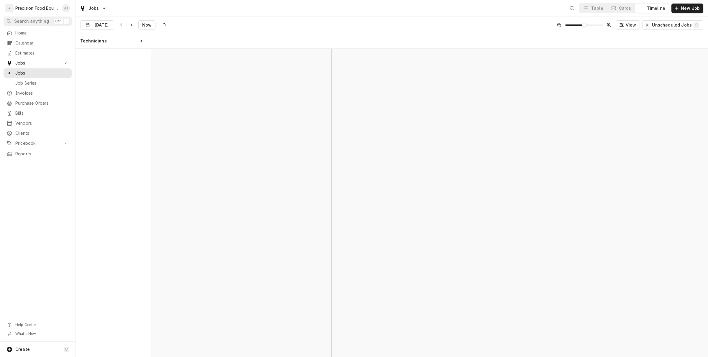
scroll to position [0, 11023]
